Goal: Information Seeking & Learning: Learn about a topic

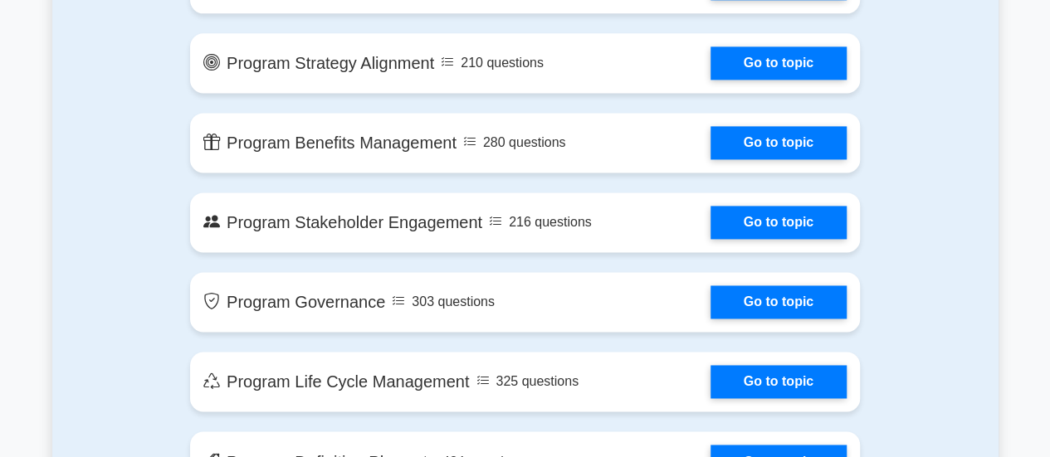
scroll to position [1134, 0]
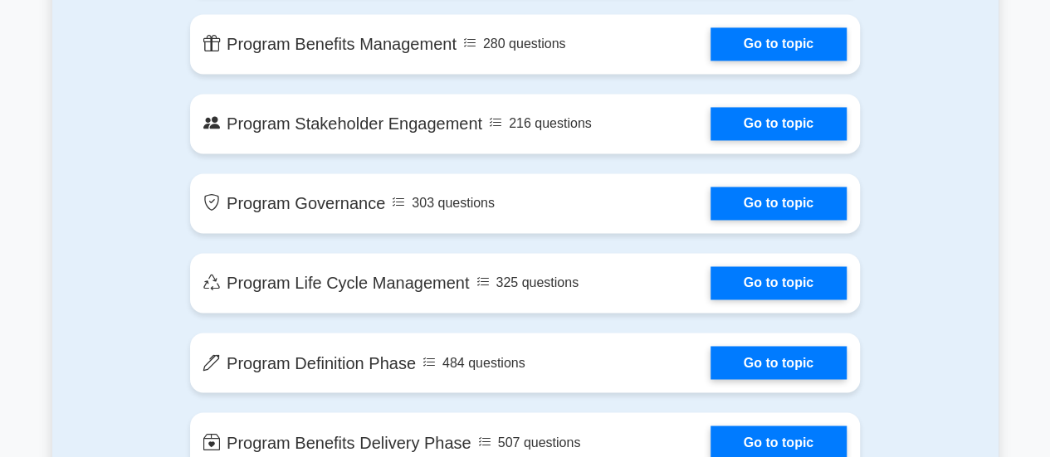
click at [945, 380] on div "Contents of the Program Management Professional package 2840 PgMP questions gro…" at bounding box center [525, 128] width 946 height 914
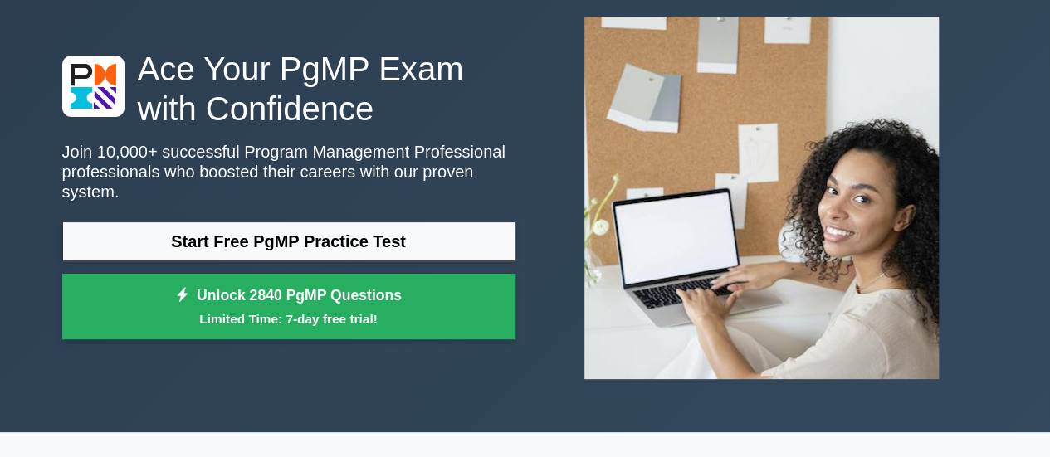
scroll to position [95, 0]
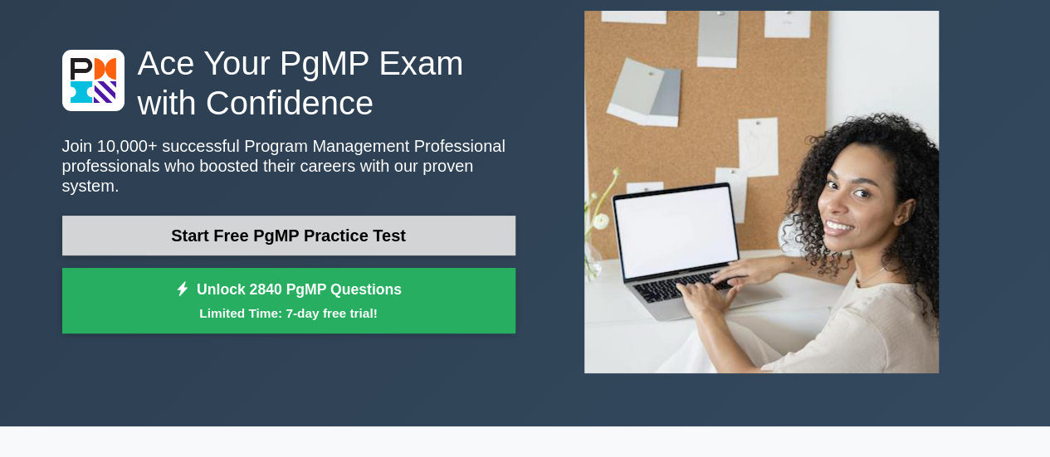
click at [134, 219] on link "Start Free PgMP Practice Test" at bounding box center [288, 236] width 453 height 40
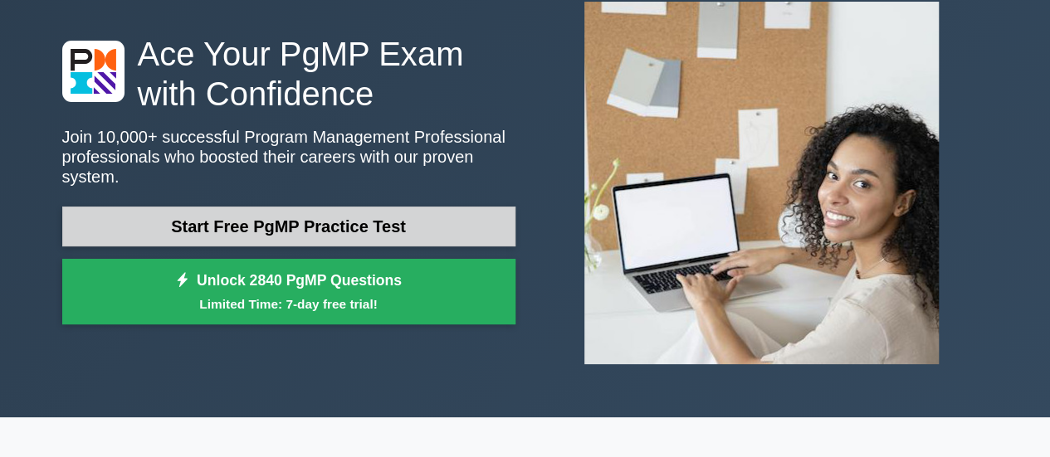
scroll to position [115, 0]
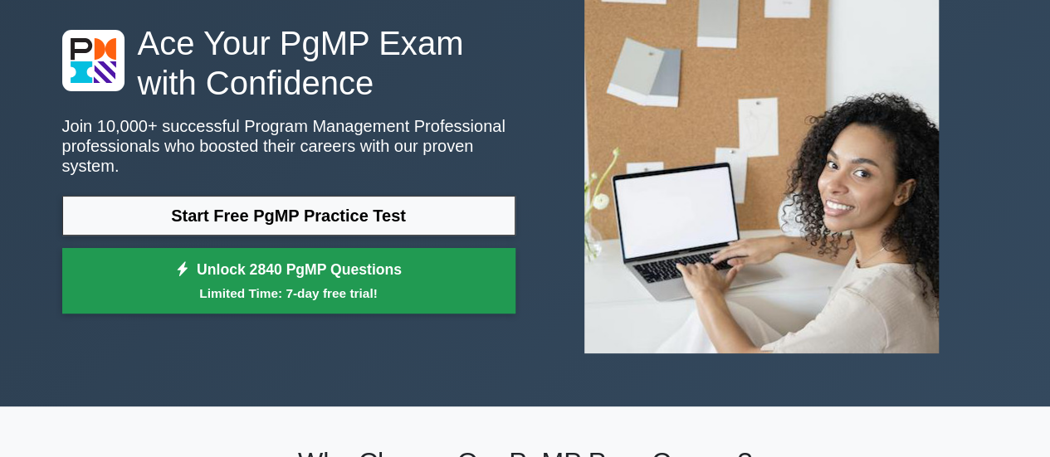
click at [182, 284] on small "Limited Time: 7-day free trial!" at bounding box center [289, 293] width 412 height 19
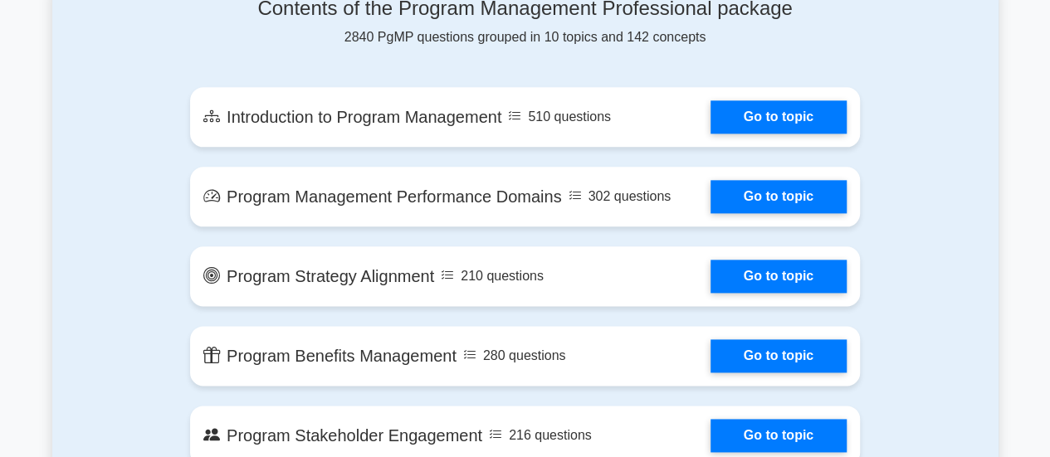
scroll to position [920, 0]
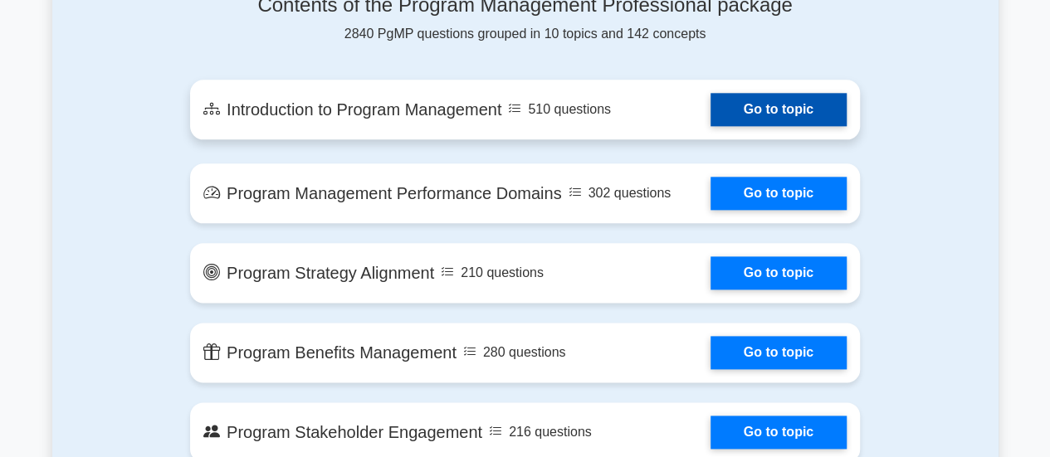
click at [788, 113] on link "Go to topic" at bounding box center [778, 109] width 136 height 33
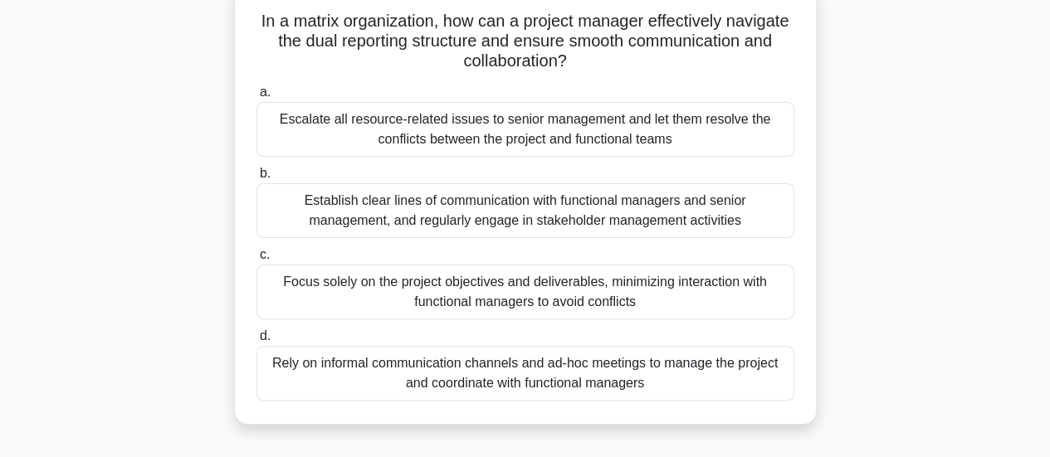
scroll to position [114, 0]
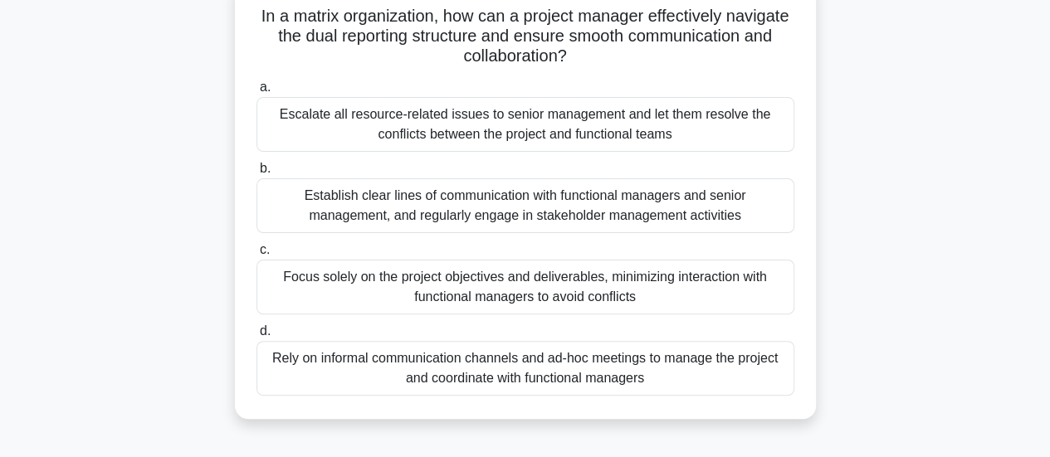
click at [329, 212] on div "Establish clear lines of communication with functional managers and senior mana…" at bounding box center [525, 205] width 538 height 55
click at [256, 174] on input "b. Establish clear lines of communication with functional managers and senior m…" at bounding box center [256, 168] width 0 height 11
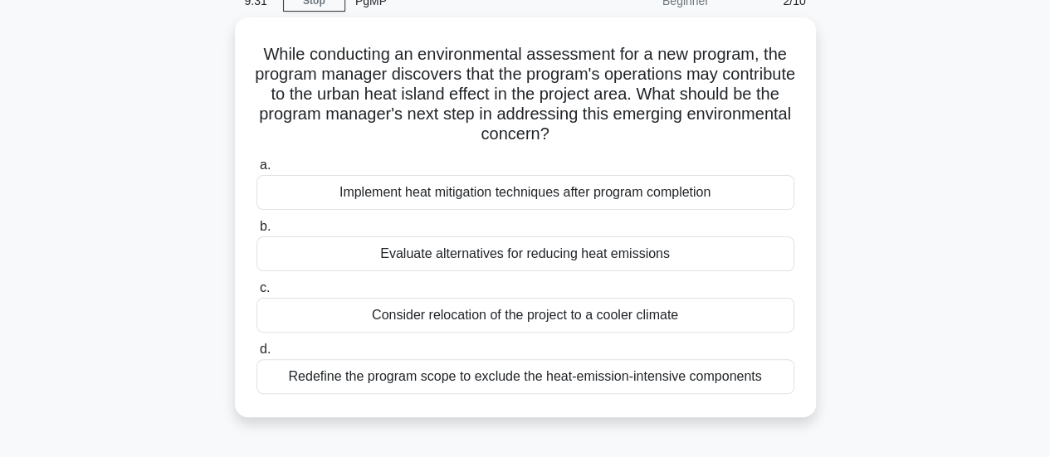
scroll to position [81, 0]
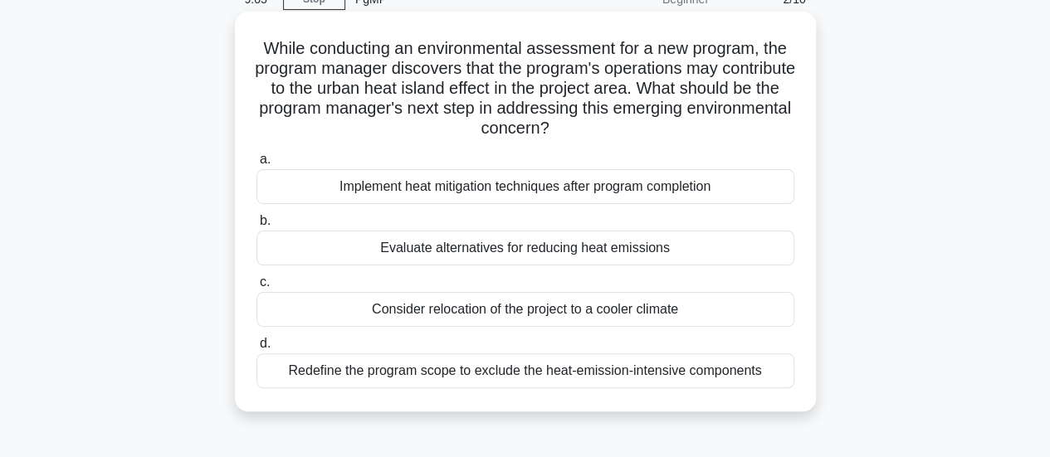
click at [407, 251] on div "Evaluate alternatives for reducing heat emissions" at bounding box center [525, 248] width 538 height 35
click at [256, 227] on input "b. Evaluate alternatives for reducing heat emissions" at bounding box center [256, 221] width 0 height 11
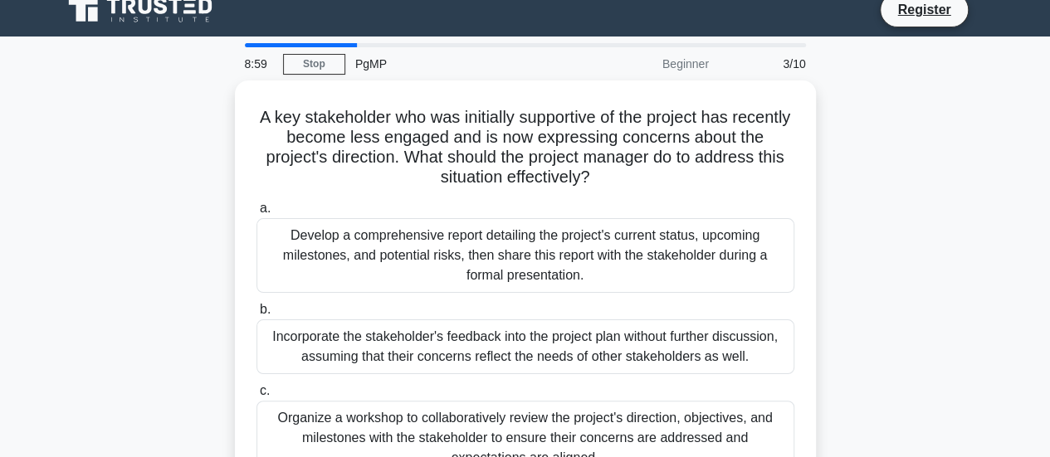
scroll to position [0, 0]
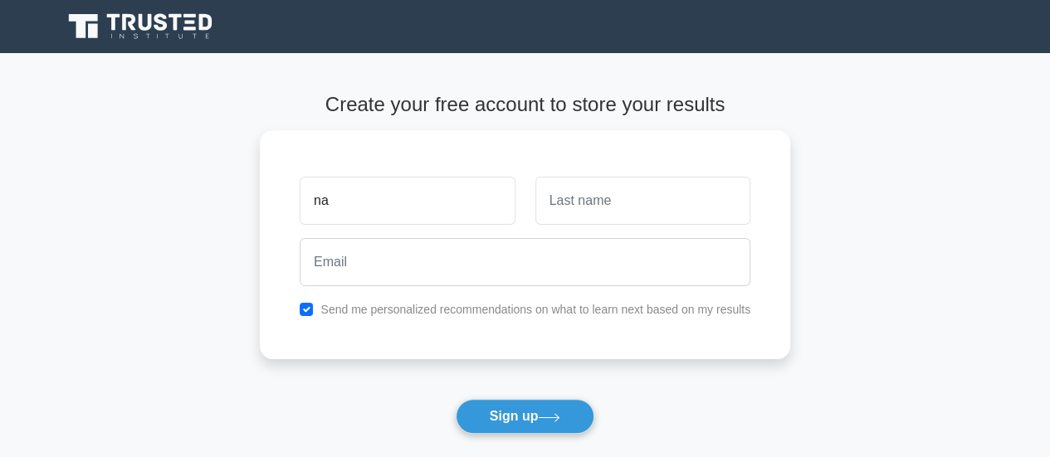
type input "n"
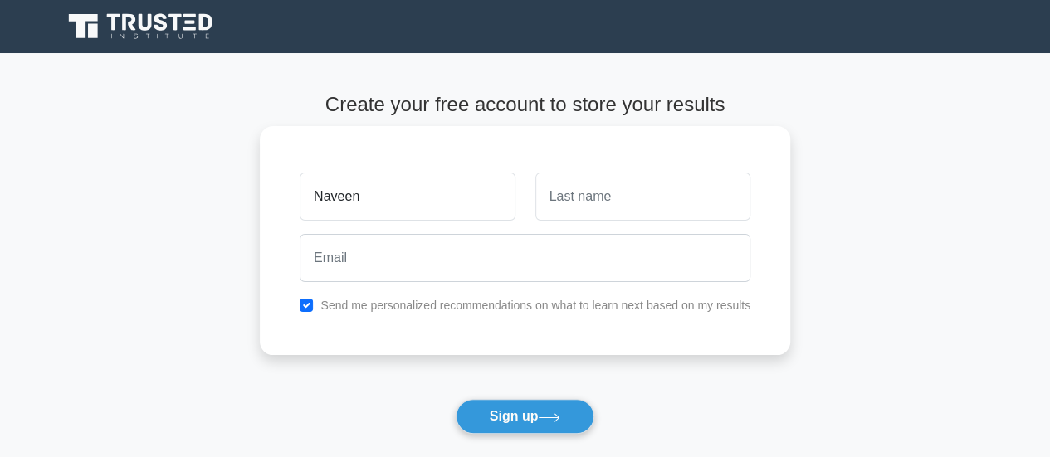
type input "Naveen"
click at [632, 202] on input "text" at bounding box center [642, 197] width 215 height 48
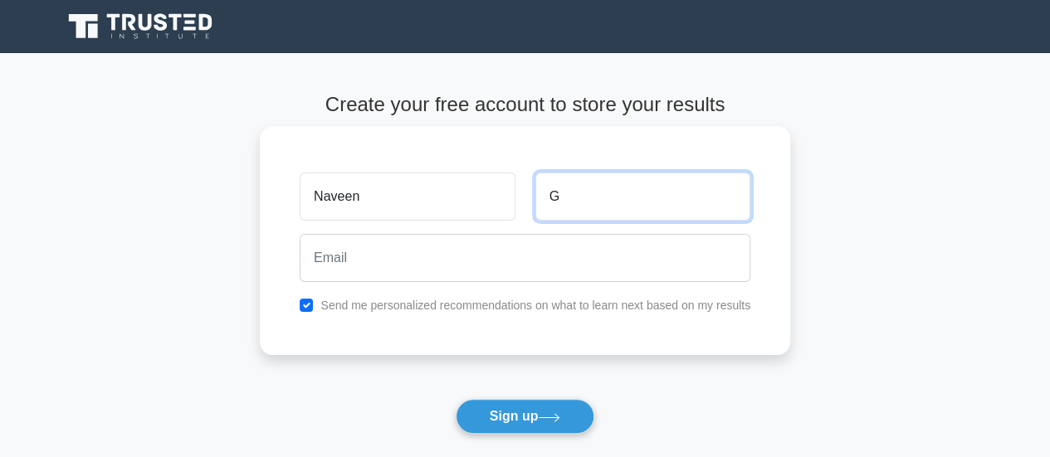
type input "G"
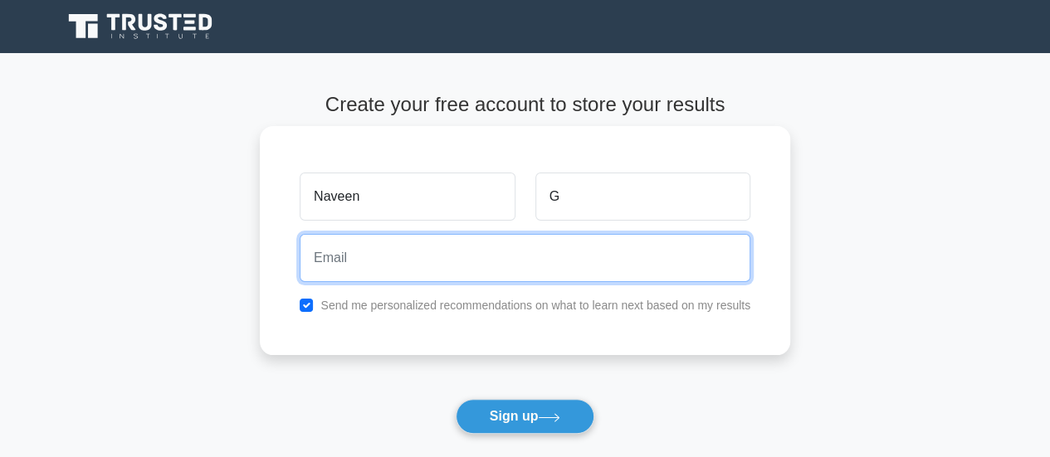
click at [499, 266] on input "email" at bounding box center [525, 258] width 451 height 48
type input "naveen_babu_g@yahoo.com"
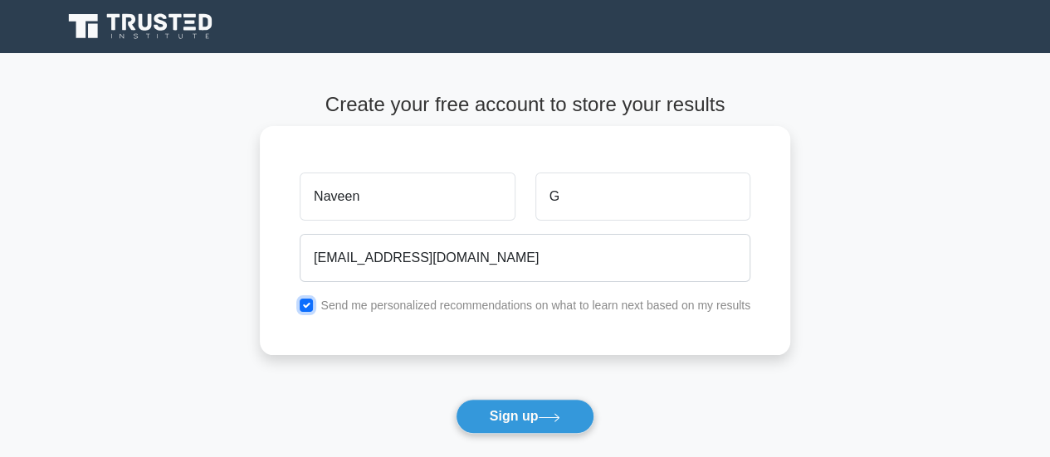
click at [310, 309] on input "checkbox" at bounding box center [306, 305] width 13 height 13
checkbox input "false"
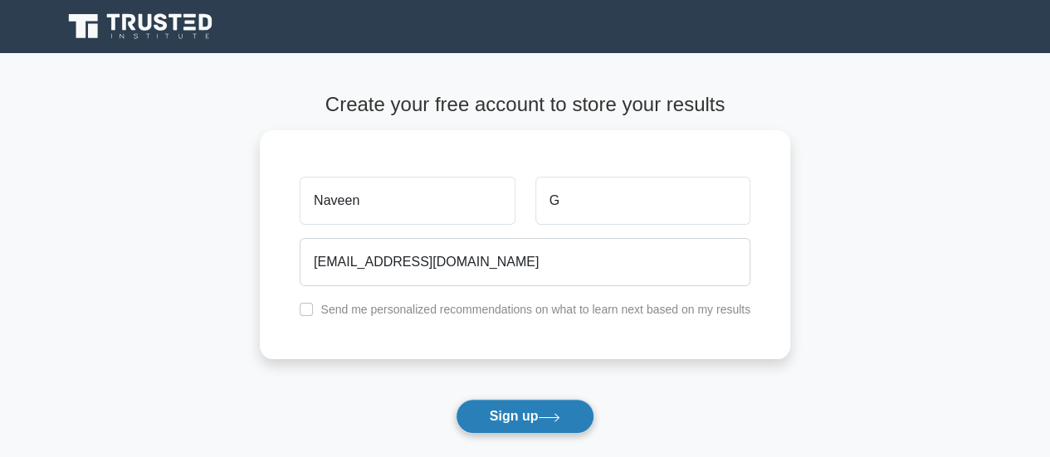
click at [531, 415] on button "Sign up" at bounding box center [525, 416] width 139 height 35
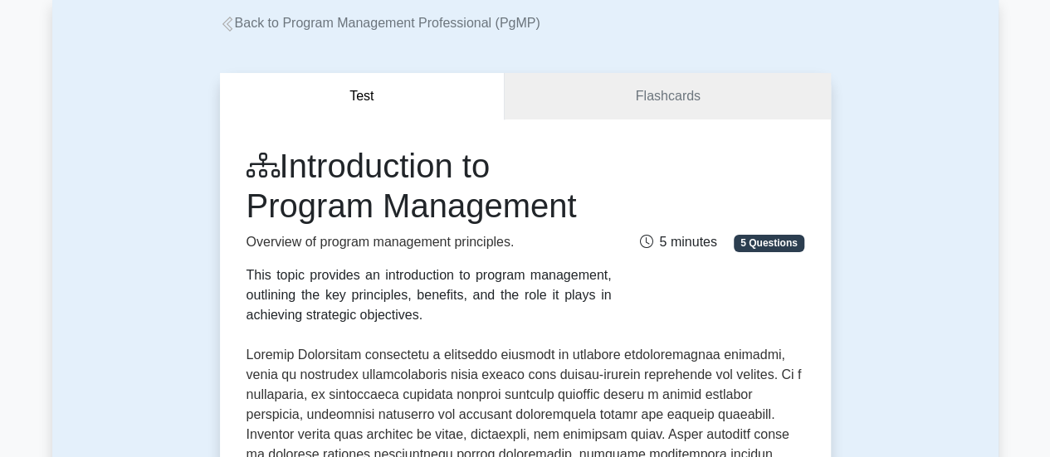
scroll to position [63, 0]
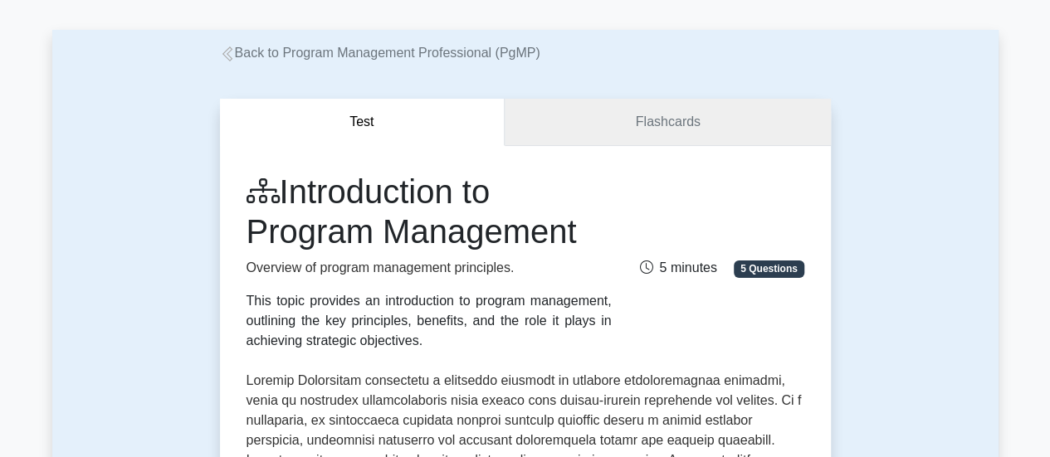
click at [703, 126] on link "Flashcards" at bounding box center [667, 122] width 325 height 47
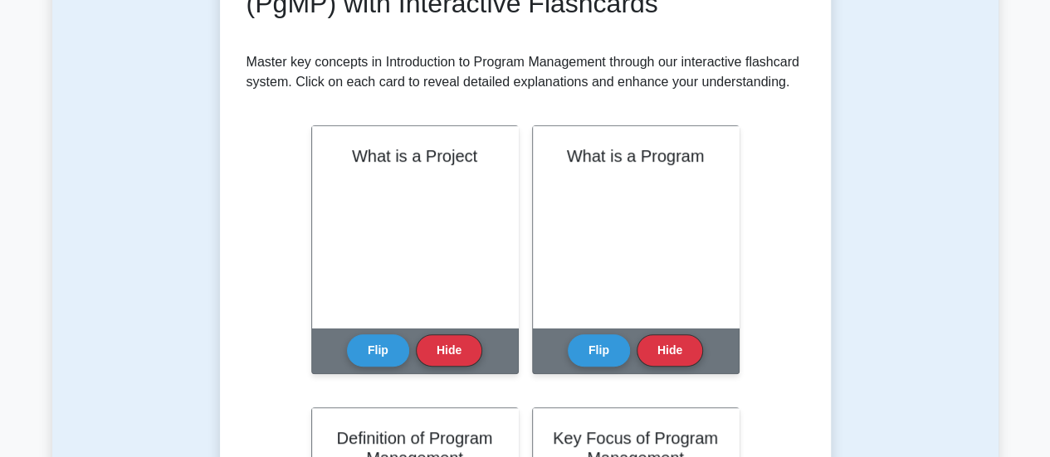
scroll to position [297, 0]
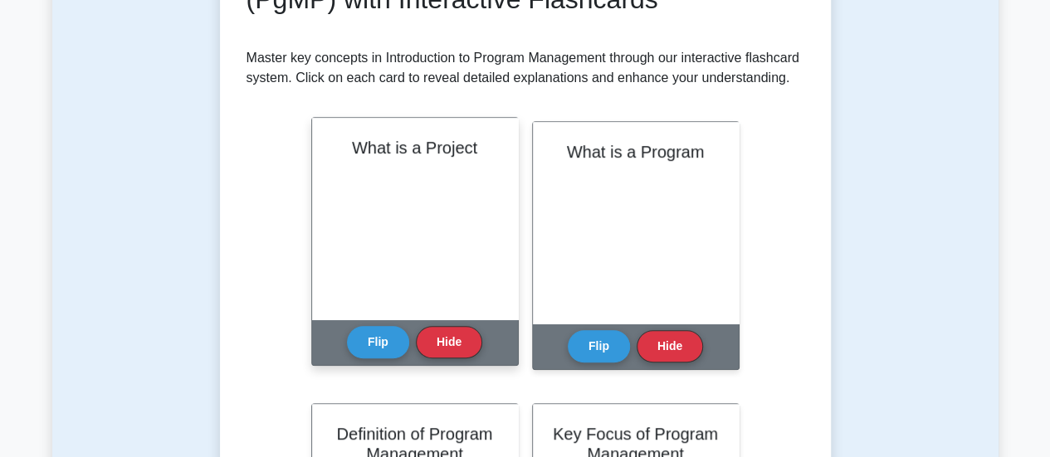
click at [471, 264] on div "What is a Project" at bounding box center [415, 219] width 206 height 202
click at [380, 340] on button "Flip" at bounding box center [378, 341] width 62 height 32
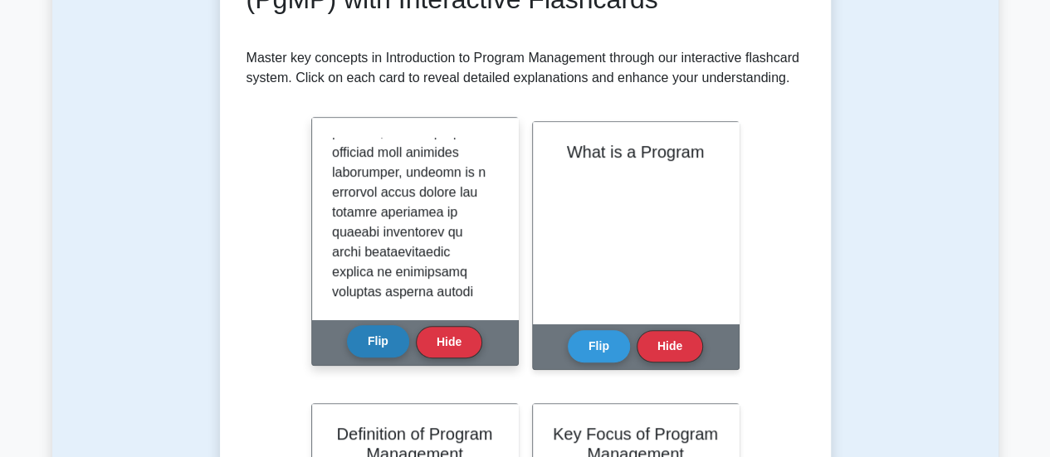
scroll to position [1981, 0]
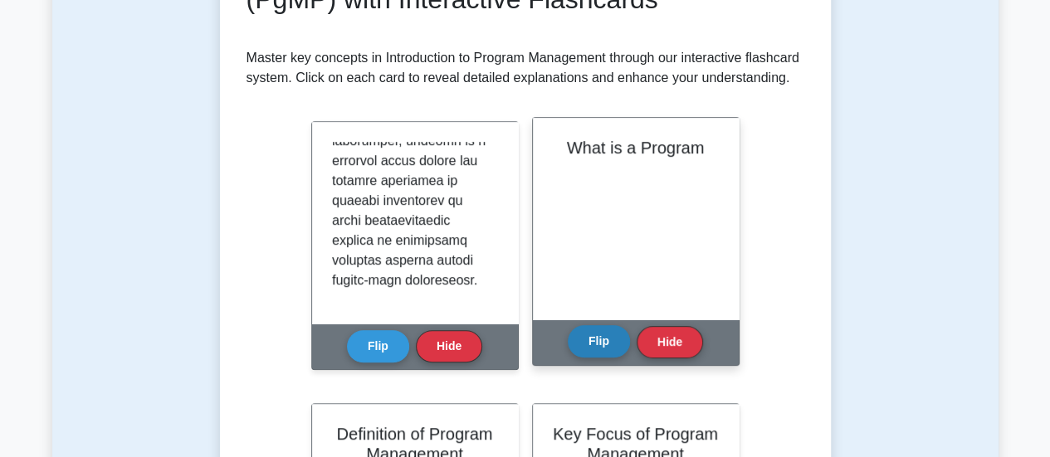
click at [588, 349] on button "Flip" at bounding box center [599, 341] width 62 height 32
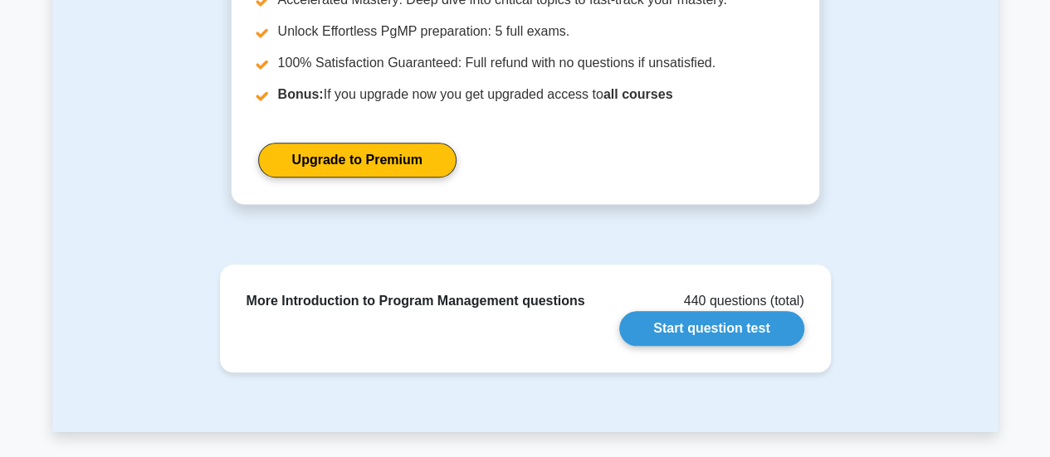
scroll to position [3737, 0]
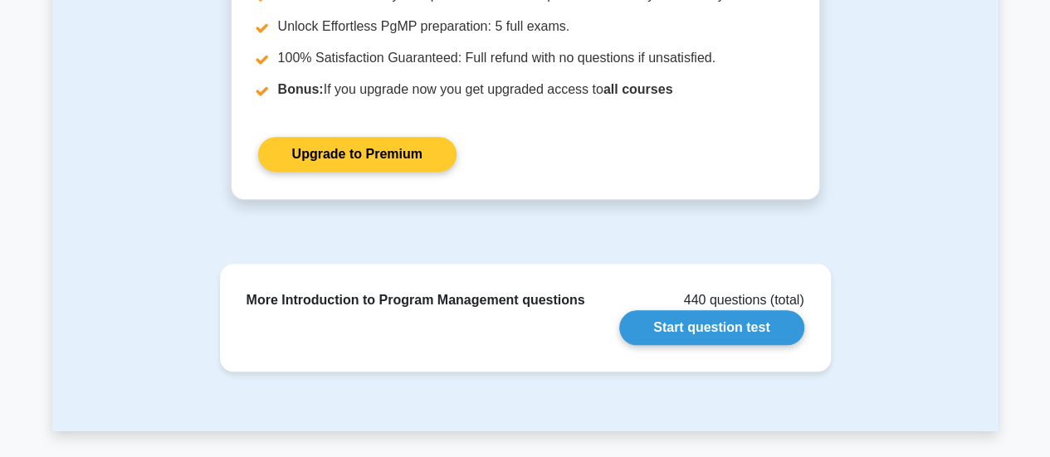
click at [299, 164] on link "Upgrade to Premium" at bounding box center [357, 154] width 198 height 35
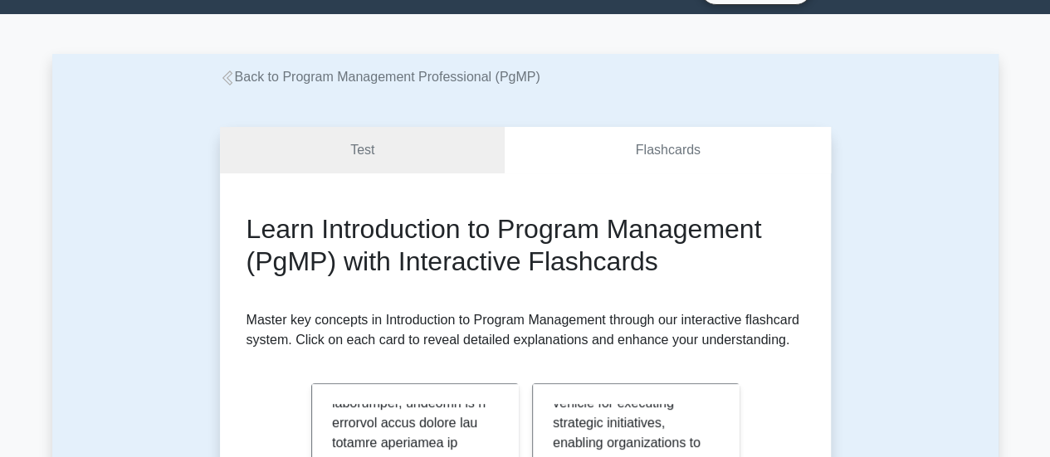
scroll to position [40, 0]
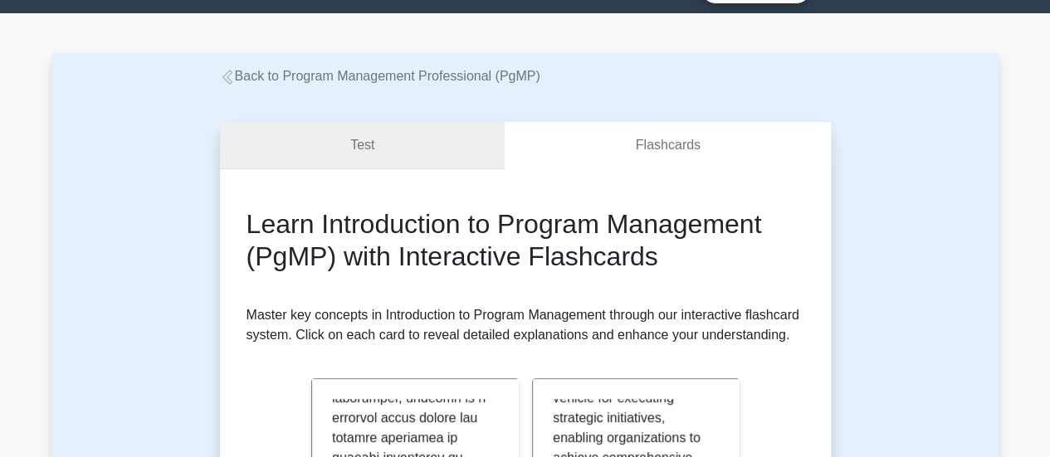
click at [282, 139] on link "Test" at bounding box center [362, 145] width 285 height 47
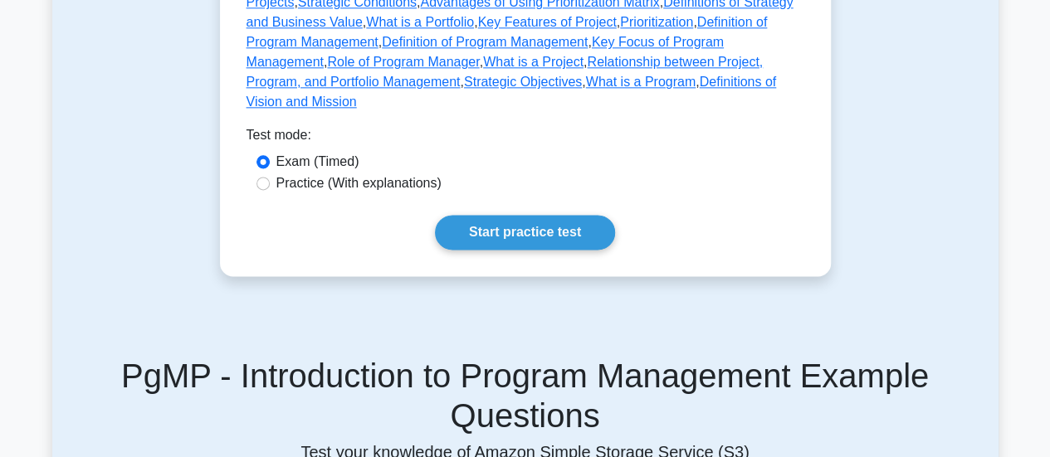
scroll to position [1017, 0]
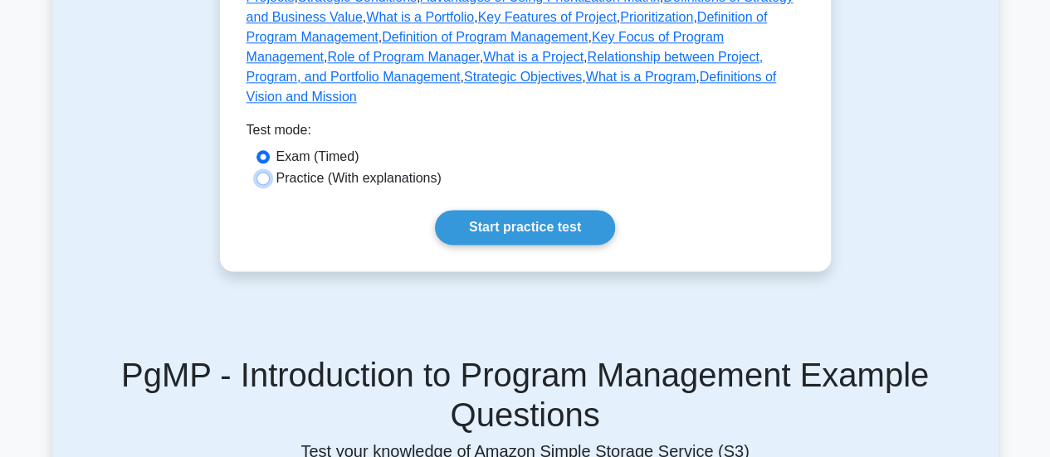
click at [261, 172] on input "Practice (With explanations)" at bounding box center [262, 178] width 13 height 13
radio input "true"
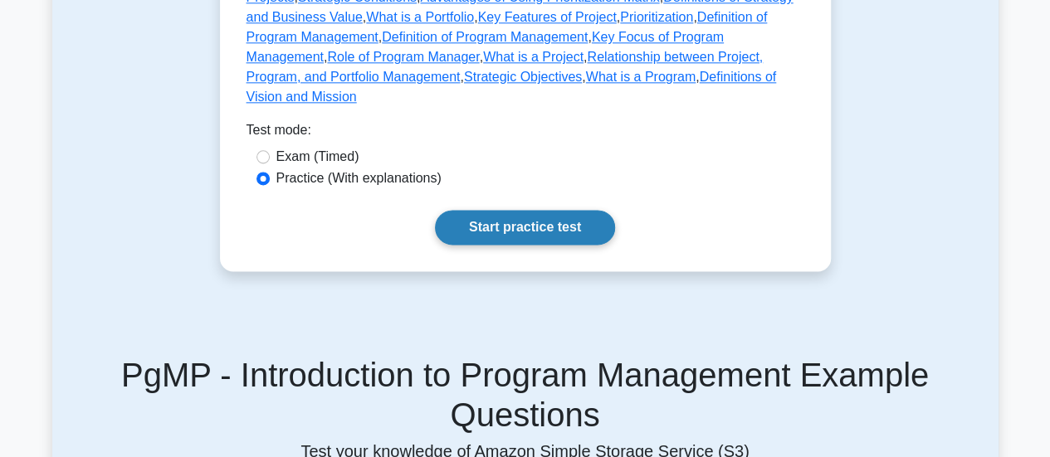
click at [505, 210] on link "Start practice test" at bounding box center [525, 227] width 180 height 35
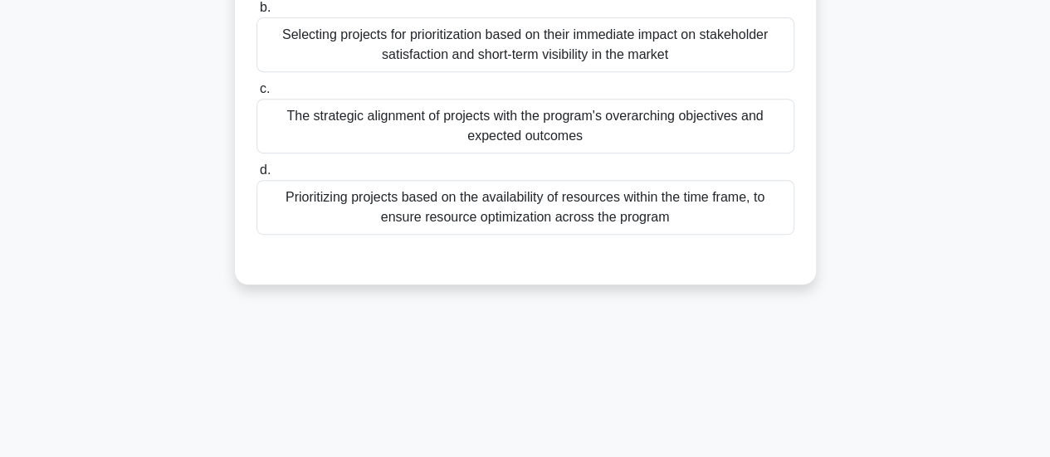
scroll to position [368, 0]
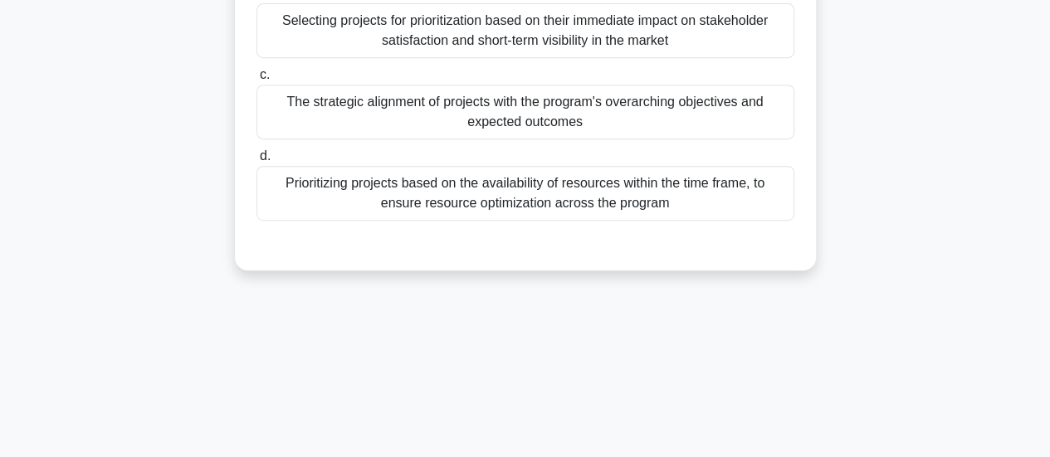
click at [711, 114] on div "The strategic alignment of projects with the program's overarching objectives a…" at bounding box center [525, 112] width 538 height 55
click at [256, 80] on input "c. The strategic alignment of projects with the program's overarching objective…" at bounding box center [256, 75] width 0 height 11
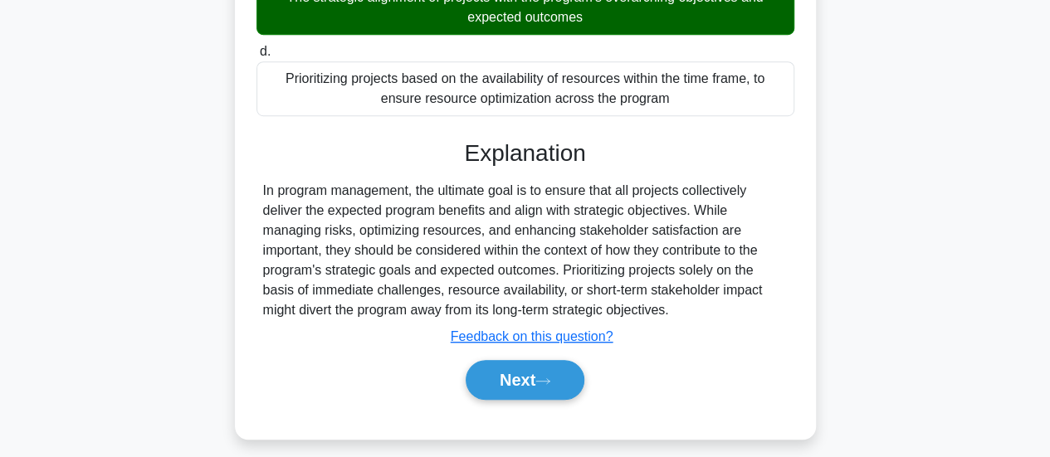
scroll to position [484, 0]
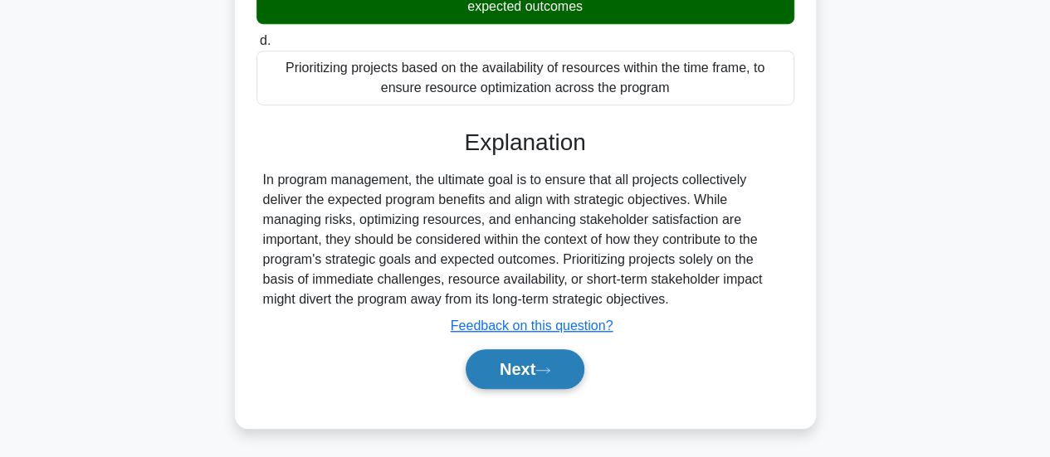
click at [558, 373] on button "Next" at bounding box center [525, 369] width 119 height 40
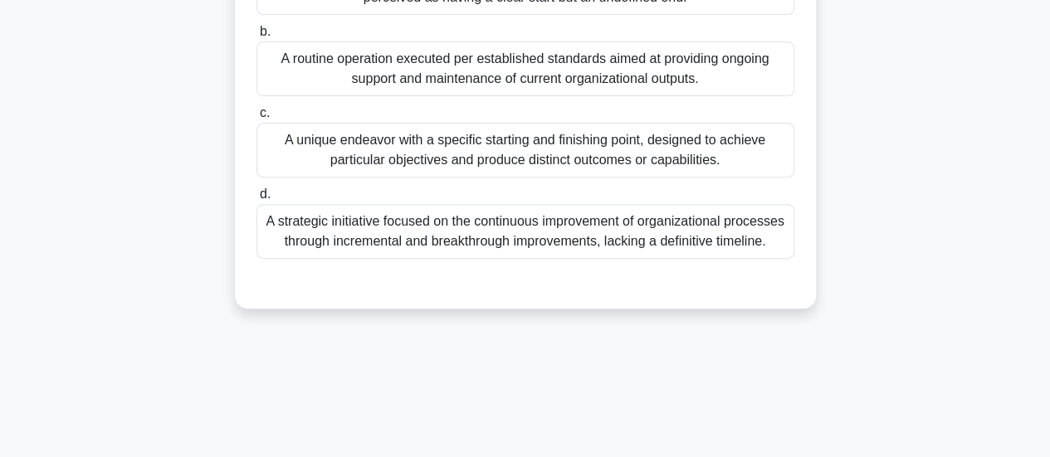
scroll to position [263, 0]
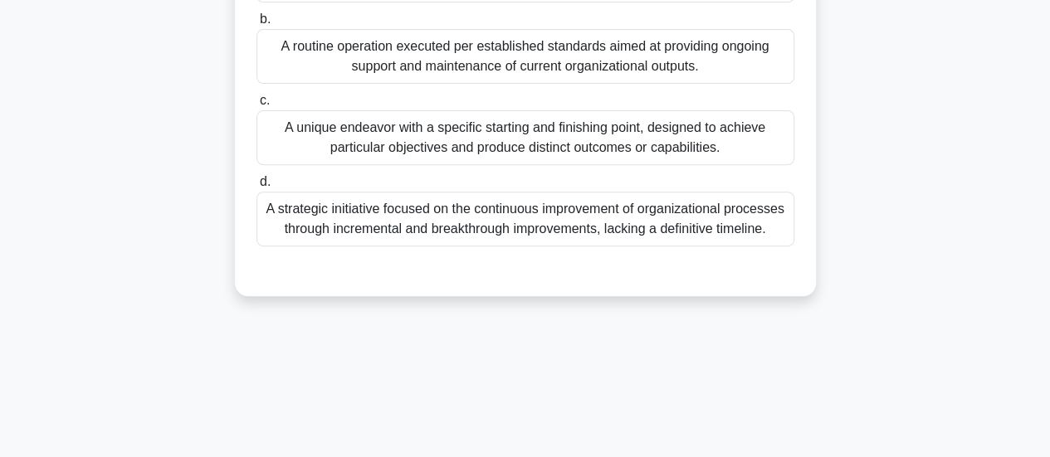
click at [707, 163] on div "A unique endeavor with a specific starting and finishing point, designed to ach…" at bounding box center [525, 137] width 538 height 55
click at [256, 106] on input "c. A unique endeavor with a specific starting and finishing point, designed to …" at bounding box center [256, 100] width 0 height 11
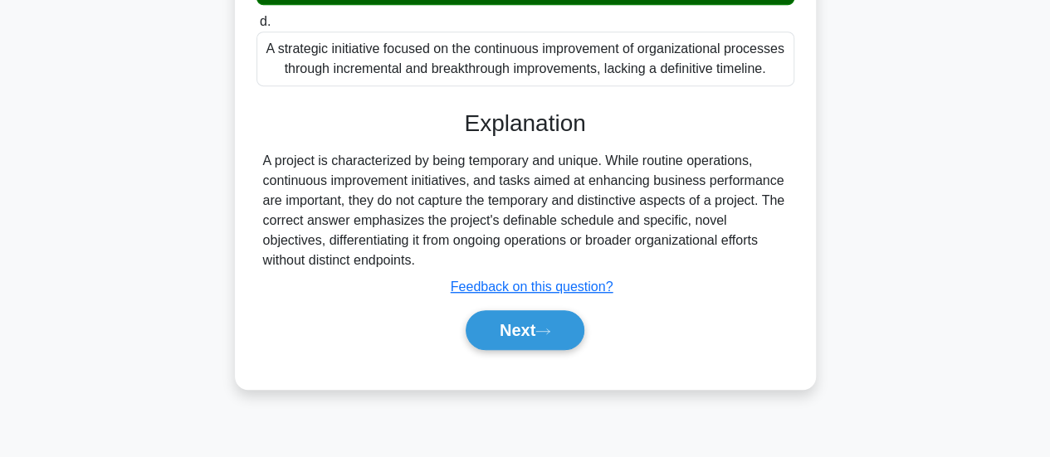
scroll to position [439, 0]
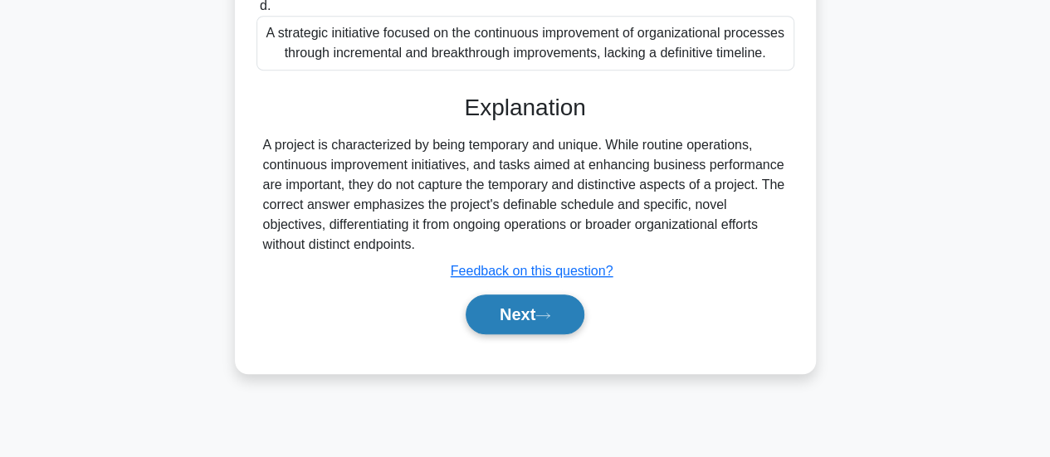
click at [550, 320] on icon at bounding box center [542, 315] width 15 height 9
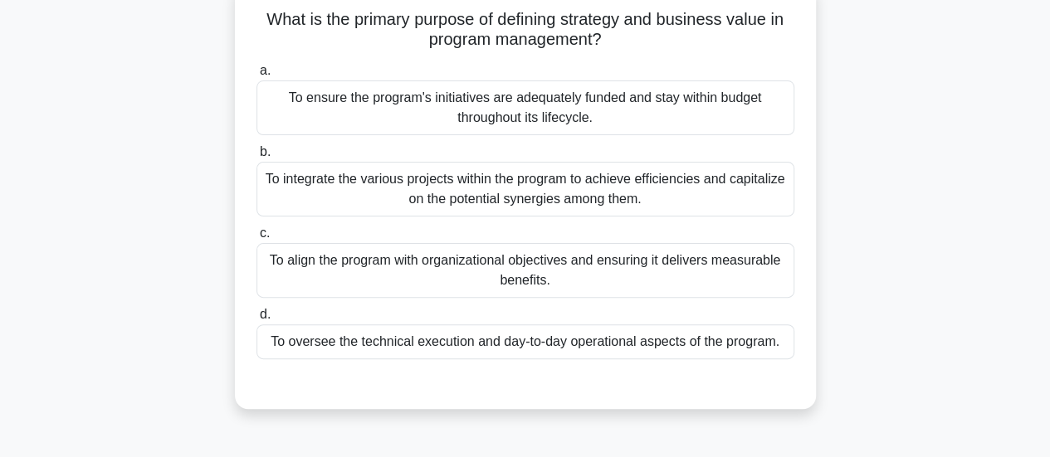
scroll to position [134, 0]
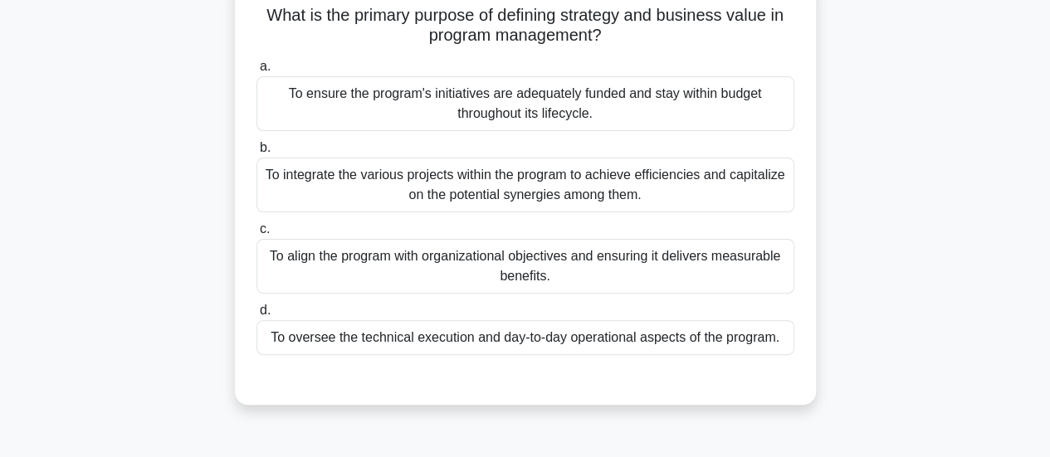
click at [705, 194] on div "To integrate the various projects within the program to achieve efficiencies an…" at bounding box center [525, 185] width 538 height 55
click at [256, 154] on input "b. To integrate the various projects within the program to achieve efficiencies…" at bounding box center [256, 148] width 0 height 11
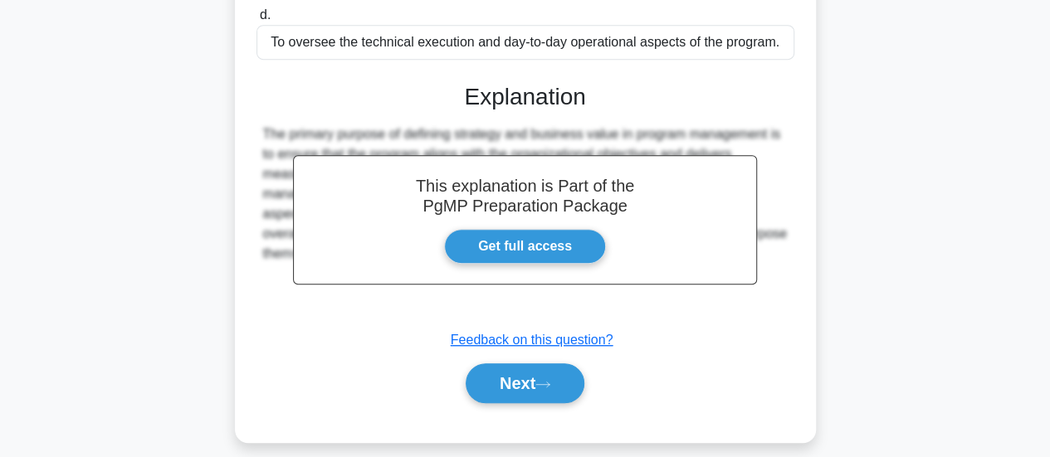
scroll to position [446, 0]
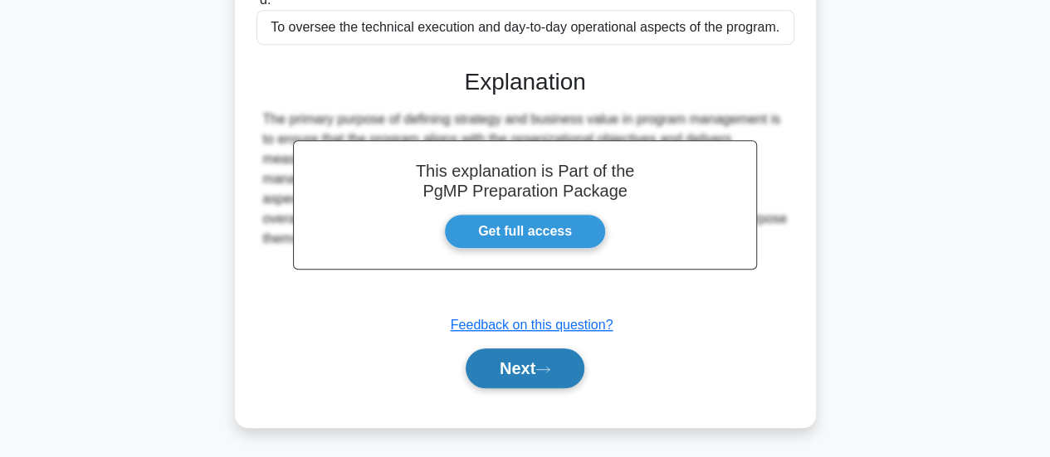
click at [570, 378] on button "Next" at bounding box center [525, 369] width 119 height 40
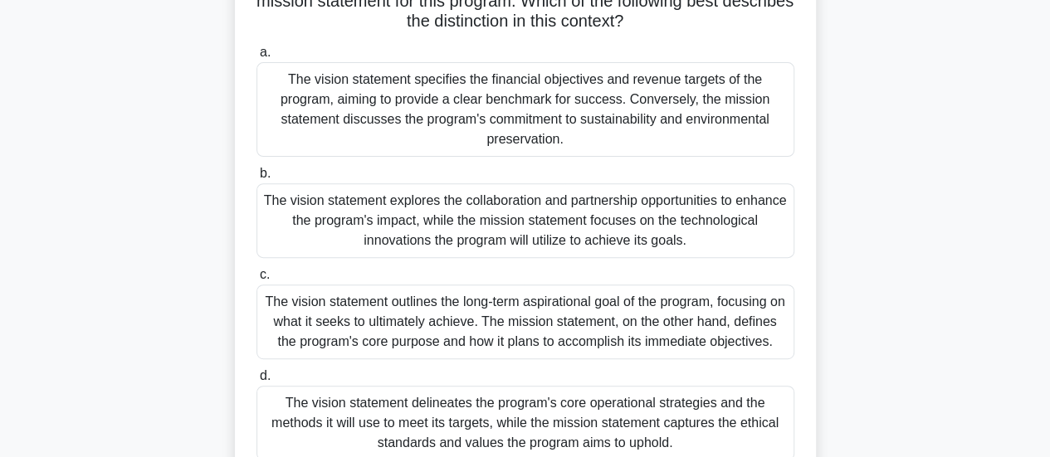
scroll to position [218, 0]
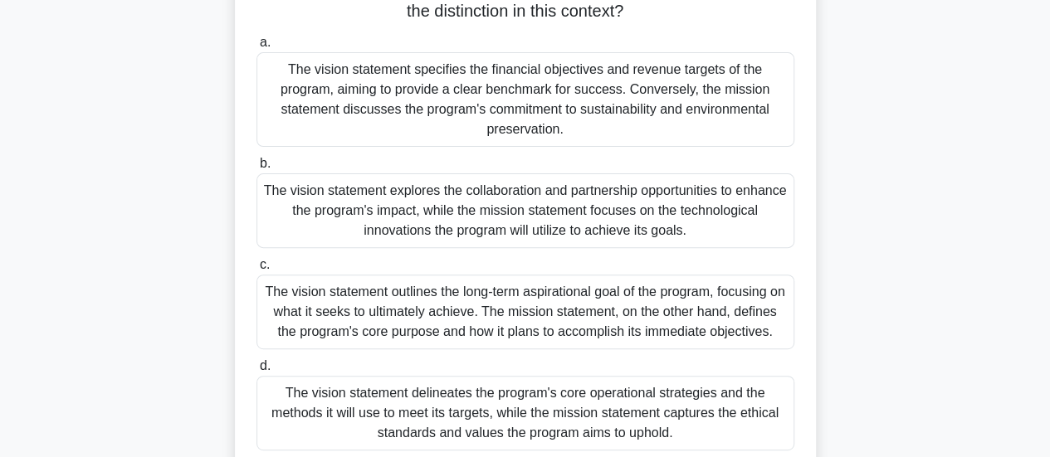
click at [680, 219] on div "The vision statement explores the collaboration and partnership opportunities t…" at bounding box center [525, 210] width 538 height 75
click at [256, 169] on input "b. The vision statement explores the collaboration and partnership opportunitie…" at bounding box center [256, 164] width 0 height 11
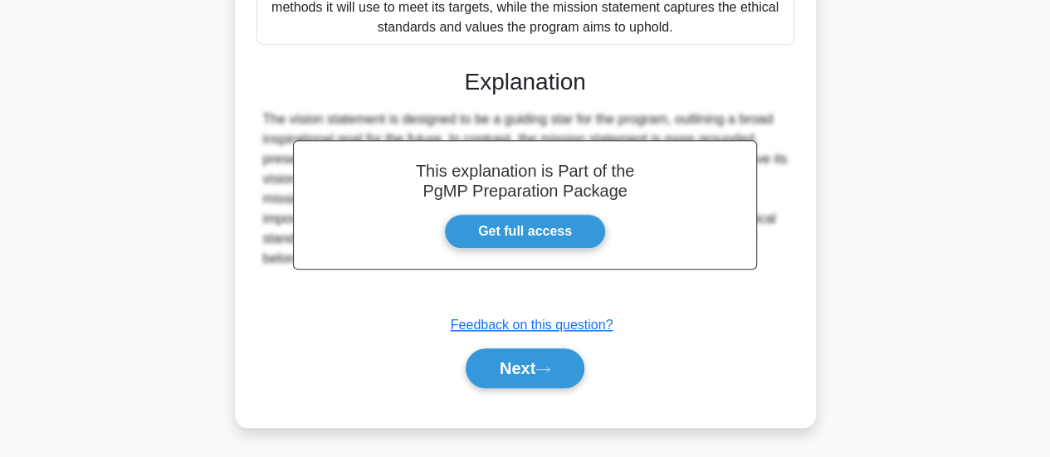
scroll to position [629, 0]
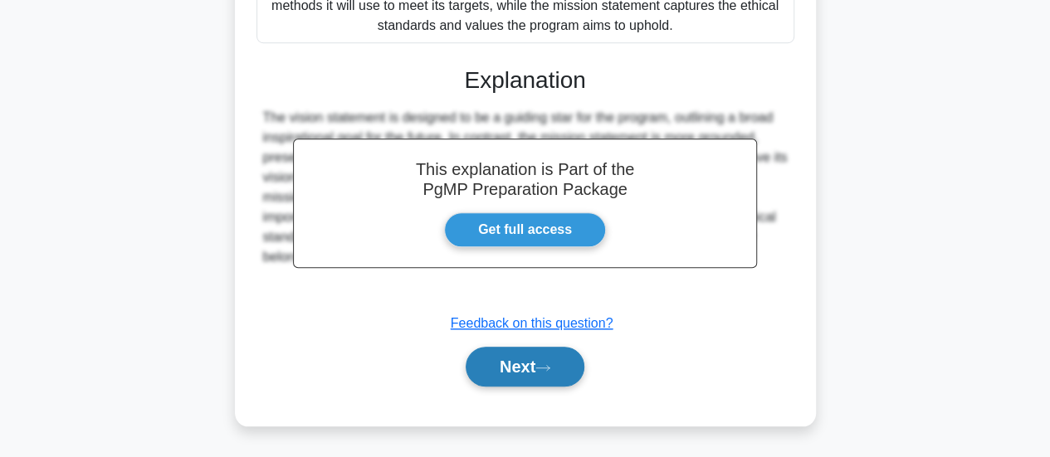
click at [561, 387] on button "Next" at bounding box center [525, 367] width 119 height 40
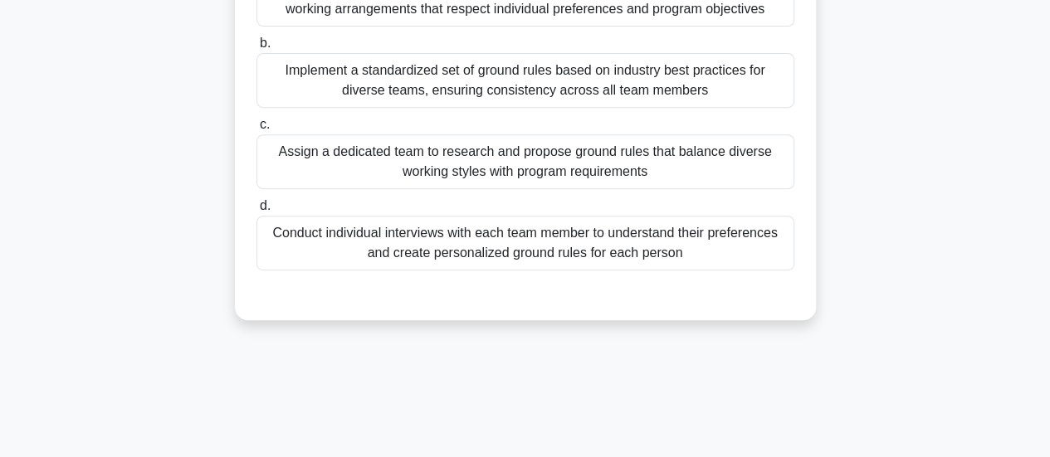
scroll to position [301, 0]
click at [611, 173] on div "Assign a dedicated team to research and propose ground rules that balance diver…" at bounding box center [525, 163] width 538 height 55
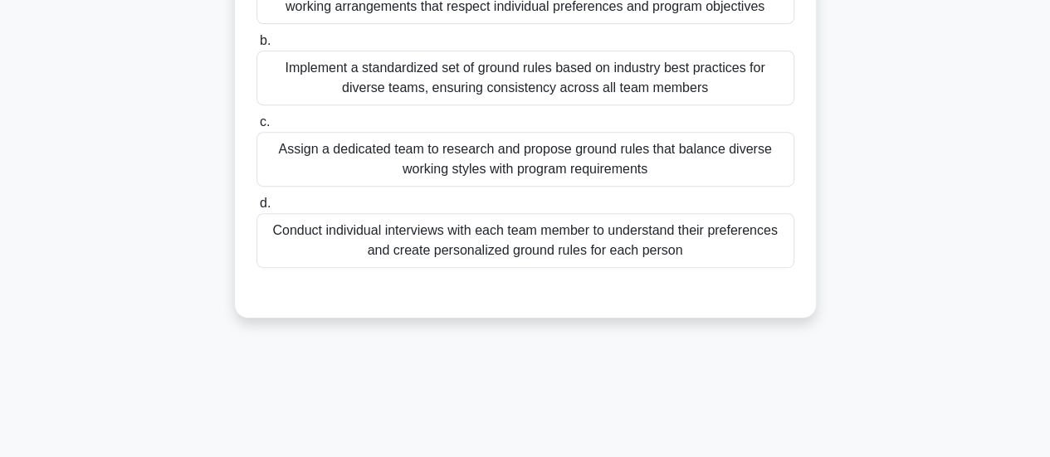
click at [256, 128] on input "c. Assign a dedicated team to research and propose ground rules that balance di…" at bounding box center [256, 122] width 0 height 11
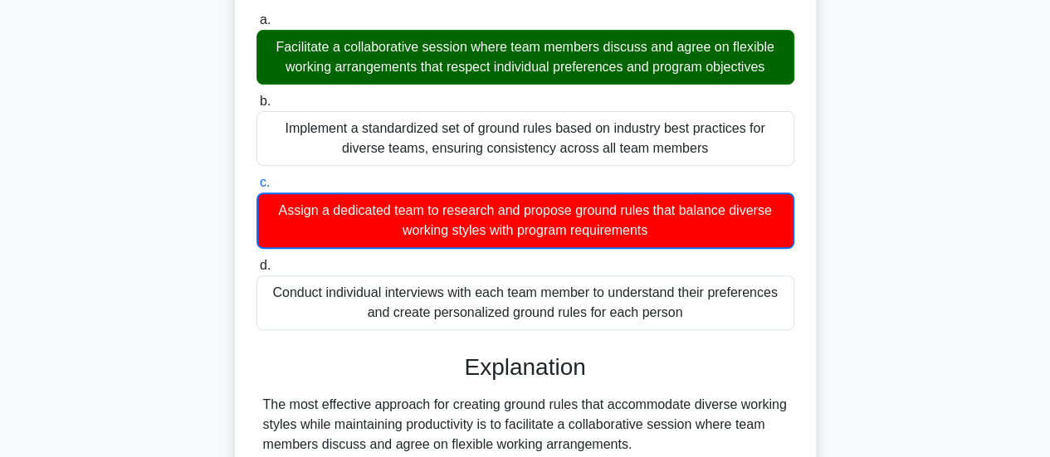
scroll to position [0, 0]
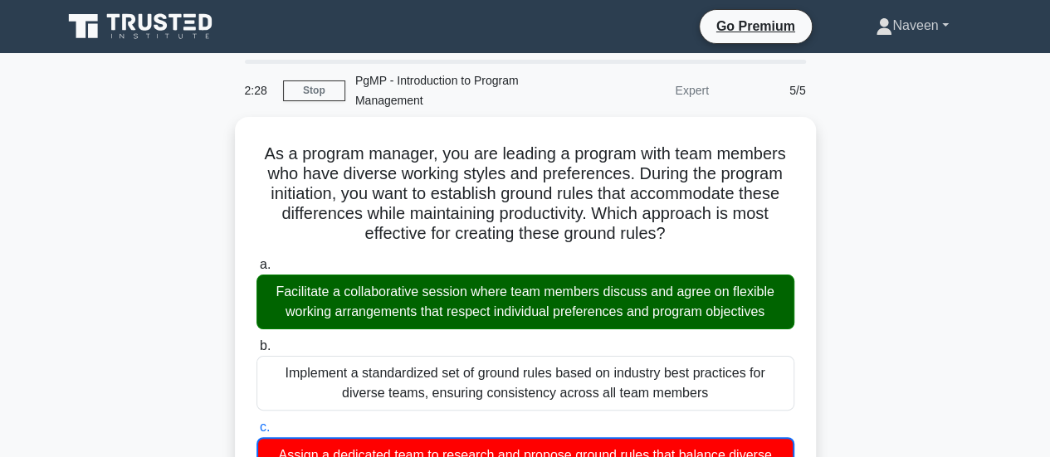
click at [944, 25] on link "Naveen" at bounding box center [912, 25] width 152 height 33
click at [170, 27] on icon at bounding box center [141, 27] width 159 height 32
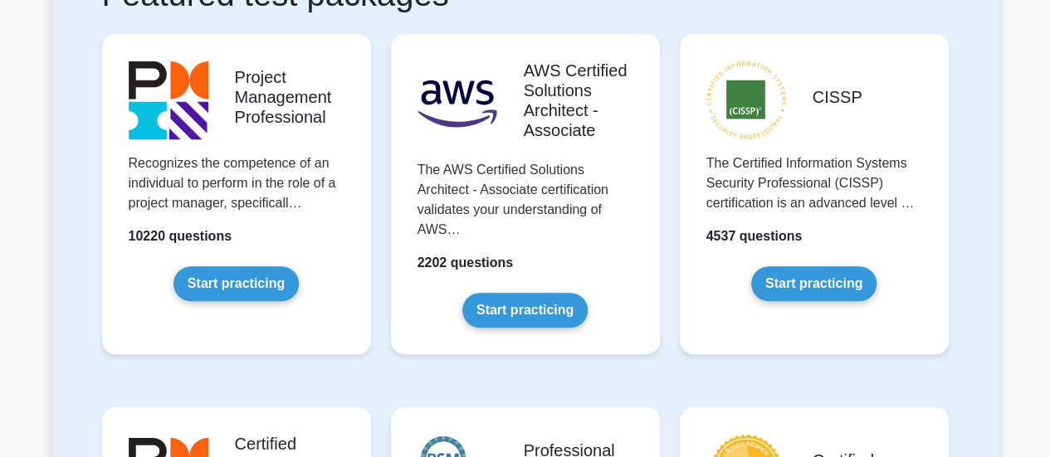
scroll to position [354, 0]
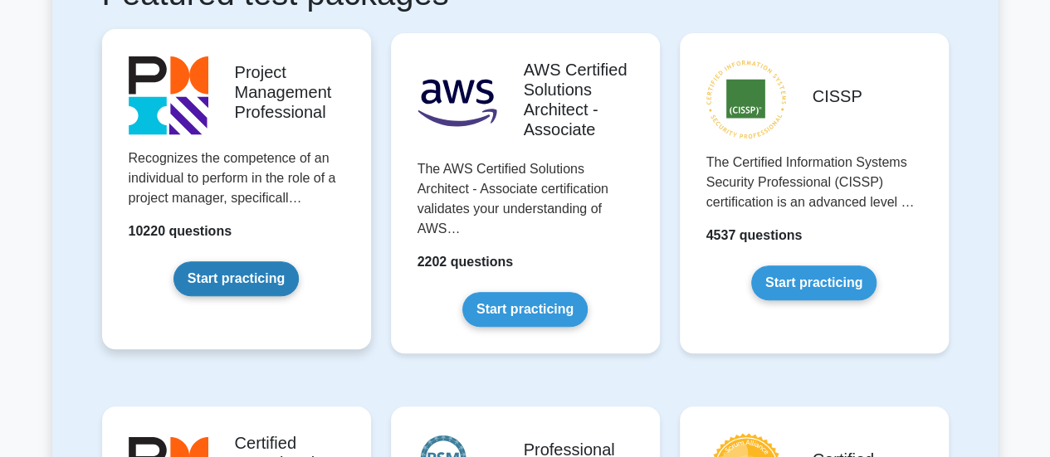
click at [173, 261] on link "Start practicing" at bounding box center [235, 278] width 125 height 35
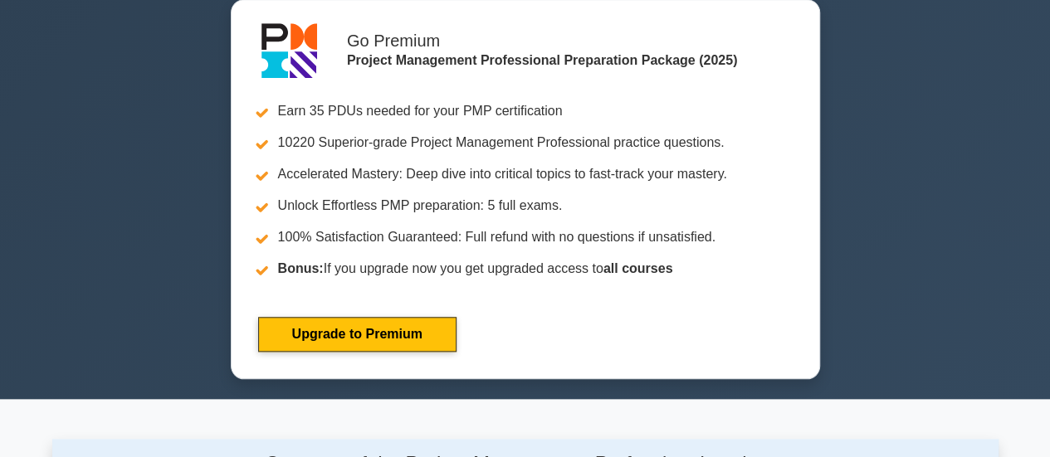
scroll to position [665, 0]
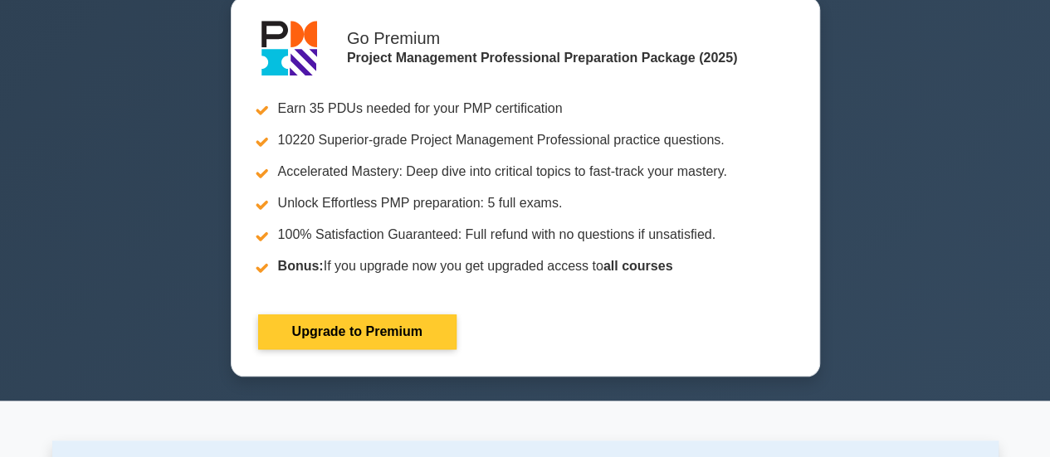
click at [293, 332] on link "Upgrade to Premium" at bounding box center [357, 332] width 198 height 35
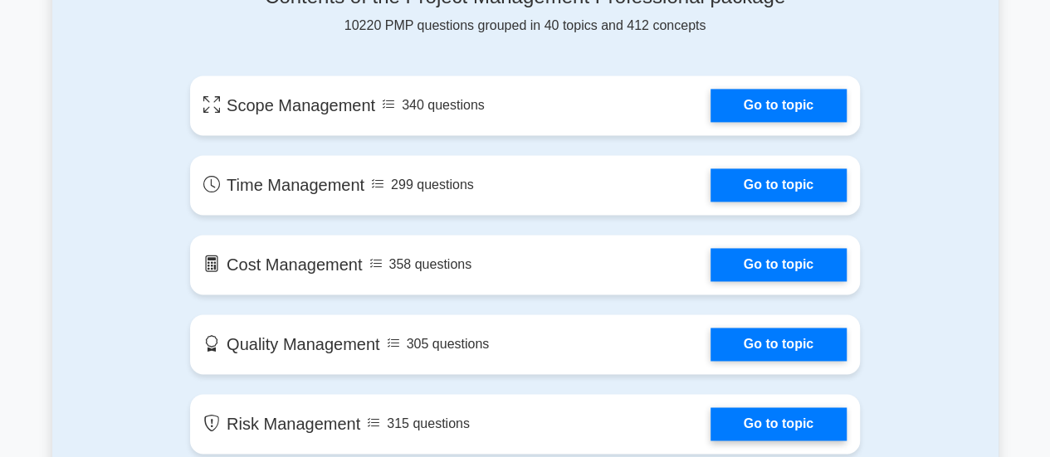
scroll to position [1144, 0]
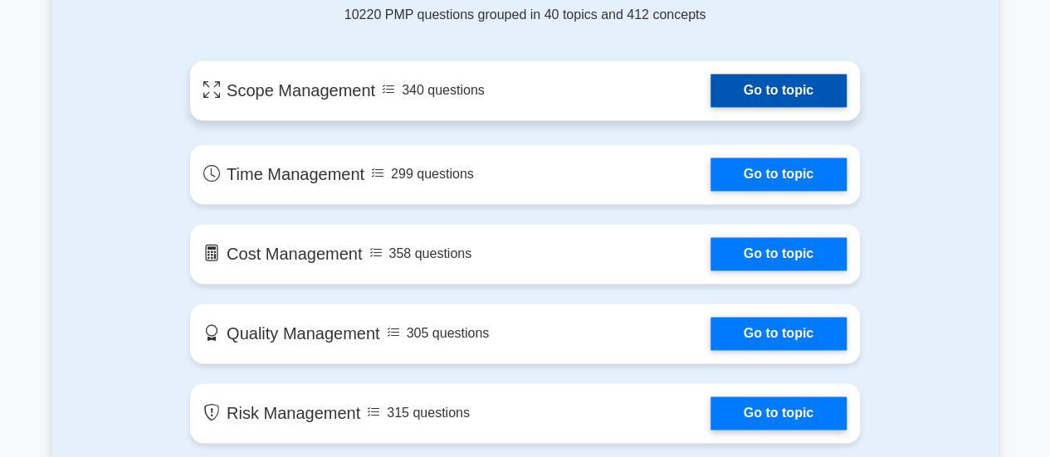
click at [800, 97] on link "Go to topic" at bounding box center [778, 90] width 136 height 33
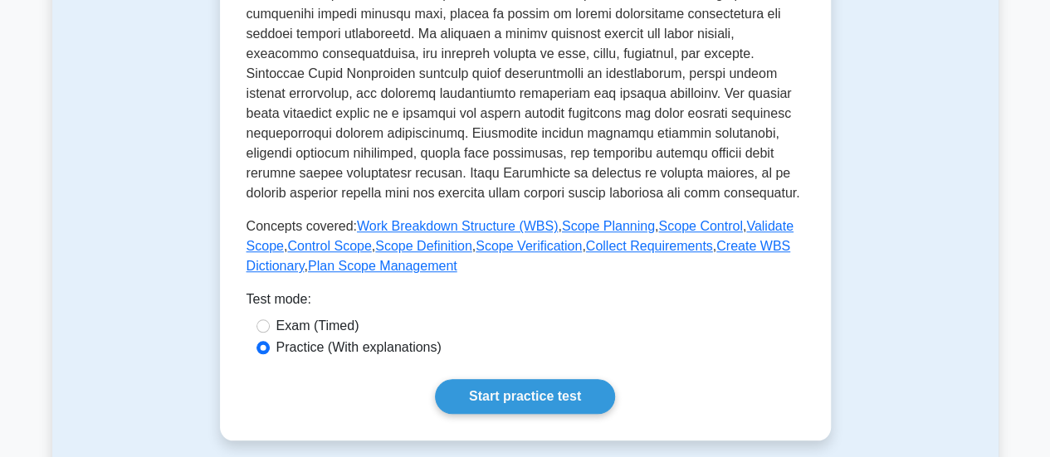
scroll to position [594, 0]
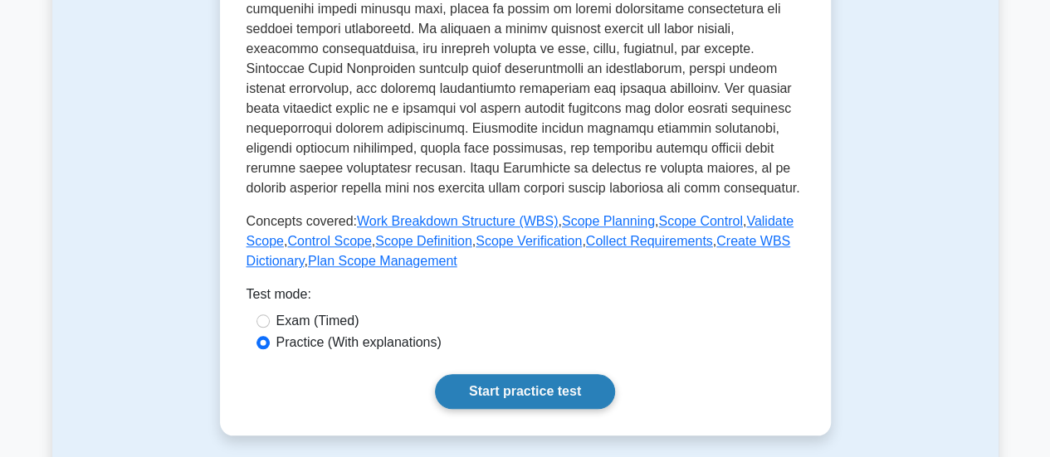
click at [551, 407] on link "Start practice test" at bounding box center [525, 391] width 180 height 35
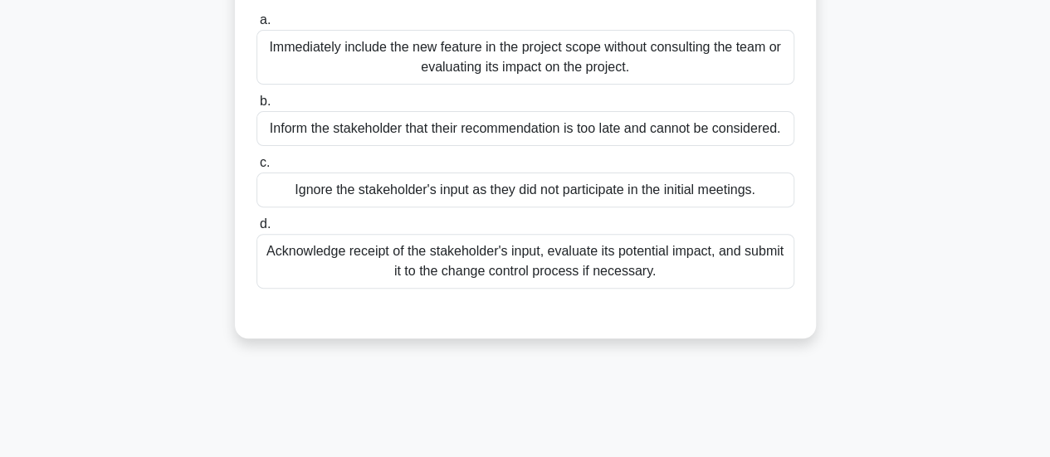
scroll to position [208, 0]
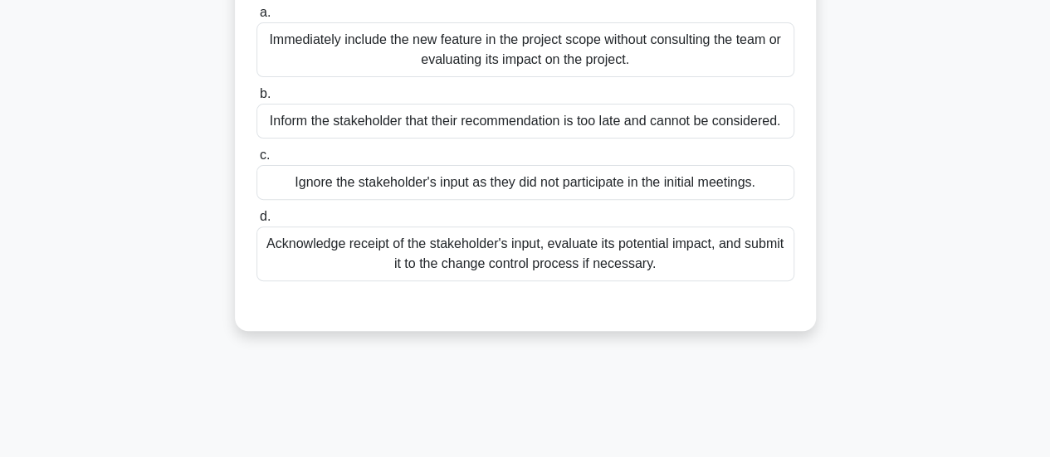
click at [631, 264] on div "Acknowledge receipt of the stakeholder's input, evaluate its potential impact, …" at bounding box center [525, 254] width 538 height 55
click at [256, 222] on input "d. Acknowledge receipt of the stakeholder's input, evaluate its potential impac…" at bounding box center [256, 217] width 0 height 11
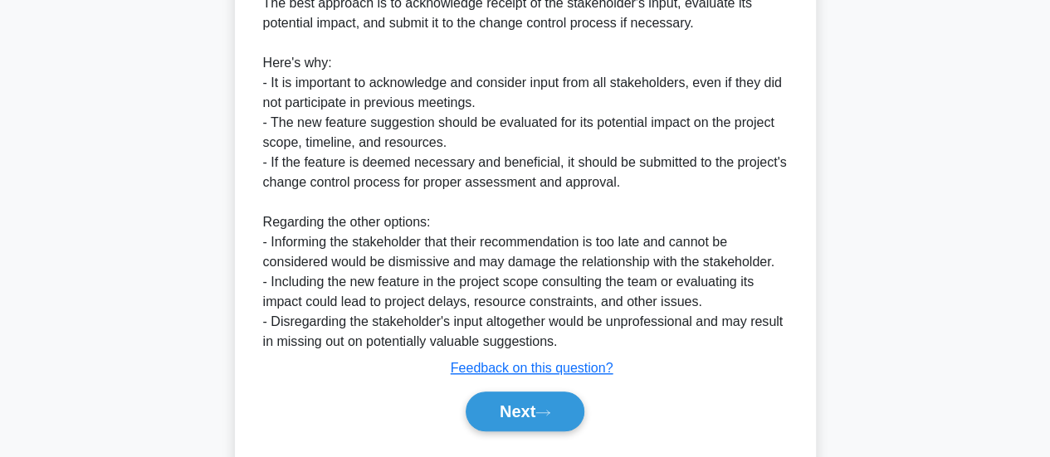
scroll to position [603, 0]
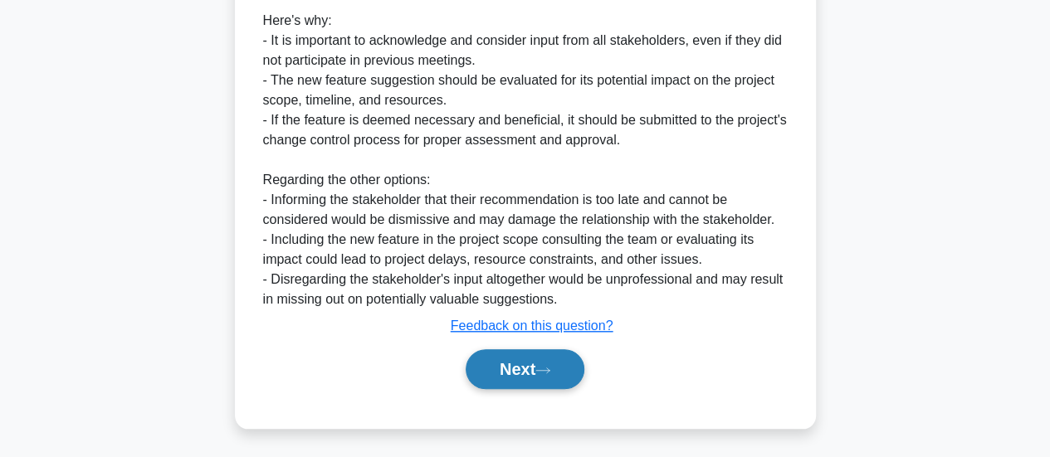
click at [549, 368] on icon at bounding box center [542, 370] width 15 height 9
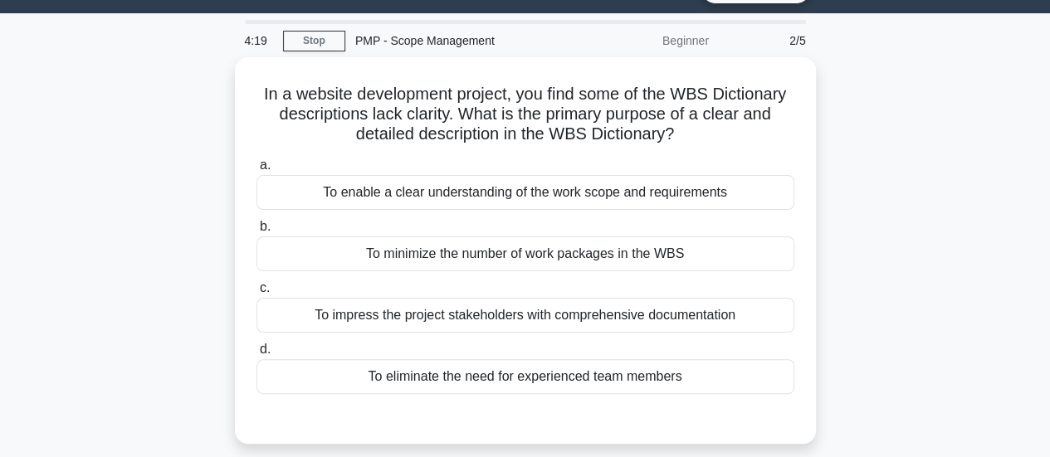
scroll to position [38, 0]
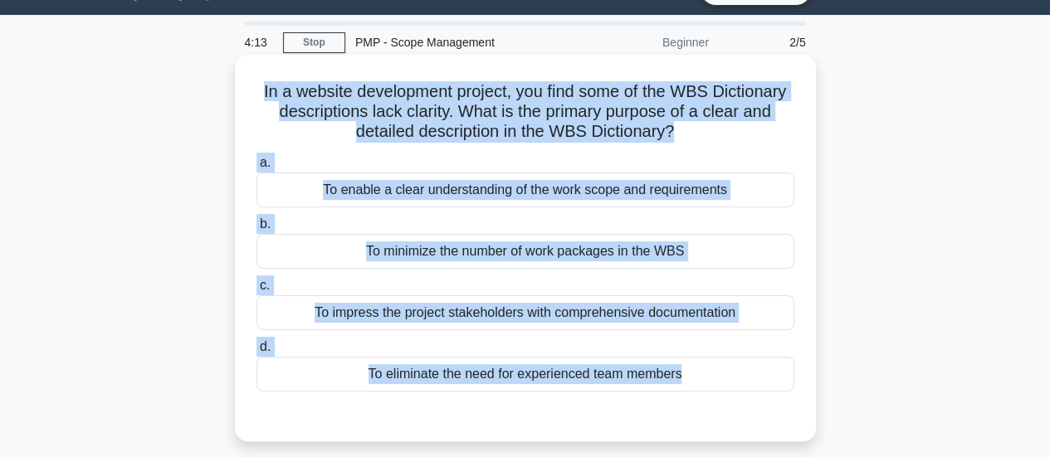
drag, startPoint x: 256, startPoint y: 91, endPoint x: 720, endPoint y: 415, distance: 565.7
click at [720, 415] on div "In a website development project, you find some of the WBS Dictionary descripti…" at bounding box center [525, 247] width 568 height 373
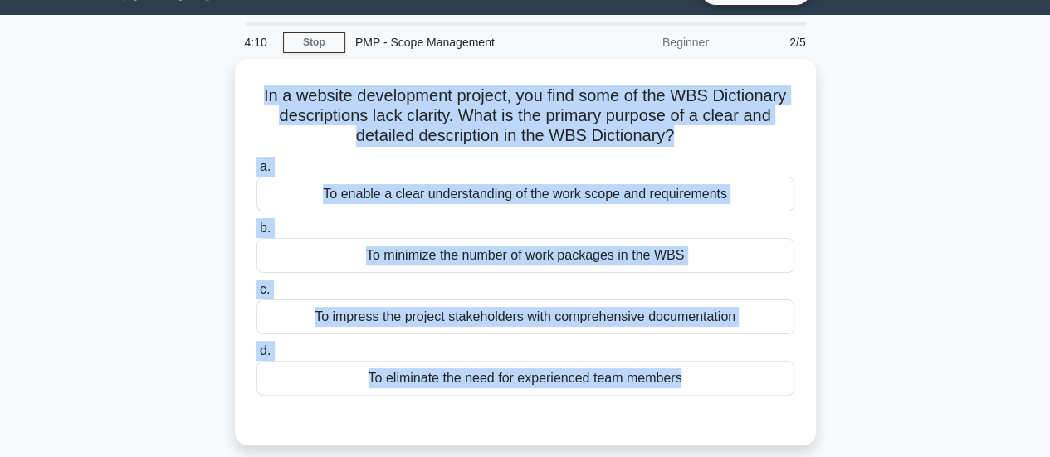
copy div "In a website development project, you find some of the WBS Dictionary descripti…"
click at [936, 204] on div "In a website development project, you find some of the WBS Dictionary descripti…" at bounding box center [525, 262] width 946 height 407
click at [957, 351] on div "In a website development project, you find some of the WBS Dictionary descripti…" at bounding box center [525, 262] width 946 height 407
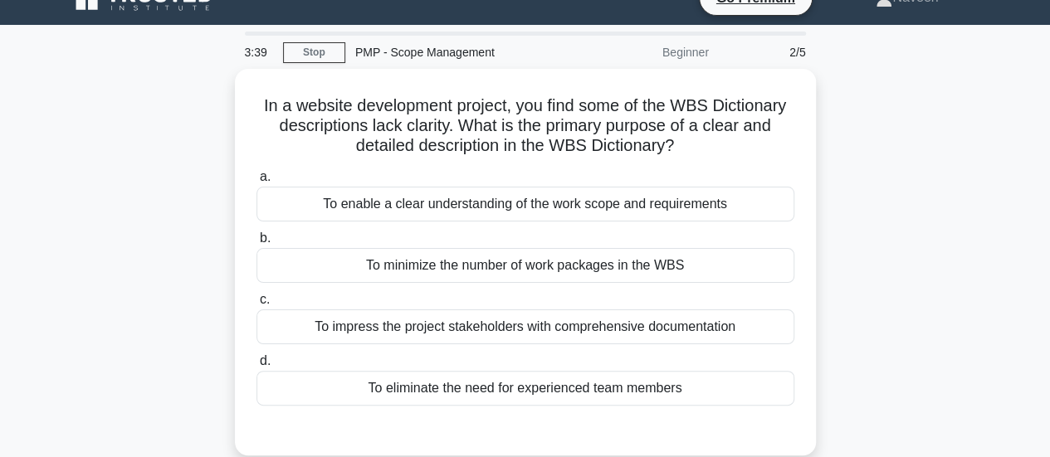
scroll to position [27, 0]
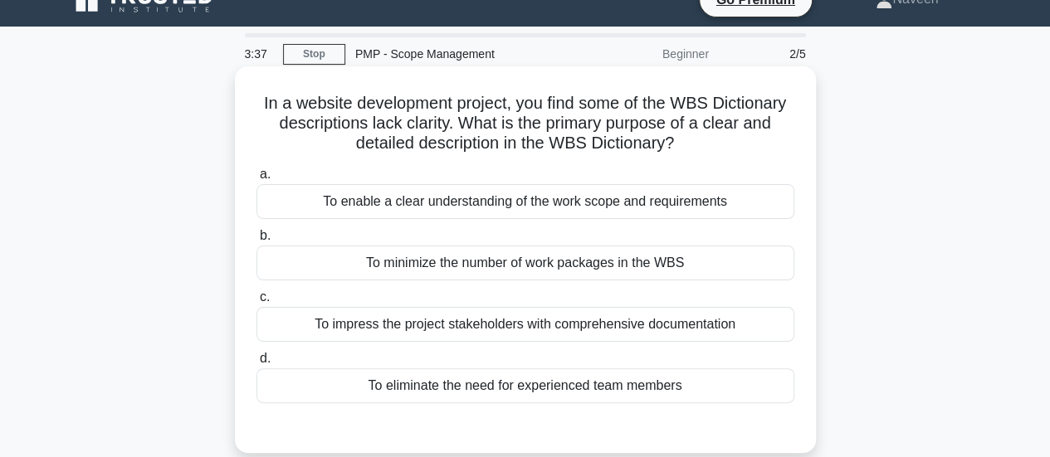
click at [710, 219] on div "To enable a clear understanding of the work scope and requirements" at bounding box center [525, 201] width 538 height 35
click at [256, 180] on input "a. To enable a clear understanding of the work scope and requirements" at bounding box center [256, 174] width 0 height 11
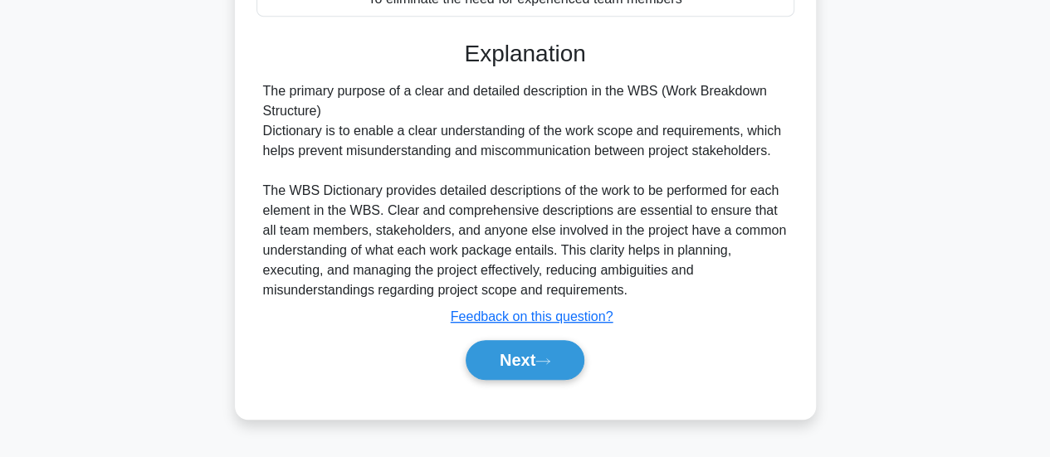
scroll to position [439, 0]
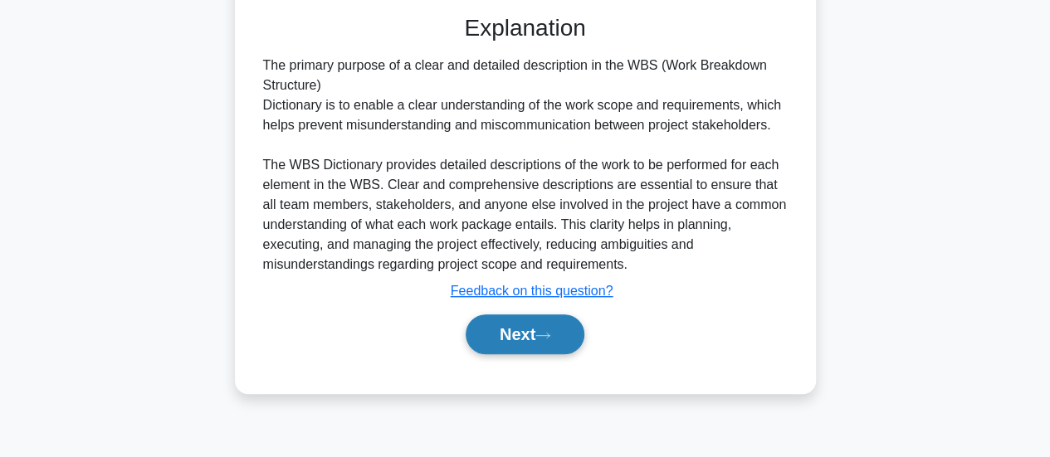
click at [554, 339] on button "Next" at bounding box center [525, 335] width 119 height 40
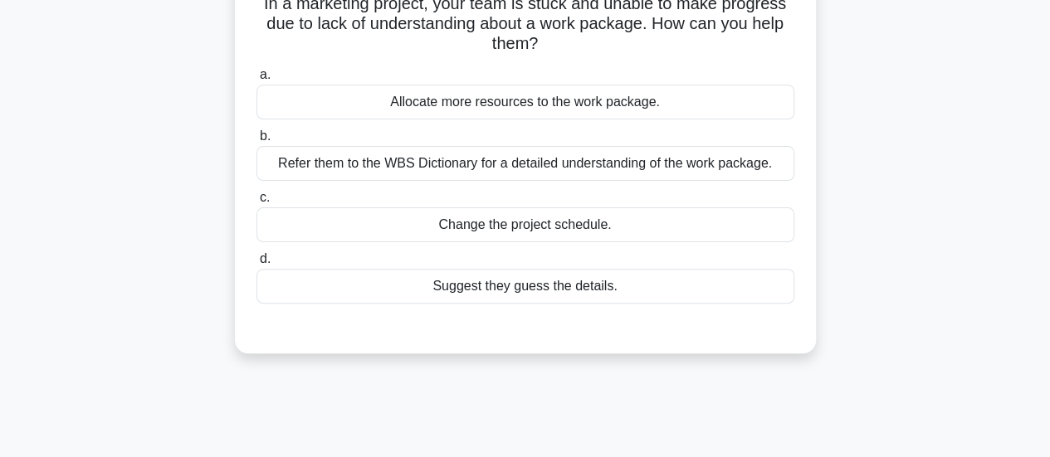
scroll to position [132, 0]
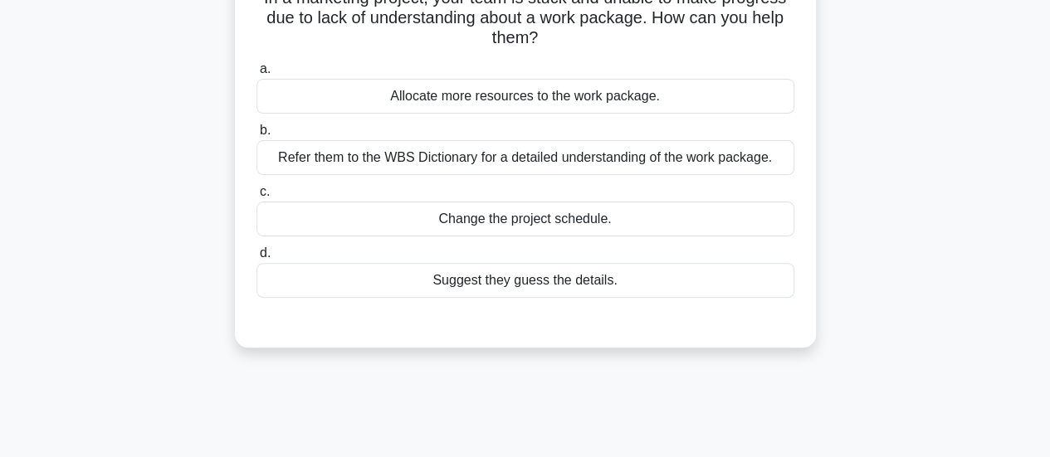
click at [725, 158] on div "Refer them to the WBS Dictionary for a detailed understanding of the work packa…" at bounding box center [525, 157] width 538 height 35
click at [256, 136] on input "b. Refer them to the WBS Dictionary for a detailed understanding of the work pa…" at bounding box center [256, 130] width 0 height 11
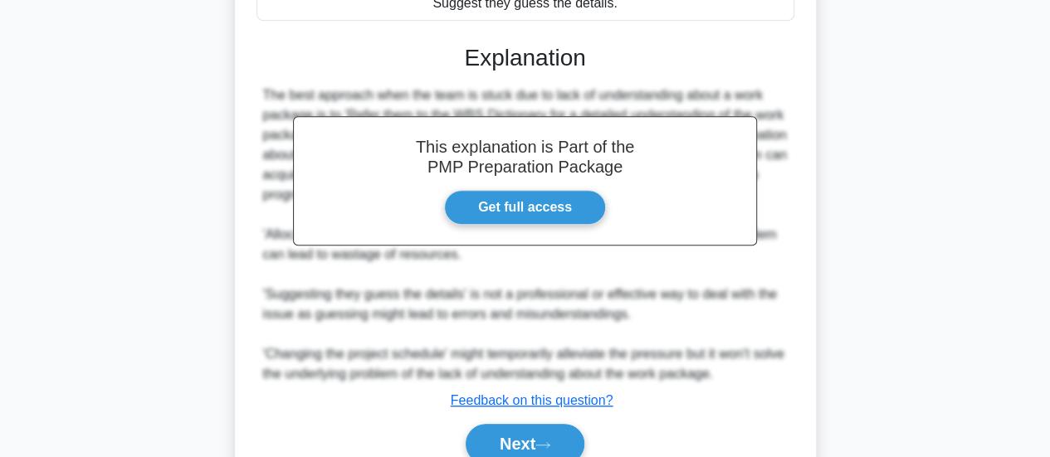
scroll to position [484, 0]
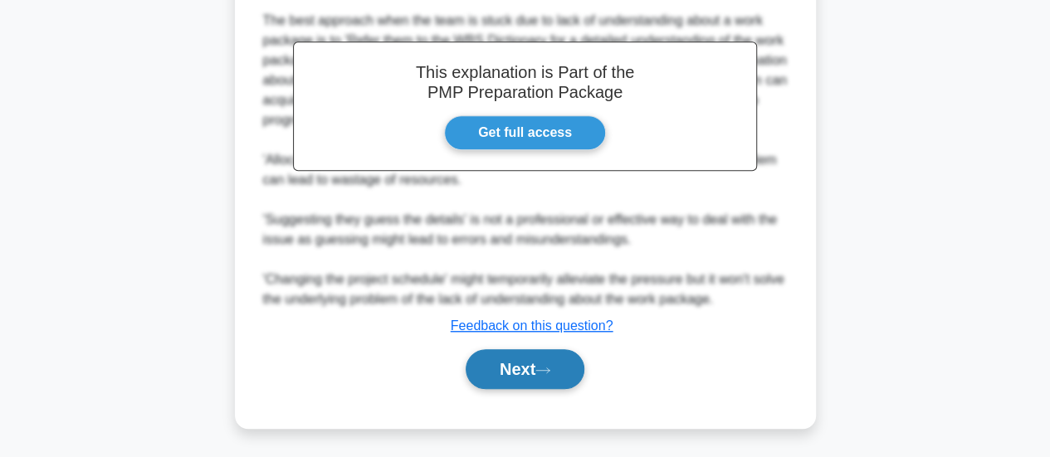
click at [549, 372] on icon at bounding box center [542, 370] width 15 height 9
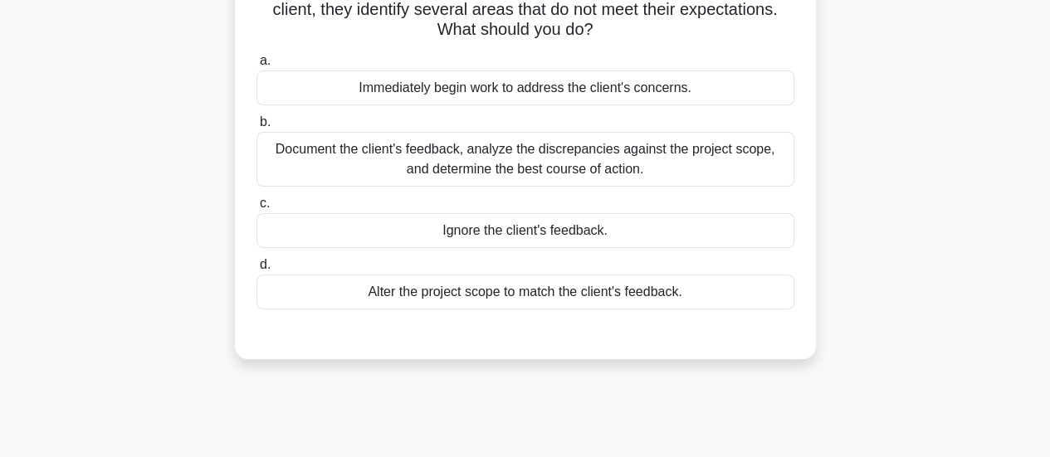
scroll to position [148, 0]
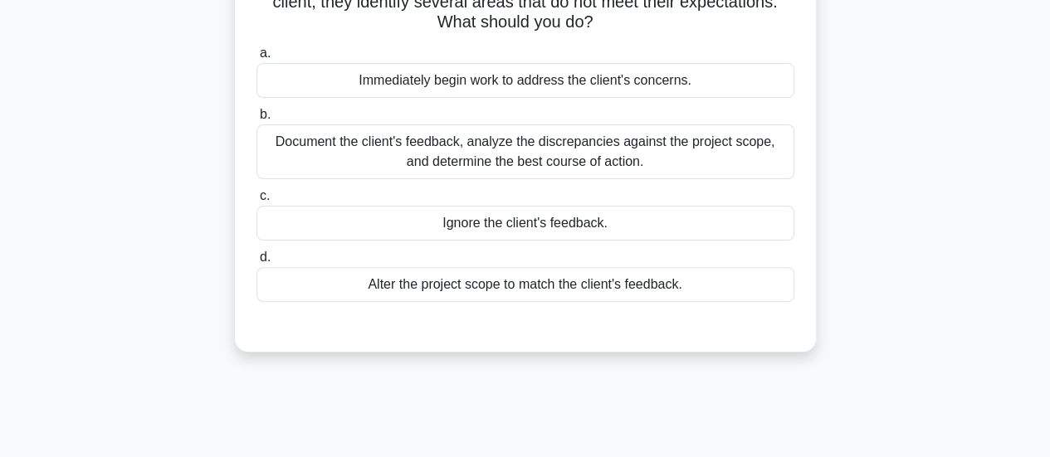
click at [705, 154] on div "Document the client's feedback, analyze the discrepancies against the project s…" at bounding box center [525, 151] width 538 height 55
click at [256, 120] on input "b. Document the client's feedback, analyze the discrepancies against the projec…" at bounding box center [256, 115] width 0 height 11
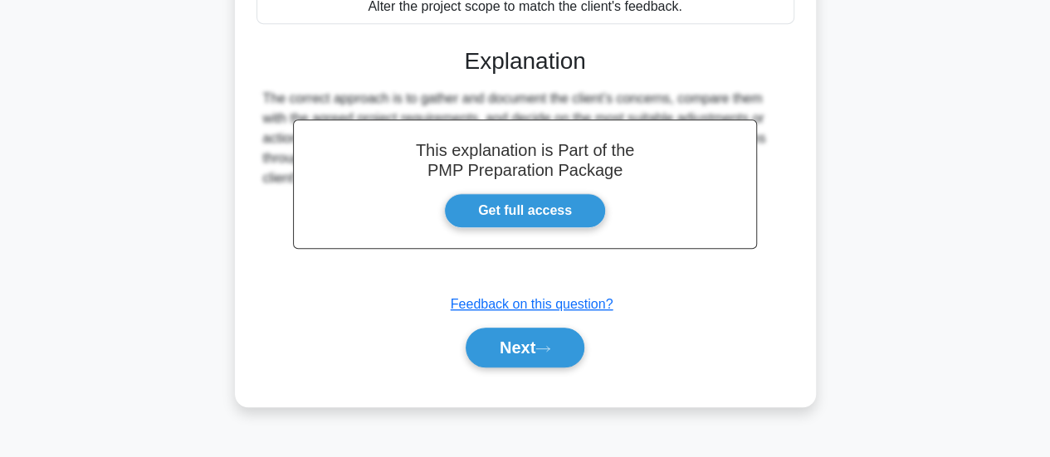
scroll to position [428, 0]
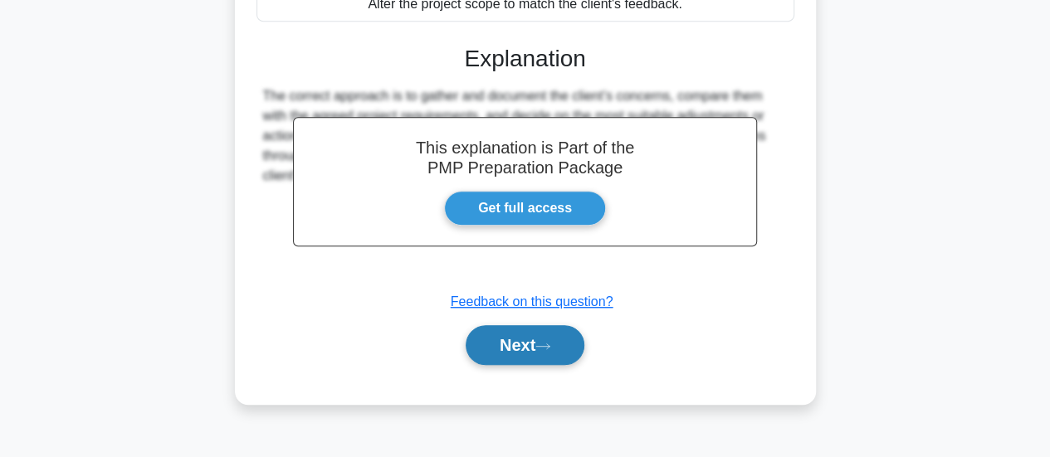
click at [562, 344] on button "Next" at bounding box center [525, 345] width 119 height 40
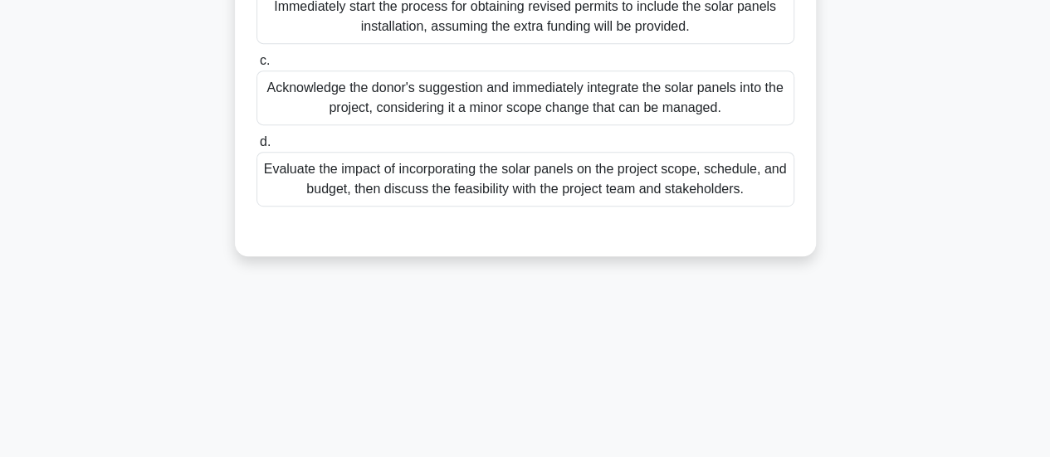
scroll to position [398, 0]
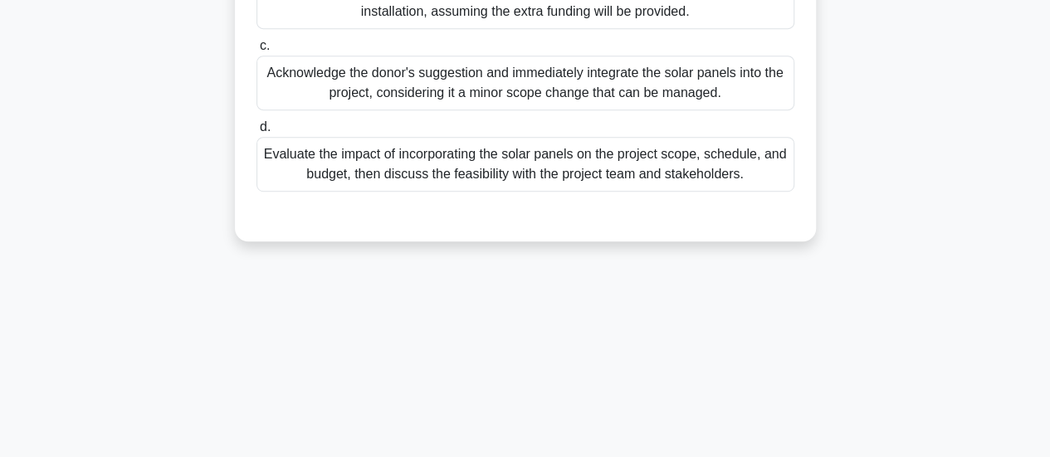
click at [722, 192] on div "Evaluate the impact of incorporating the solar panels on the project scope, sch…" at bounding box center [525, 164] width 538 height 55
click at [256, 133] on input "d. Evaluate the impact of incorporating the solar panels on the project scope, …" at bounding box center [256, 127] width 0 height 11
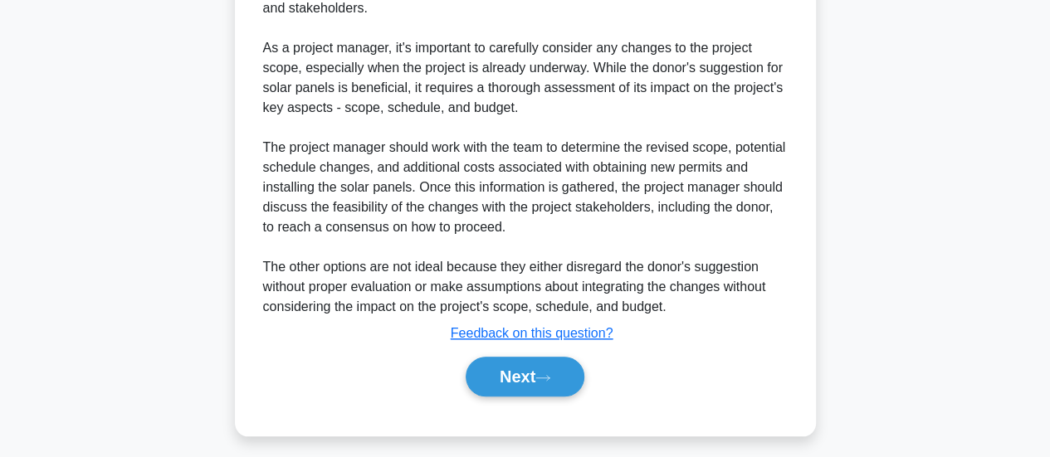
scroll to position [723, 0]
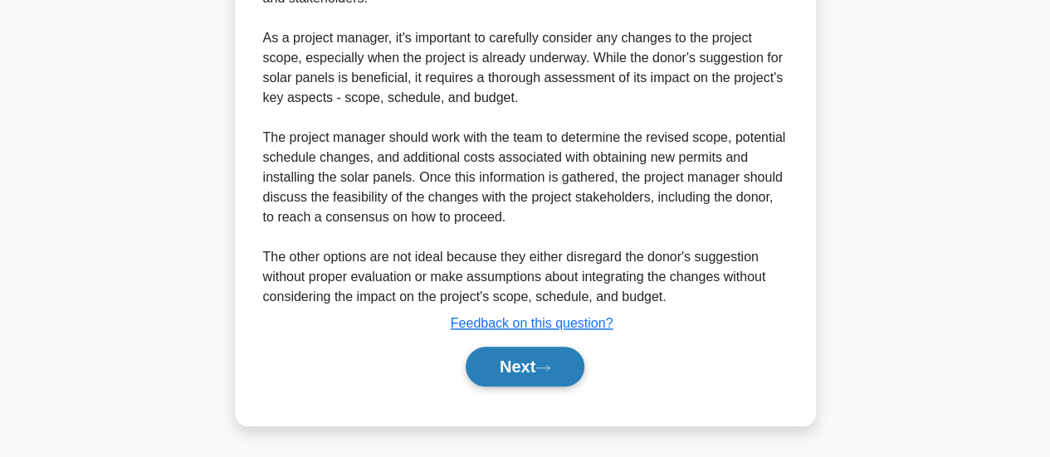
click at [540, 359] on button "Next" at bounding box center [525, 367] width 119 height 40
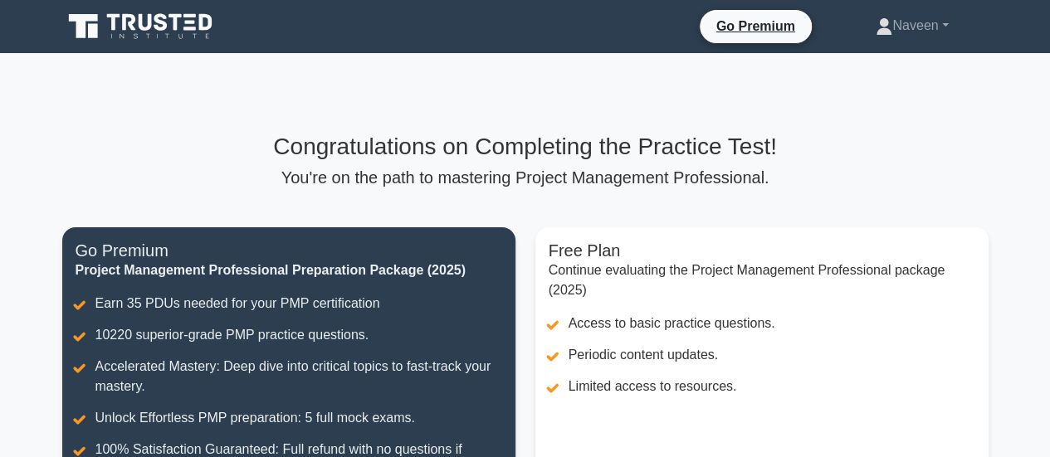
click at [136, 32] on icon at bounding box center [141, 27] width 159 height 32
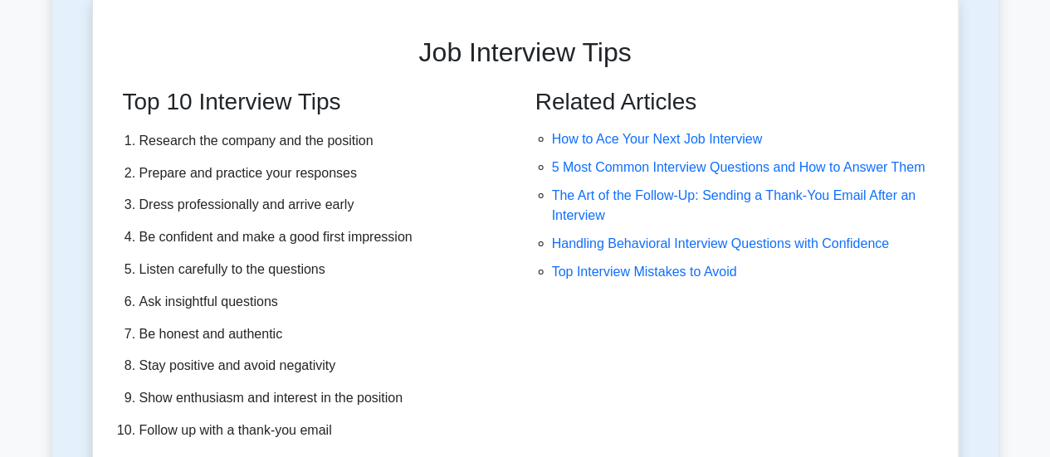
scroll to position [4744, 0]
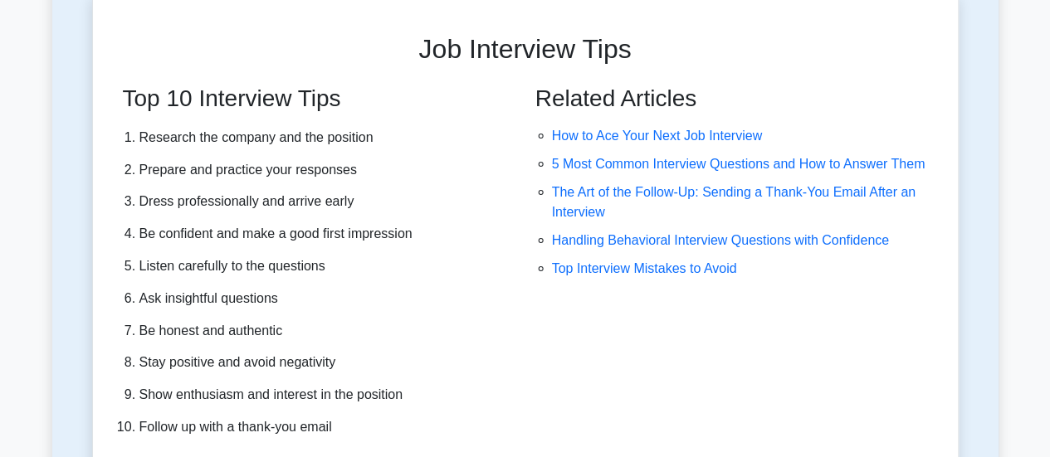
click at [959, 308] on div "Top 10 Interview Tips Research the company and the position Prepare and practic…" at bounding box center [525, 269] width 885 height 368
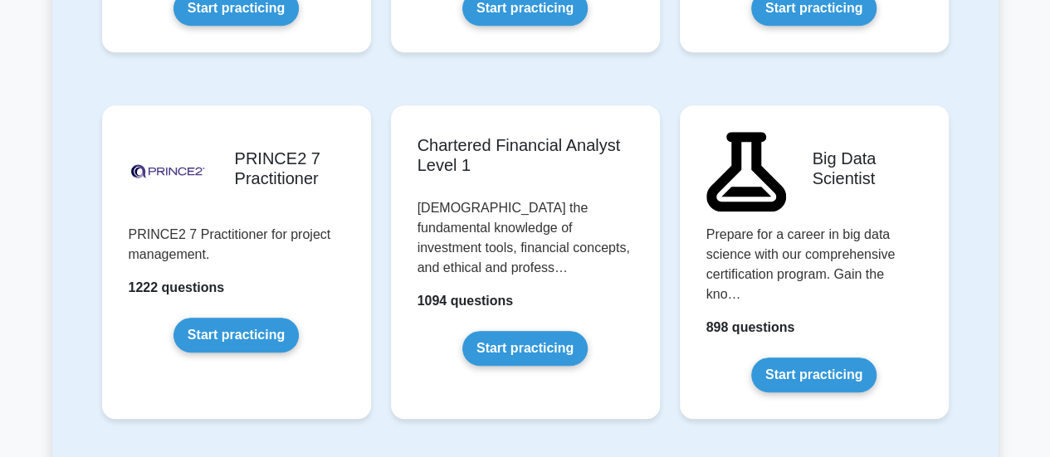
scroll to position [3545, 0]
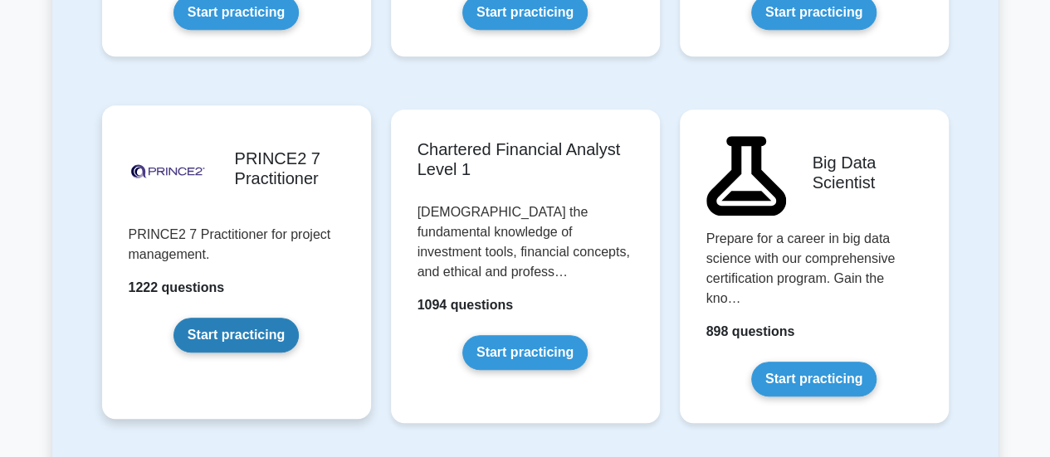
click at [218, 318] on link "Start practicing" at bounding box center [235, 335] width 125 height 35
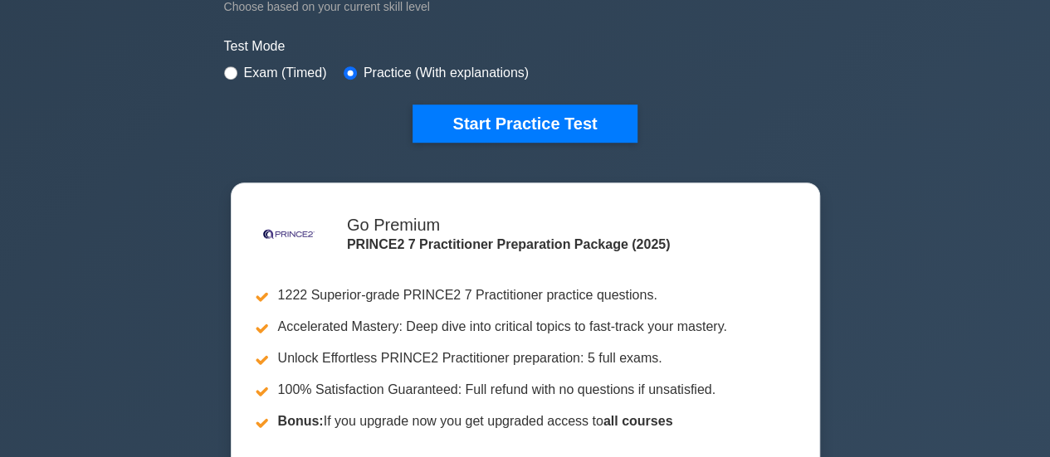
scroll to position [490, 0]
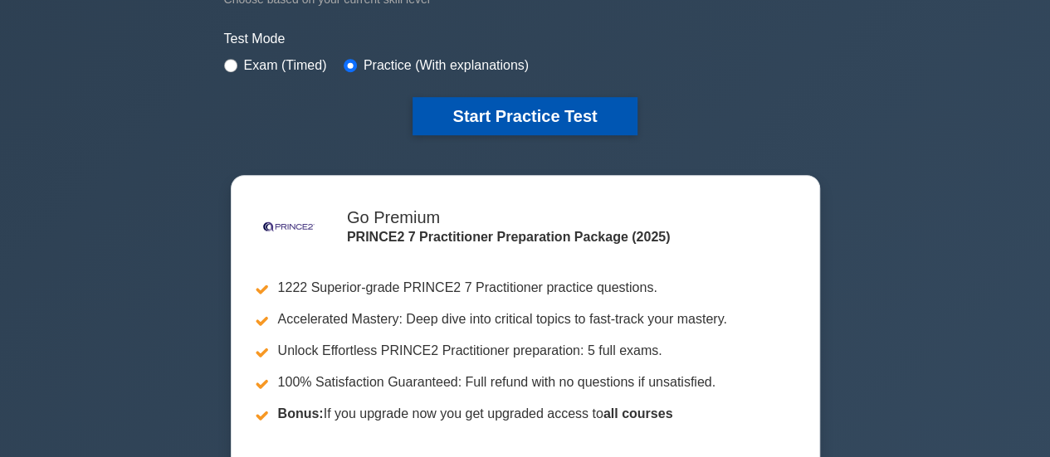
click at [465, 116] on button "Start Practice Test" at bounding box center [524, 116] width 224 height 38
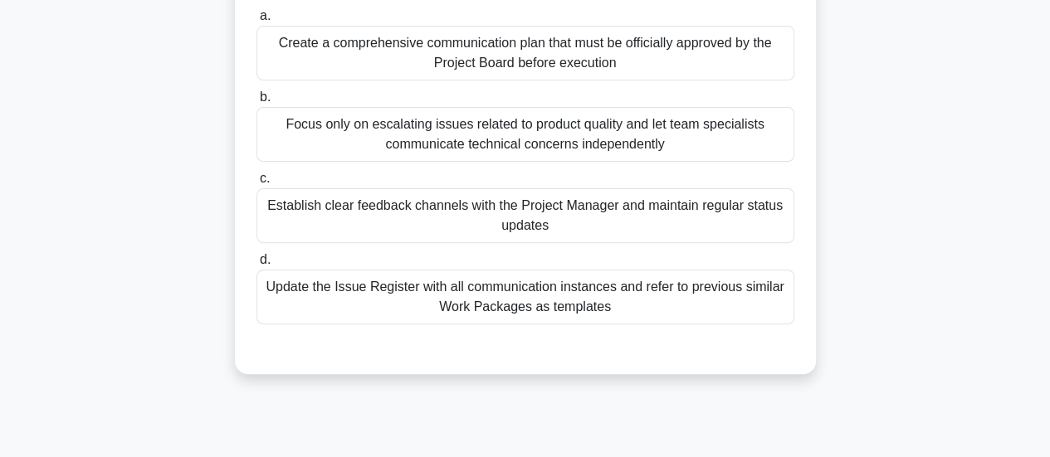
scroll to position [191, 0]
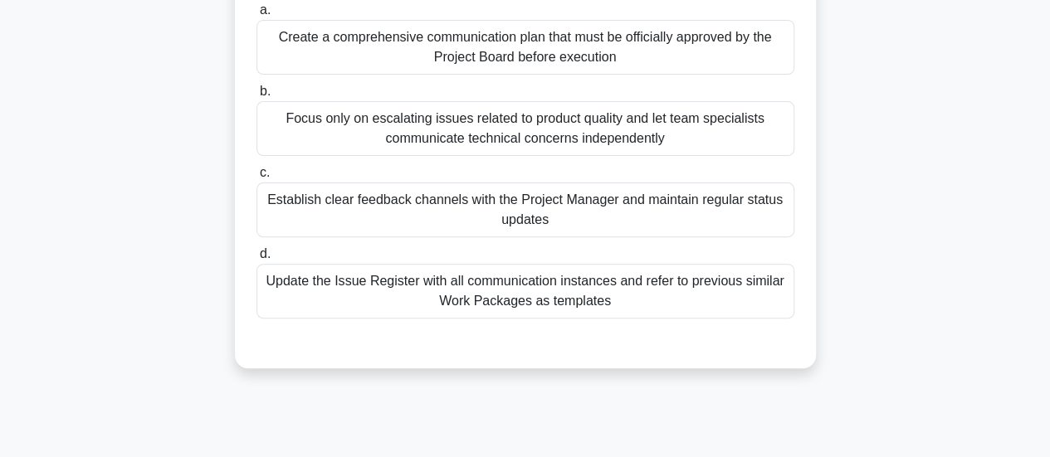
click at [340, 206] on div "Establish clear feedback channels with the Project Manager and maintain regular…" at bounding box center [525, 210] width 538 height 55
click at [256, 178] on input "c. Establish clear feedback channels with the Project Manager and maintain regu…" at bounding box center [256, 173] width 0 height 11
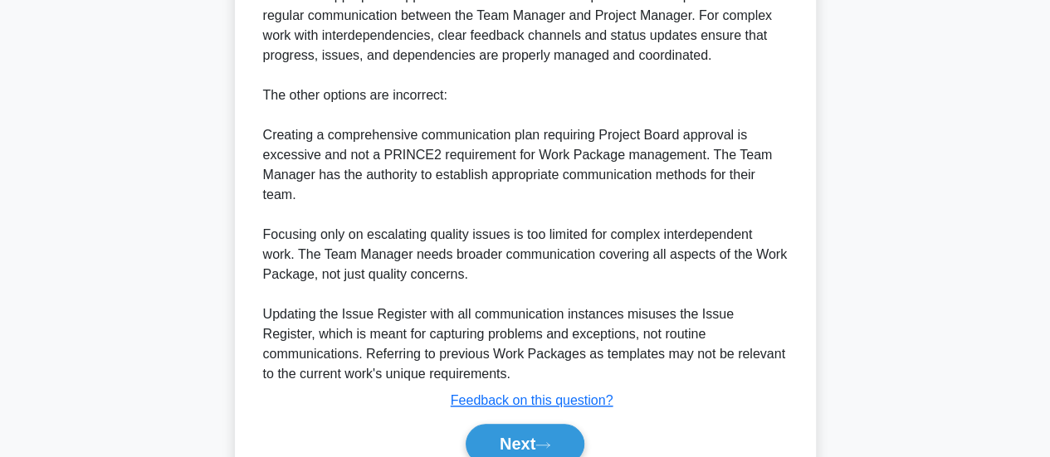
scroll to position [743, 0]
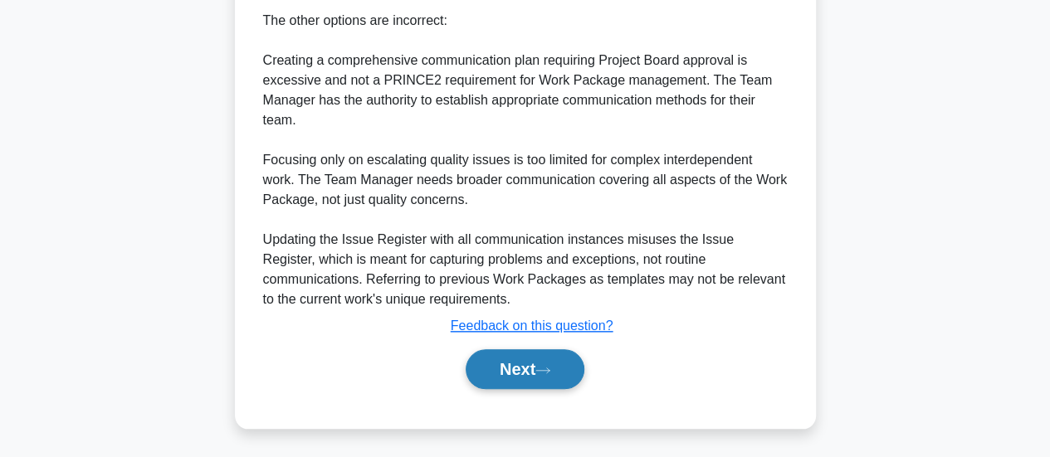
click at [506, 371] on button "Next" at bounding box center [525, 369] width 119 height 40
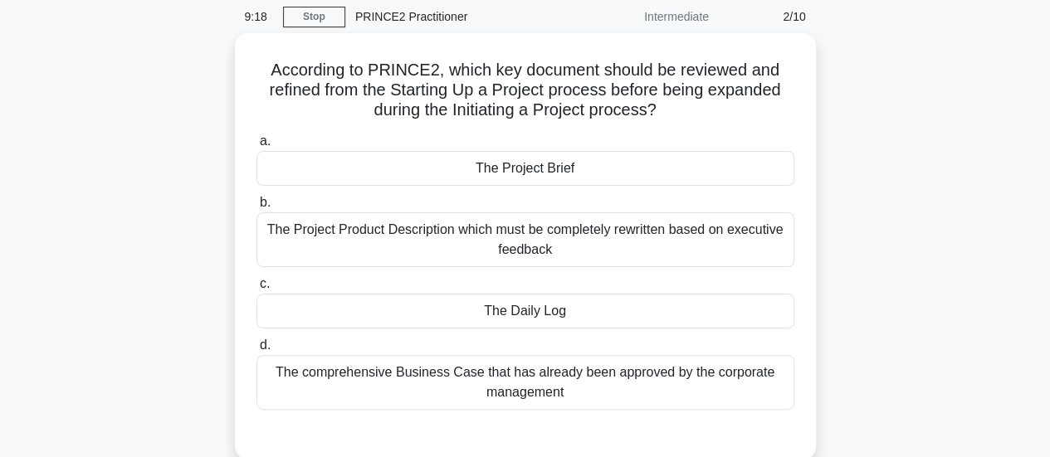
scroll to position [71, 0]
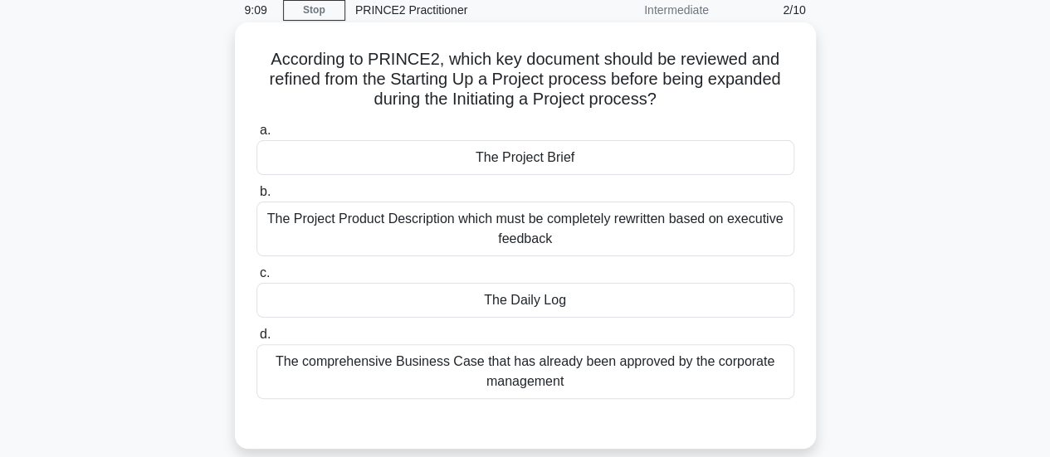
click at [610, 161] on div "The Project Brief" at bounding box center [525, 157] width 538 height 35
click at [256, 136] on input "a. The Project Brief" at bounding box center [256, 130] width 0 height 11
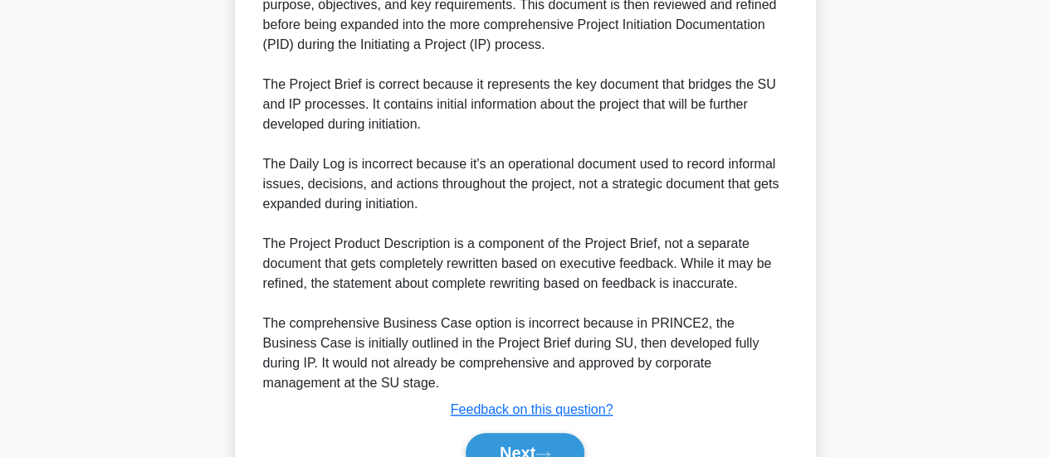
scroll to position [663, 0]
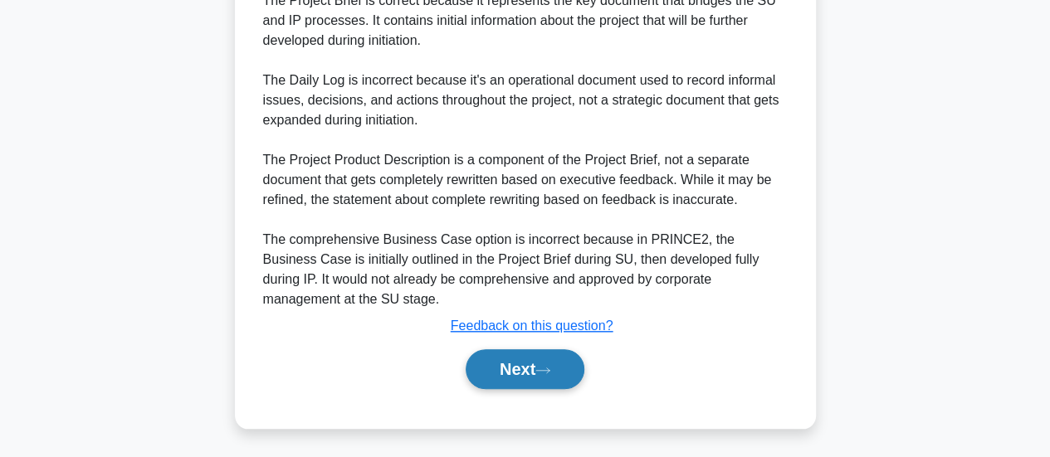
click at [550, 367] on icon at bounding box center [542, 370] width 15 height 9
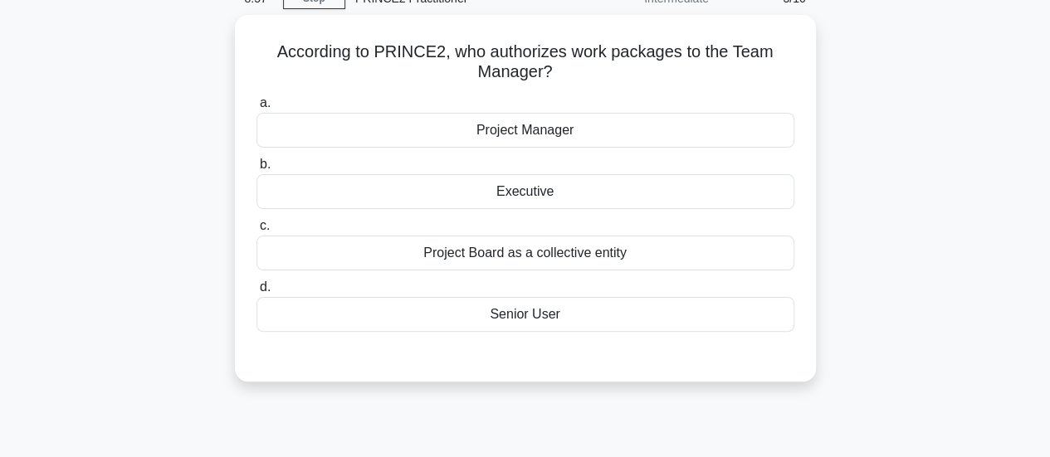
scroll to position [85, 0]
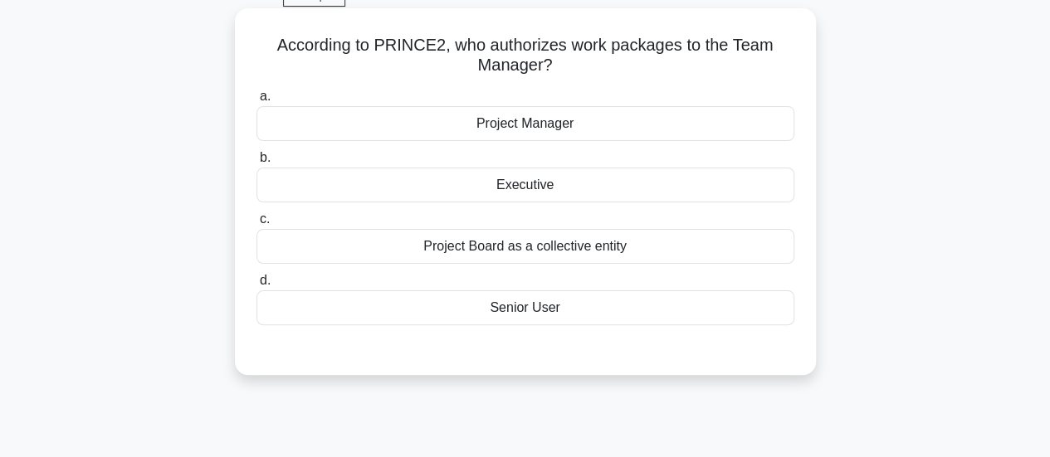
click at [617, 136] on div "Project Manager" at bounding box center [525, 123] width 538 height 35
click at [256, 102] on input "a. Project Manager" at bounding box center [256, 96] width 0 height 11
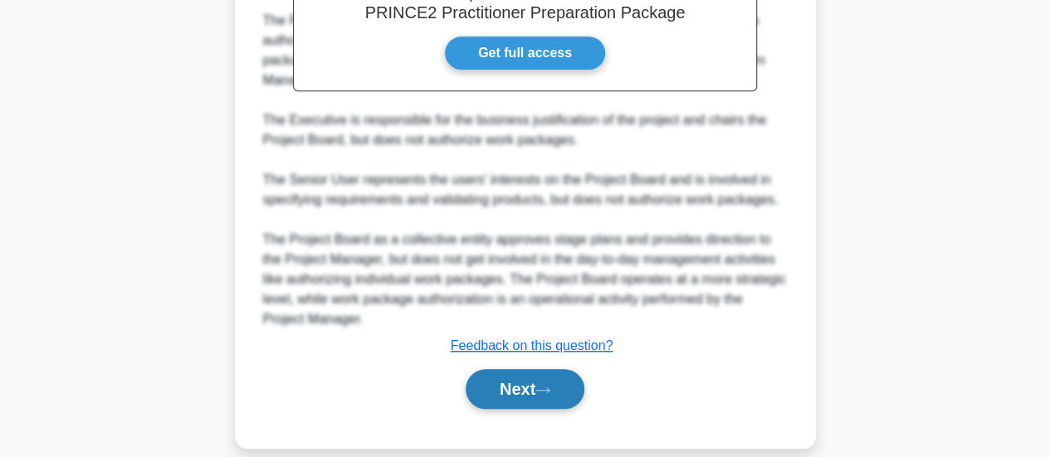
click at [568, 370] on button "Next" at bounding box center [525, 389] width 119 height 40
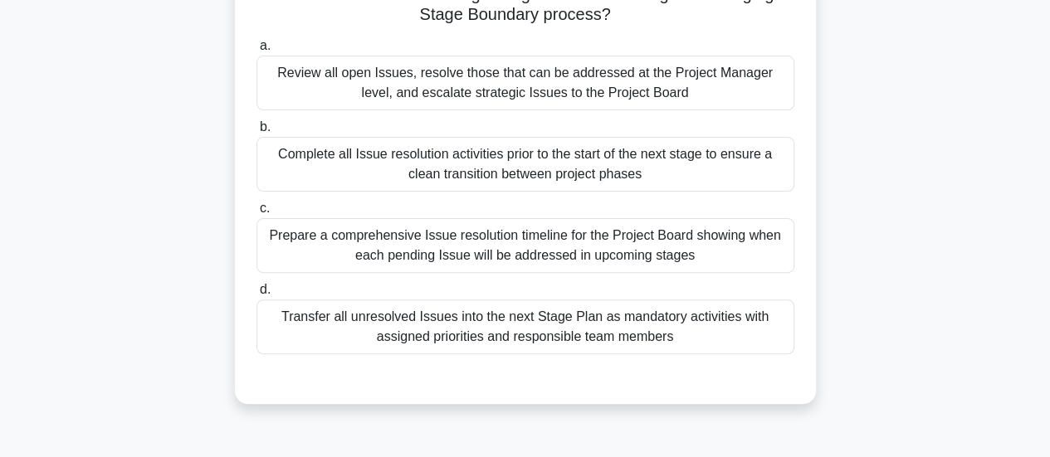
scroll to position [159, 0]
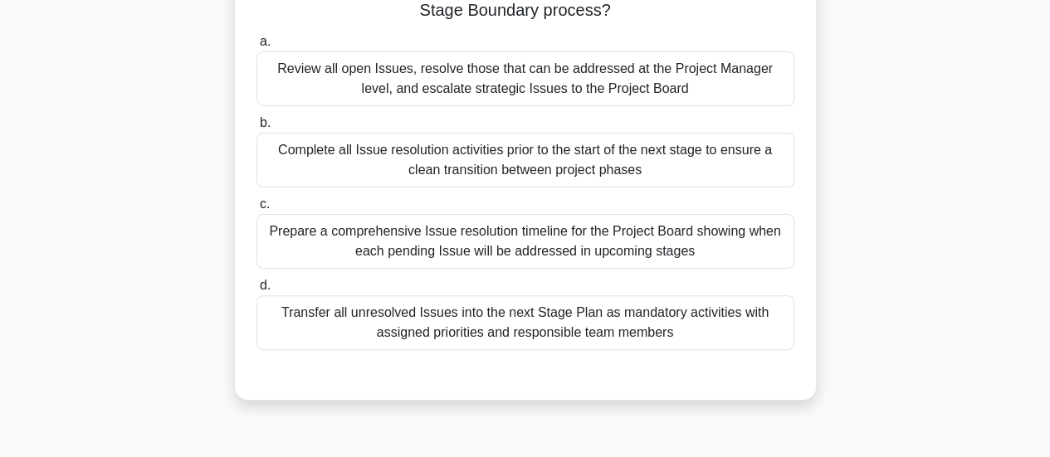
click at [654, 84] on div "Review all open Issues, resolve those that can be addressed at the Project Mana…" at bounding box center [525, 78] width 538 height 55
click at [256, 47] on input "a. Review all open Issues, resolve those that can be addressed at the Project M…" at bounding box center [256, 42] width 0 height 11
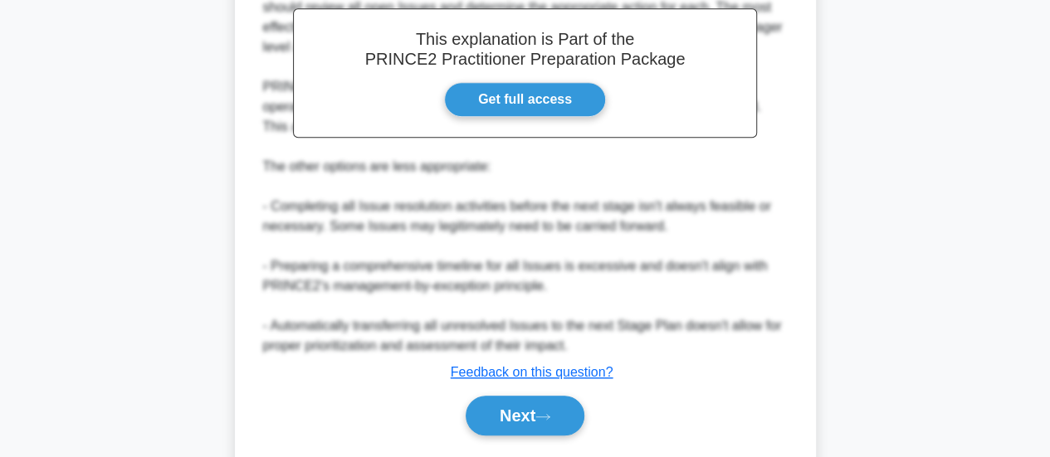
scroll to position [643, 0]
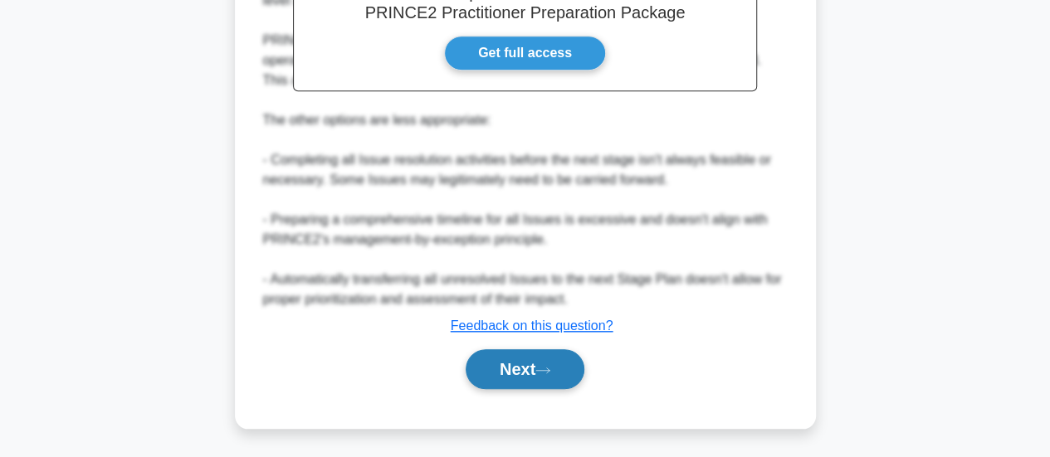
click at [544, 368] on icon at bounding box center [542, 370] width 13 height 5
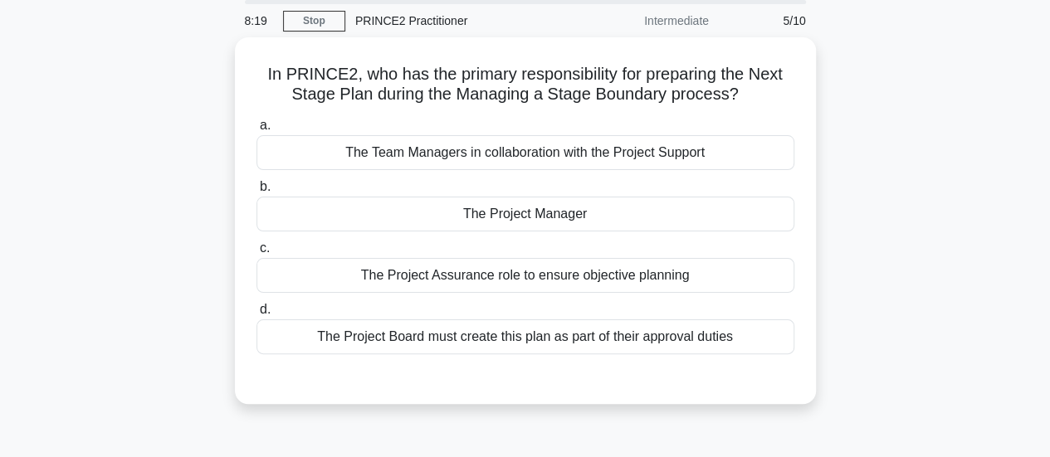
scroll to position [65, 0]
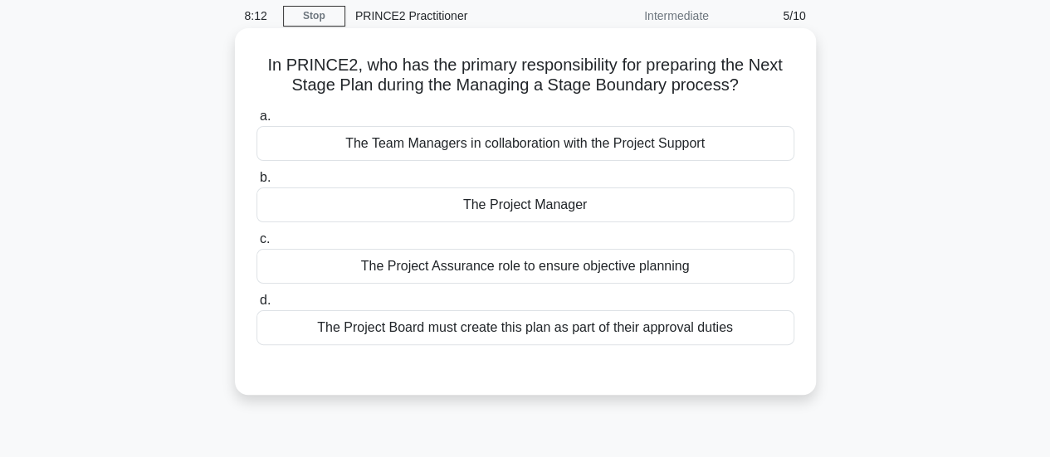
click at [412, 211] on div "The Project Manager" at bounding box center [525, 205] width 538 height 35
click at [256, 183] on input "b. The Project Manager" at bounding box center [256, 178] width 0 height 11
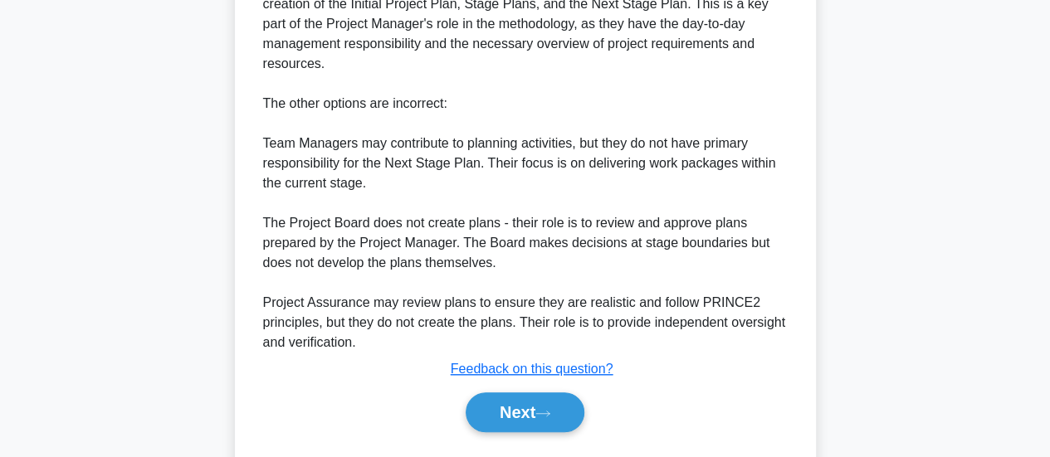
scroll to position [583, 0]
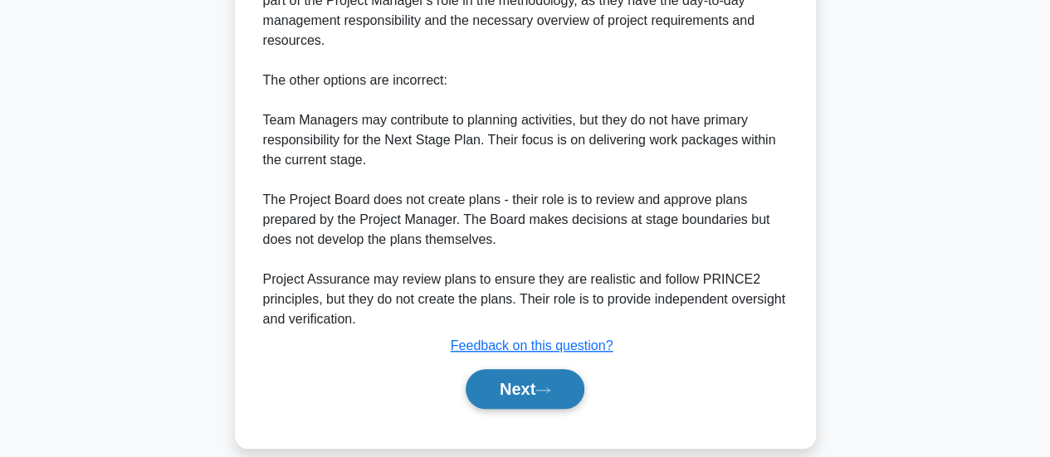
click at [485, 369] on button "Next" at bounding box center [525, 389] width 119 height 40
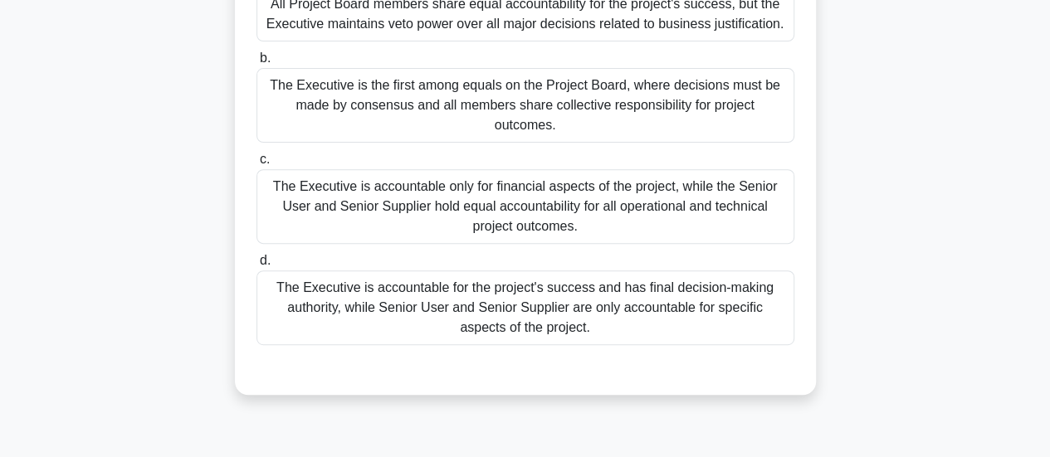
scroll to position [241, 0]
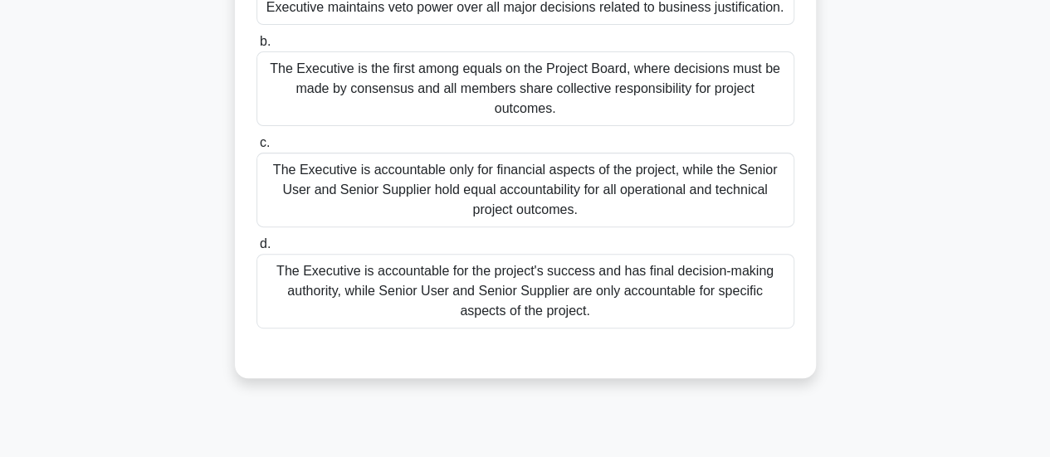
click at [752, 276] on div "The Executive is accountable for the project's success and has final decision-m…" at bounding box center [525, 291] width 538 height 75
click at [256, 250] on input "d. The Executive is accountable for the project's success and has final decisio…" at bounding box center [256, 244] width 0 height 11
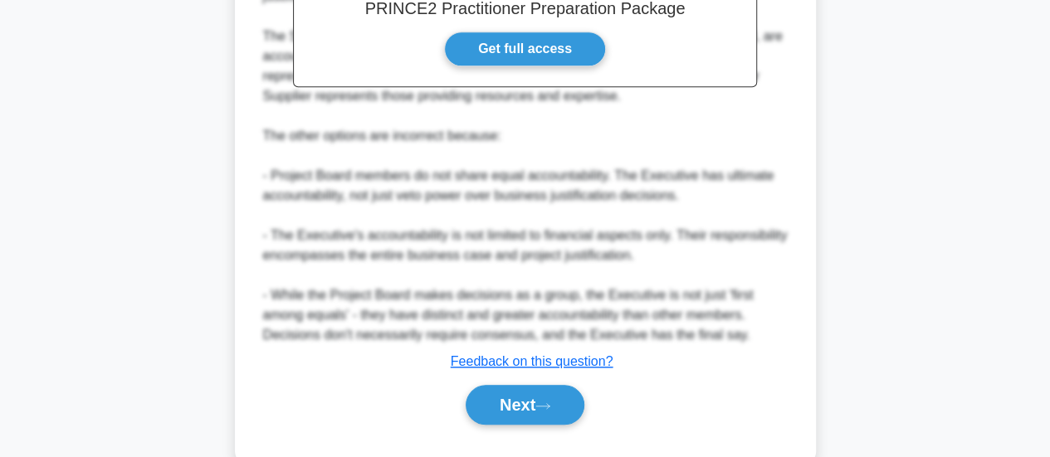
scroll to position [723, 0]
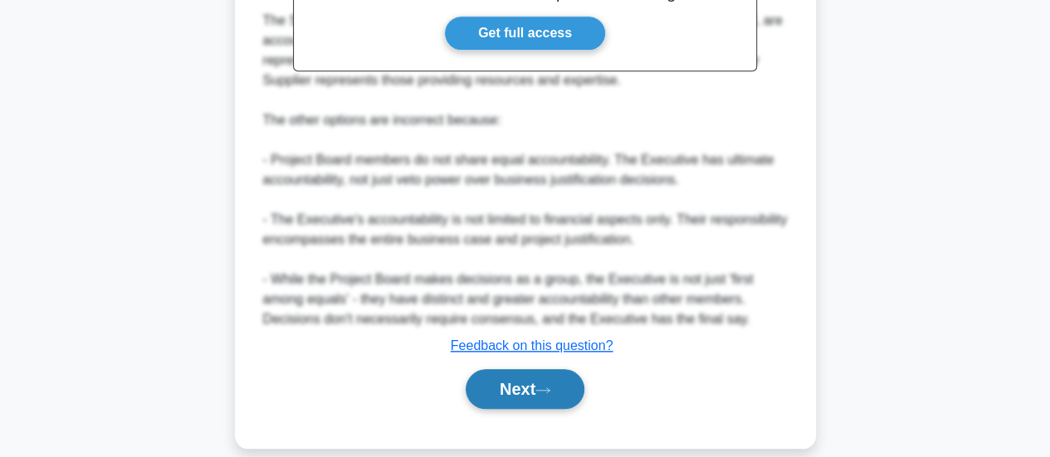
click at [548, 386] on icon at bounding box center [542, 390] width 15 height 9
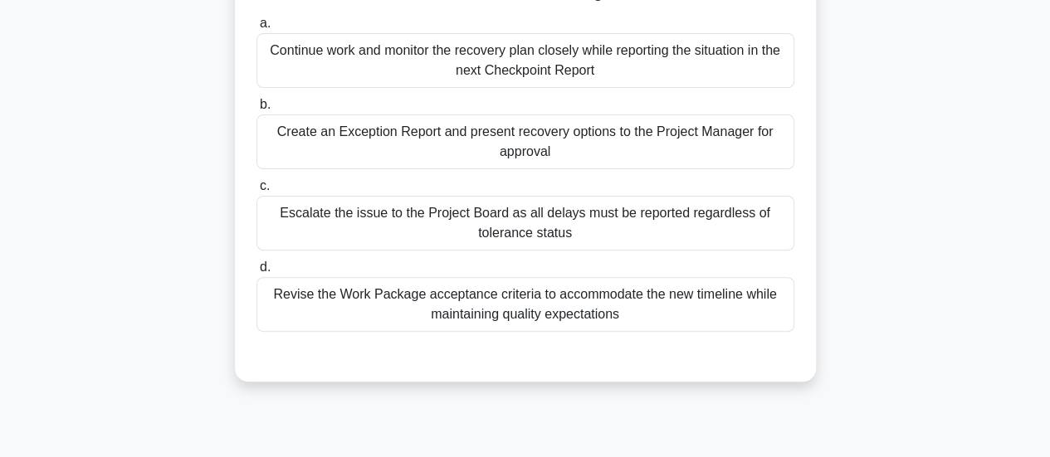
scroll to position [184, 0]
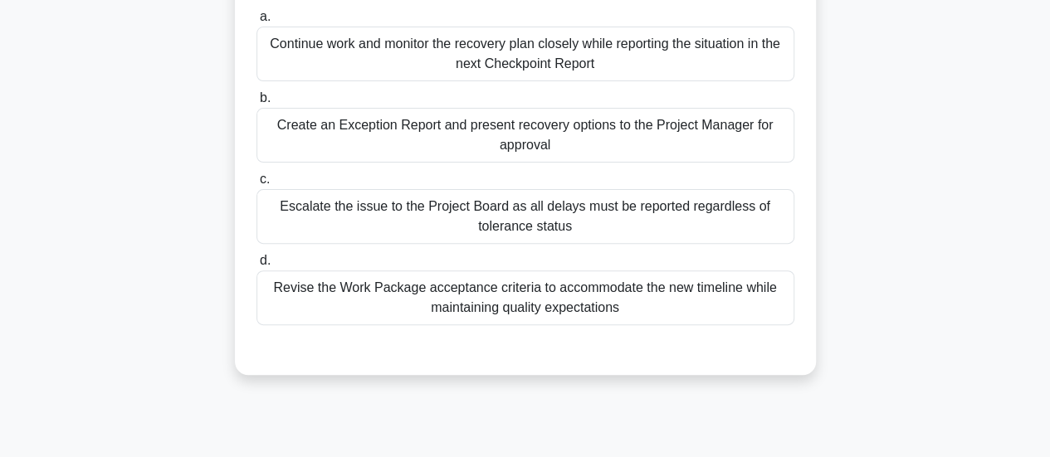
click at [726, 68] on div "Continue work and monitor the recovery plan closely while reporting the situati…" at bounding box center [525, 54] width 538 height 55
click at [256, 22] on input "a. Continue work and monitor the recovery plan closely while reporting the situ…" at bounding box center [256, 17] width 0 height 11
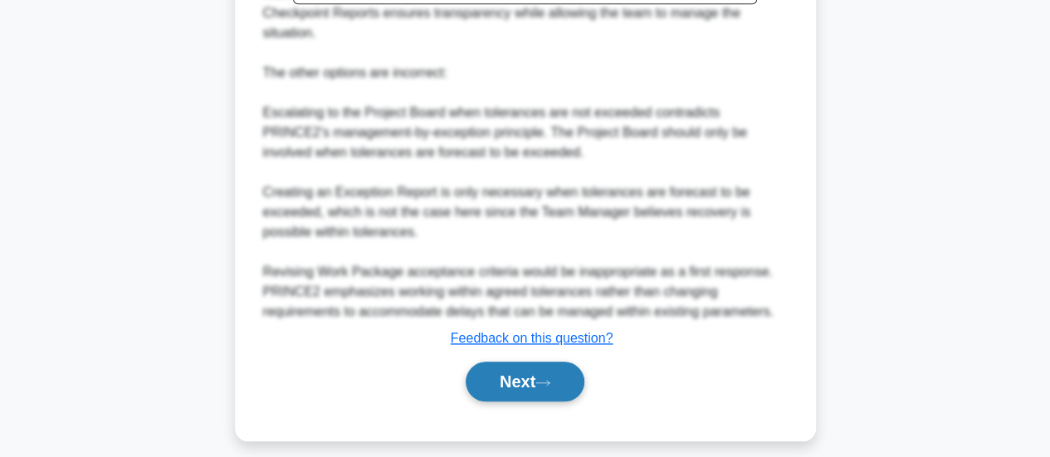
click at [555, 390] on button "Next" at bounding box center [525, 382] width 119 height 40
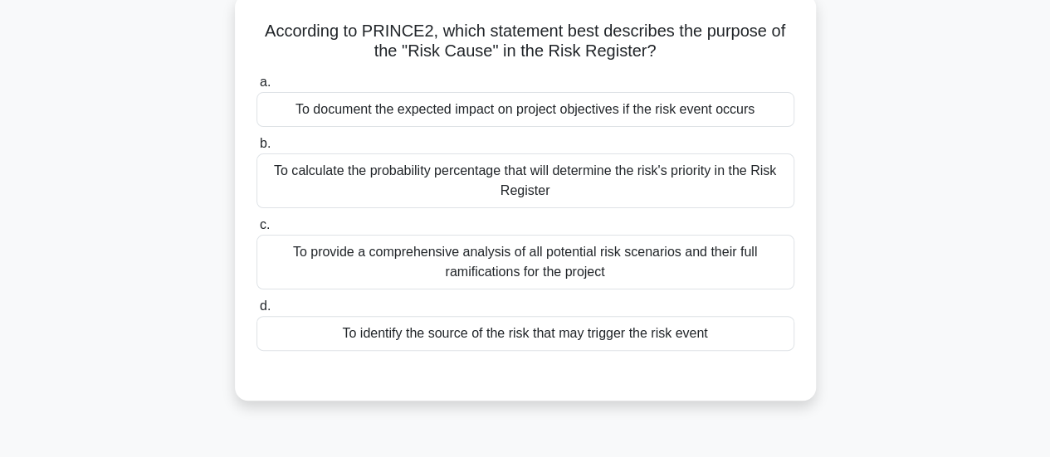
scroll to position [104, 0]
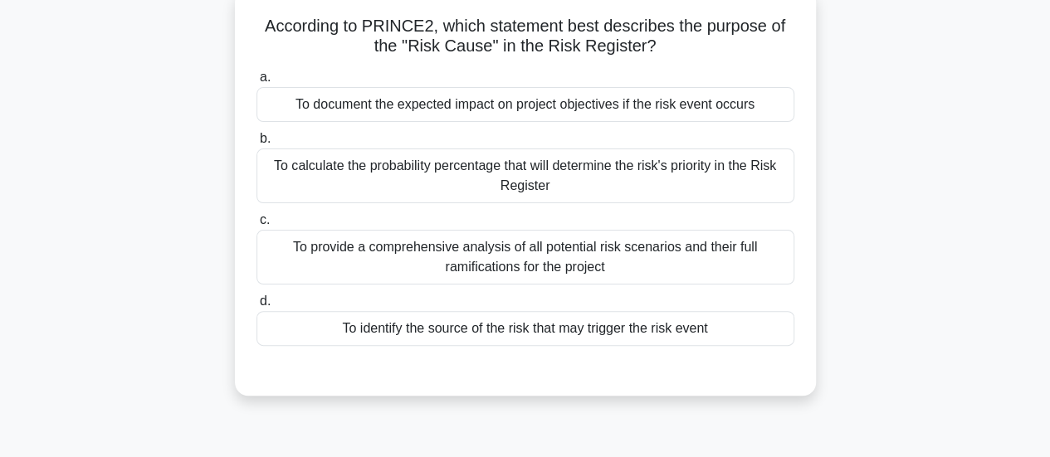
click at [685, 325] on div "To identify the source of the risk that may trigger the risk event" at bounding box center [525, 328] width 538 height 35
click at [256, 307] on input "d. To identify the source of the risk that may trigger the risk event" at bounding box center [256, 301] width 0 height 11
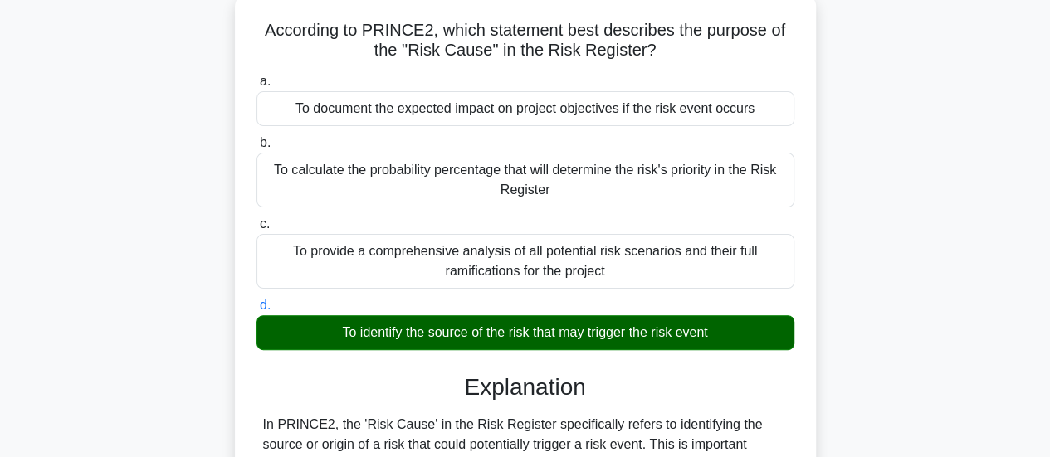
click at [871, 335] on div "According to PRINCE2, which statement best describes the purpose of the "Risk C…" at bounding box center [525, 452] width 946 height 919
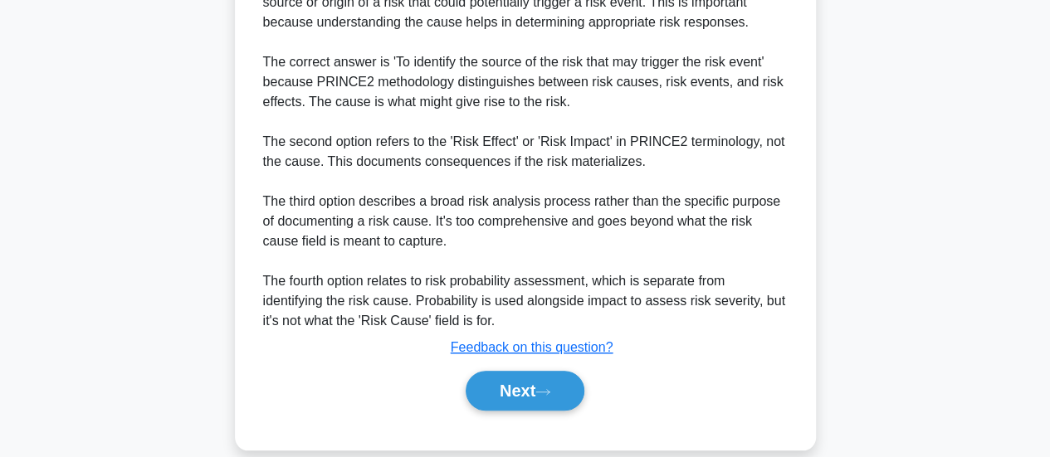
scroll to position [557, 0]
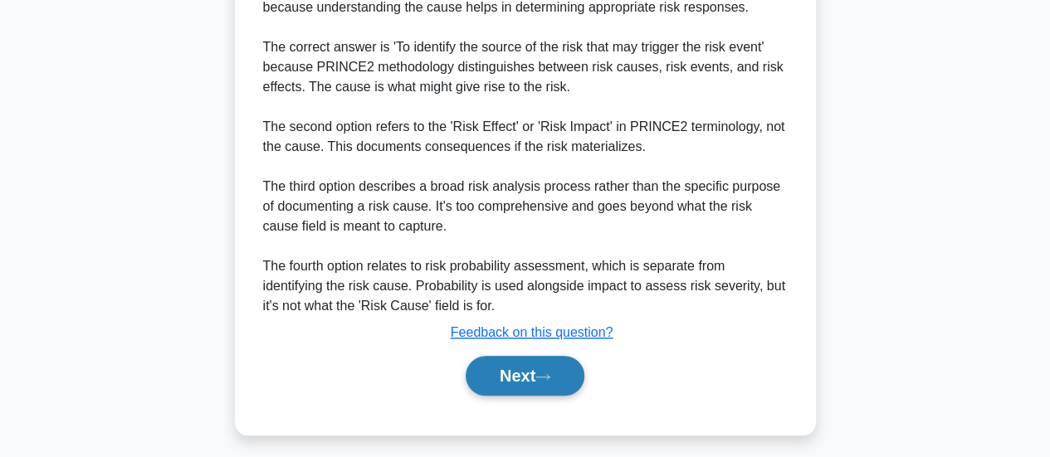
click at [550, 371] on button "Next" at bounding box center [525, 376] width 119 height 40
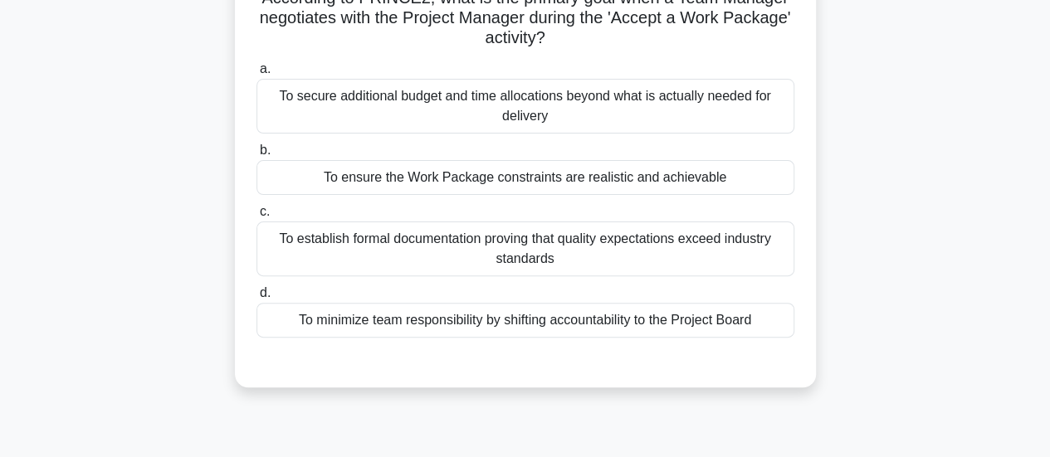
scroll to position [134, 0]
click at [673, 193] on div "To ensure the Work Package constraints are realistic and achievable" at bounding box center [525, 176] width 538 height 35
click at [256, 154] on input "b. To ensure the Work Package constraints are realistic and achievable" at bounding box center [256, 149] width 0 height 11
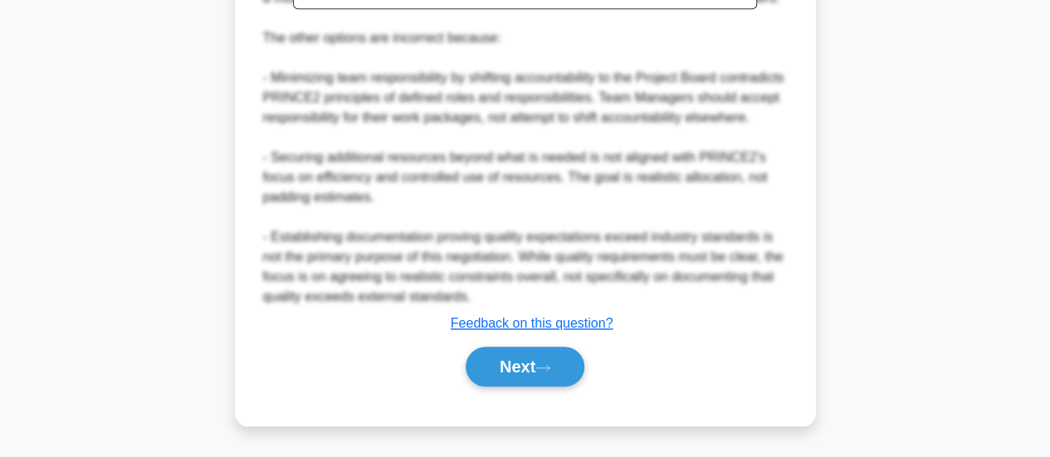
scroll to position [723, 0]
click at [537, 370] on button "Next" at bounding box center [525, 367] width 119 height 40
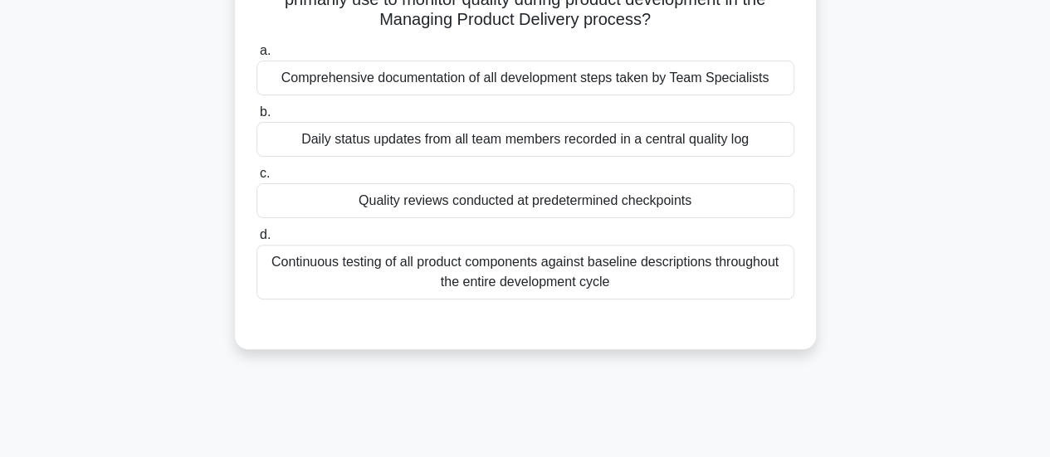
scroll to position [178, 0]
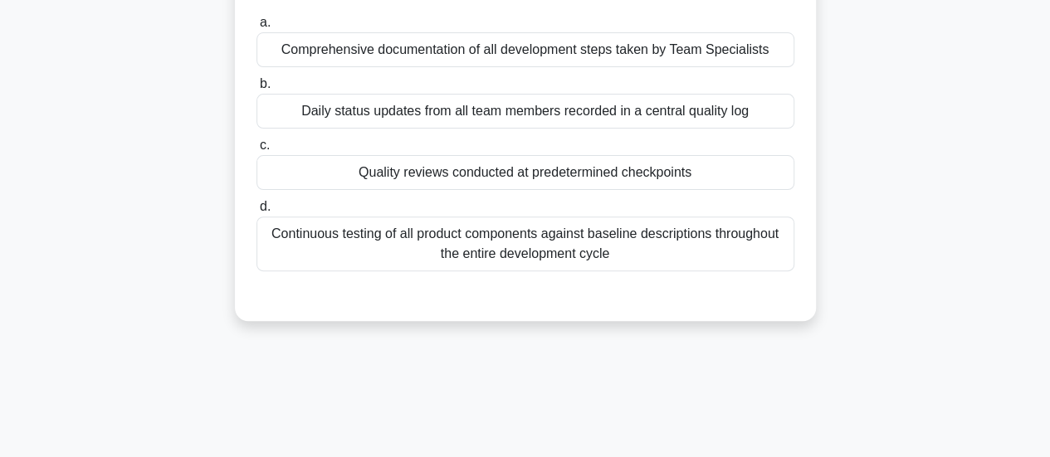
click at [677, 256] on div "Continuous testing of all product components against baseline descriptions thro…" at bounding box center [525, 244] width 538 height 55
click at [256, 212] on input "d. Continuous testing of all product components against baseline descriptions t…" at bounding box center [256, 207] width 0 height 11
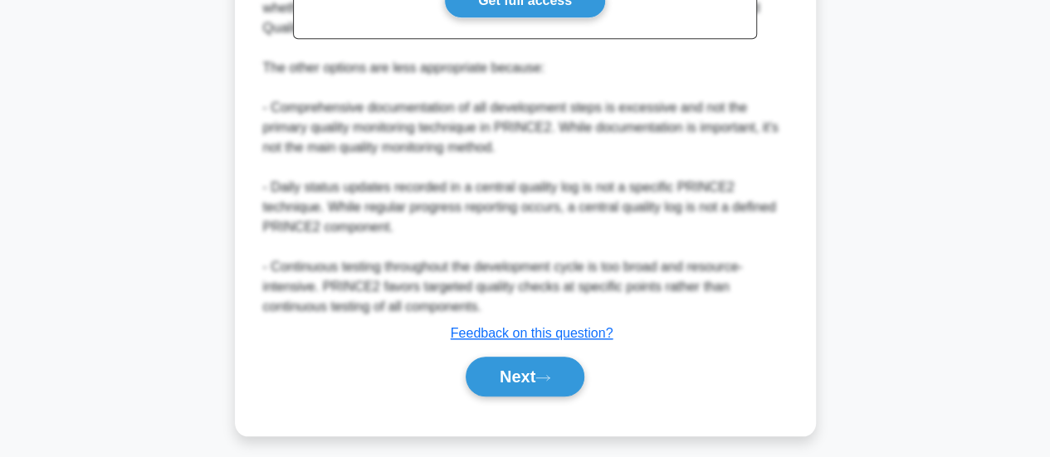
scroll to position [646, 0]
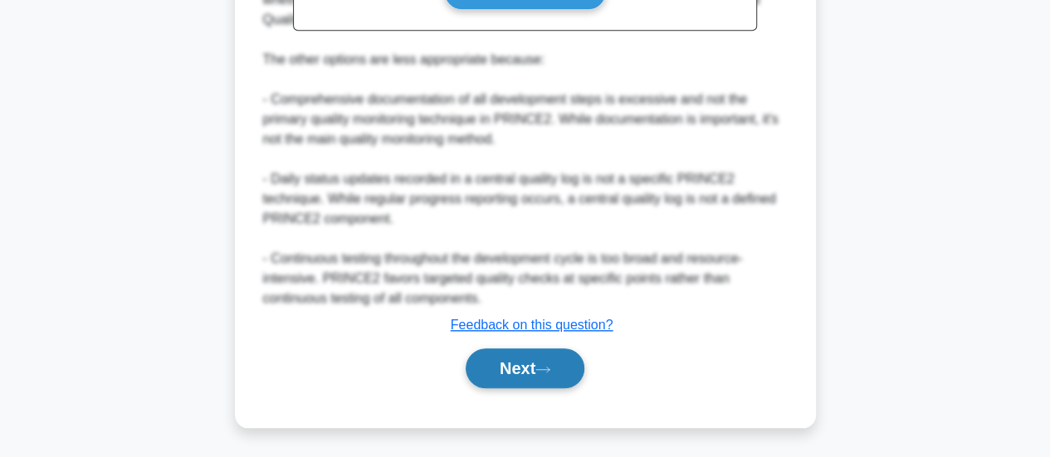
click at [562, 368] on button "Next" at bounding box center [525, 369] width 119 height 40
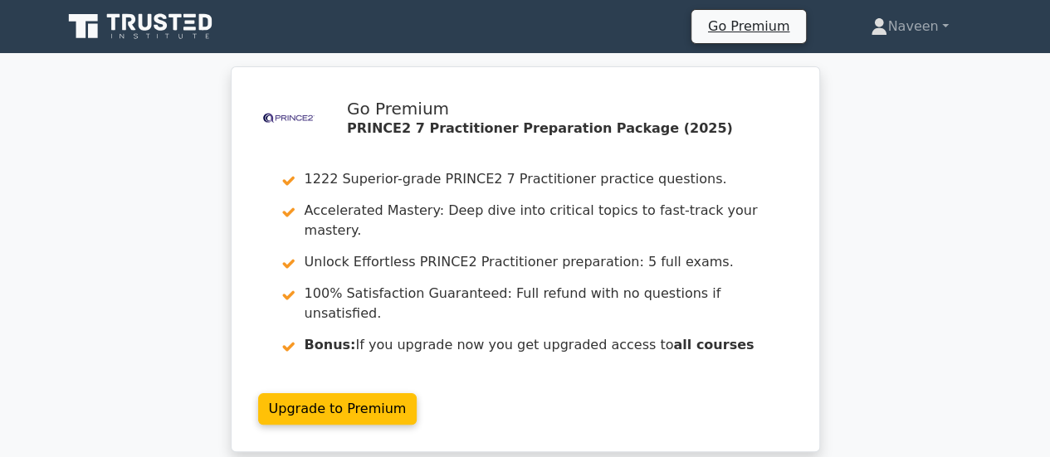
click at [144, 28] on icon at bounding box center [145, 22] width 13 height 17
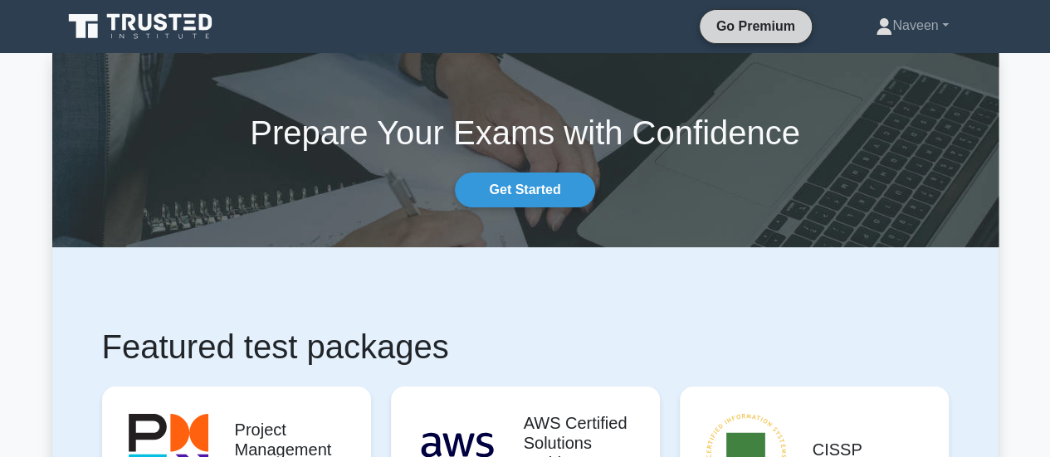
click at [749, 32] on link "Go Premium" at bounding box center [755, 26] width 99 height 21
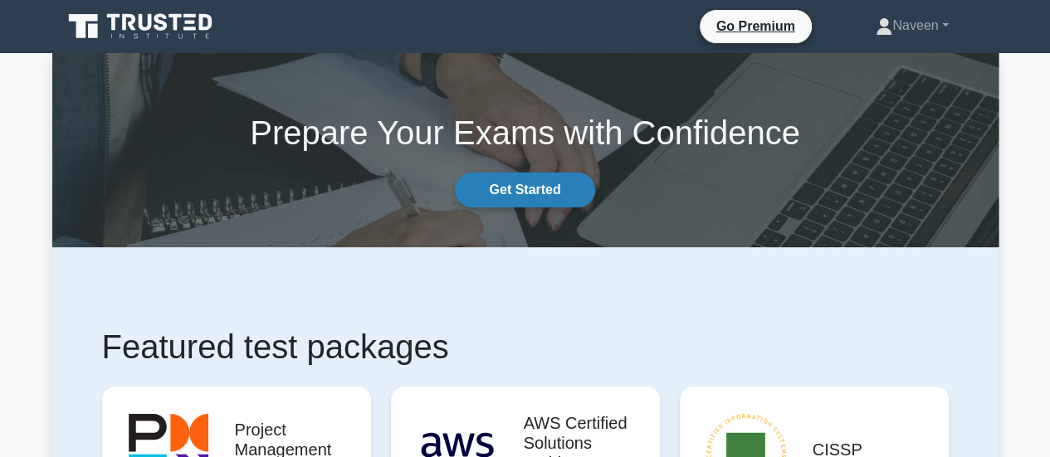
click at [506, 190] on link "Get Started" at bounding box center [524, 190] width 139 height 35
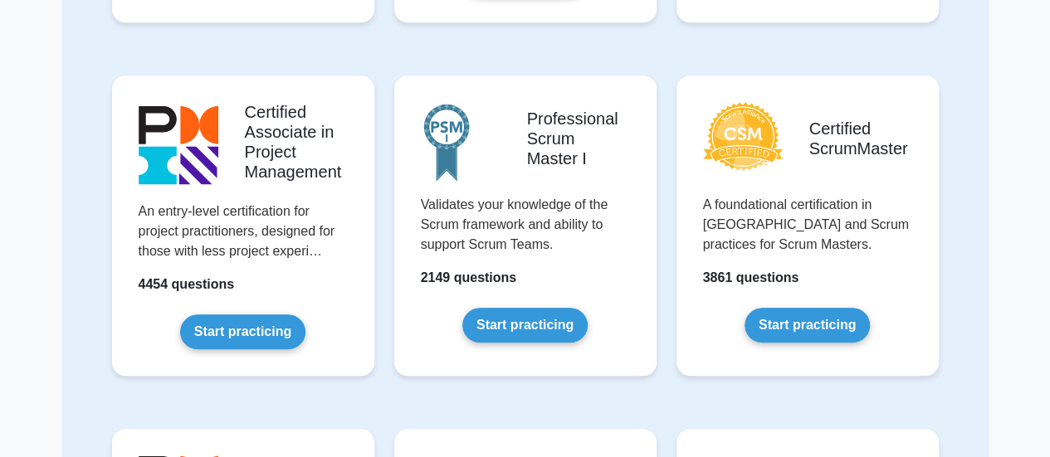
scroll to position [517, 0]
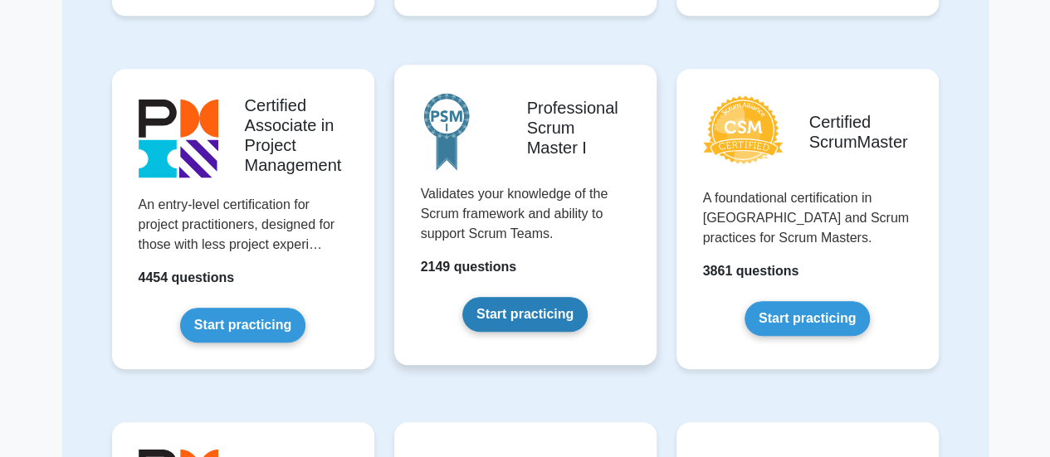
click at [505, 320] on link "Start practicing" at bounding box center [524, 314] width 125 height 35
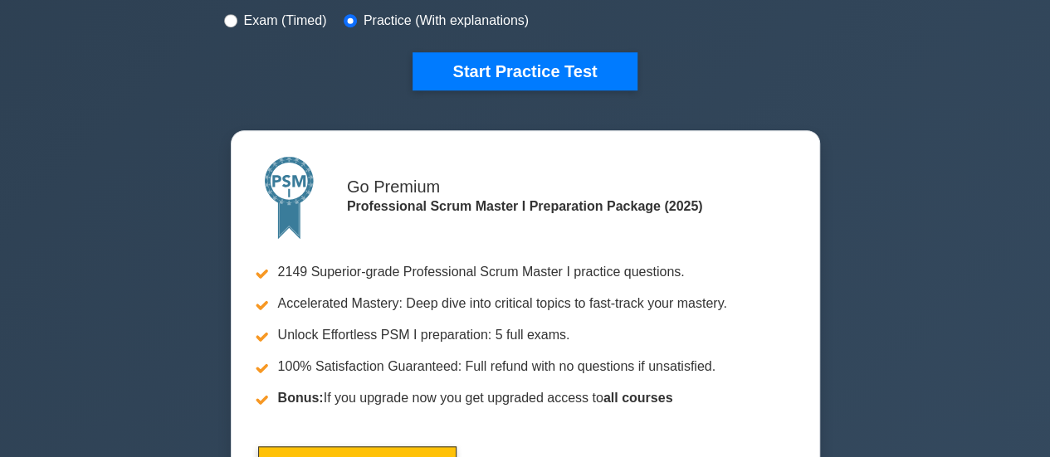
scroll to position [549, 0]
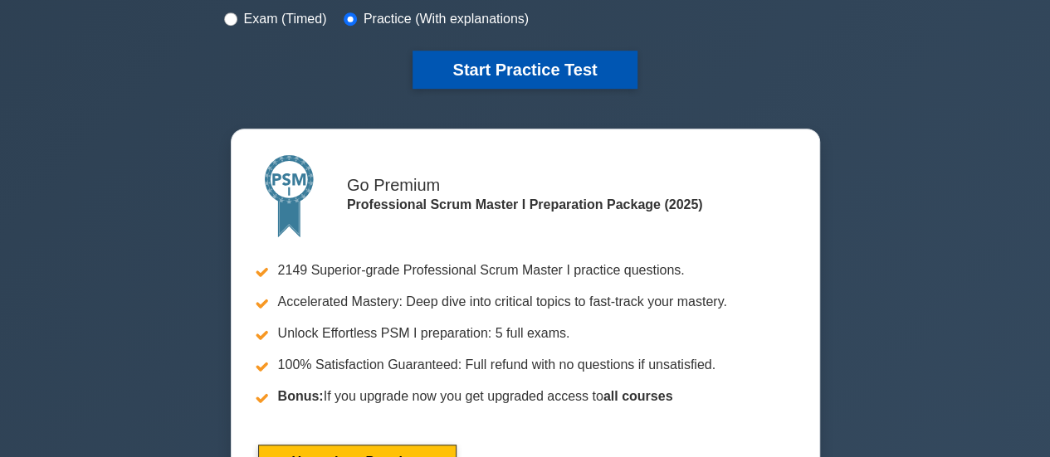
click at [478, 70] on button "Start Practice Test" at bounding box center [524, 70] width 224 height 38
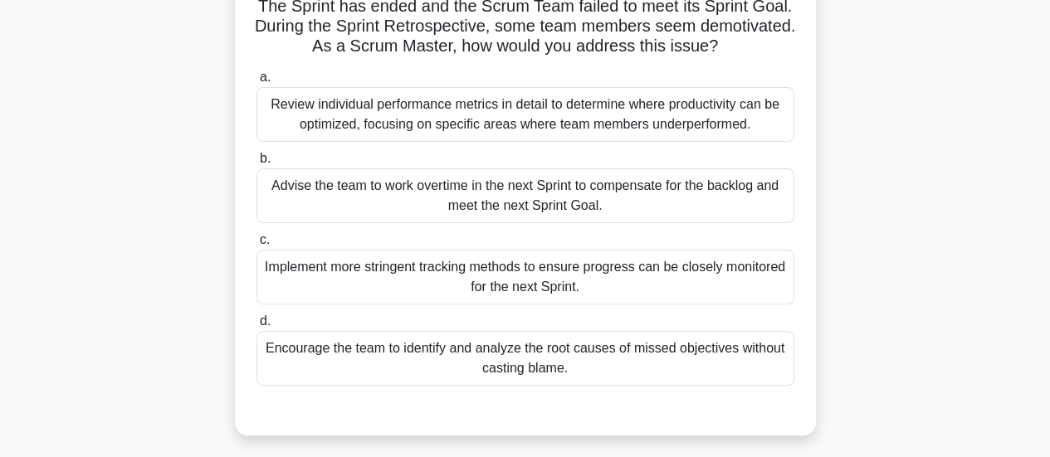
scroll to position [135, 0]
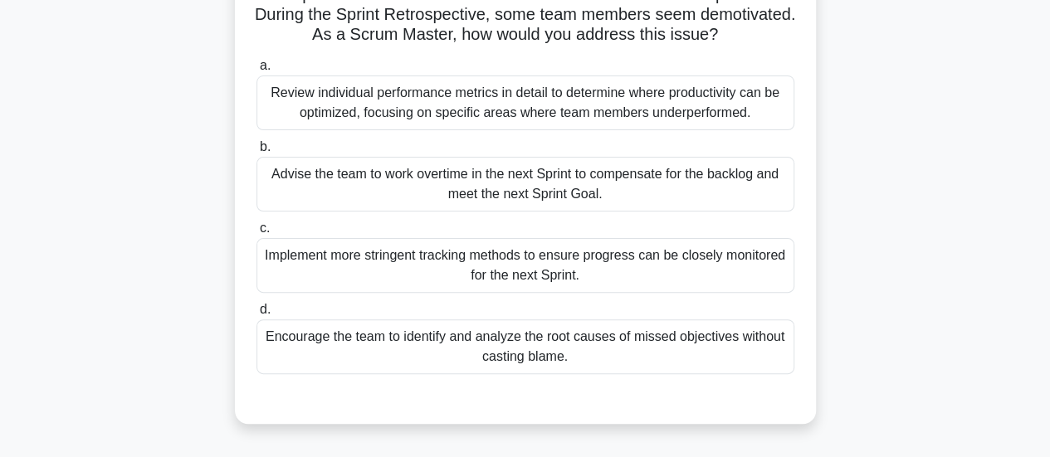
click at [769, 347] on div "Encourage the team to identify and analyze the root causes of missed objectives…" at bounding box center [525, 347] width 538 height 55
click at [256, 315] on input "d. Encourage the team to identify and analyze the root causes of missed objecti…" at bounding box center [256, 310] width 0 height 11
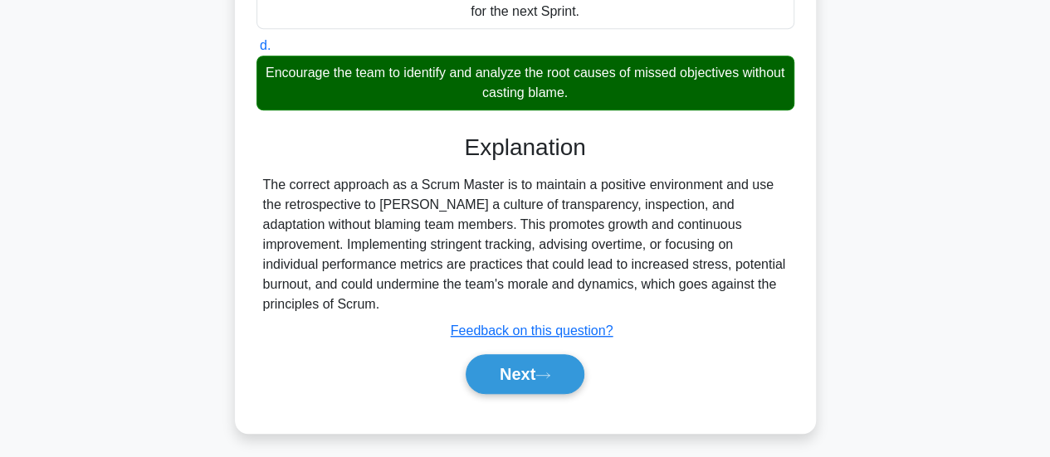
scroll to position [439, 0]
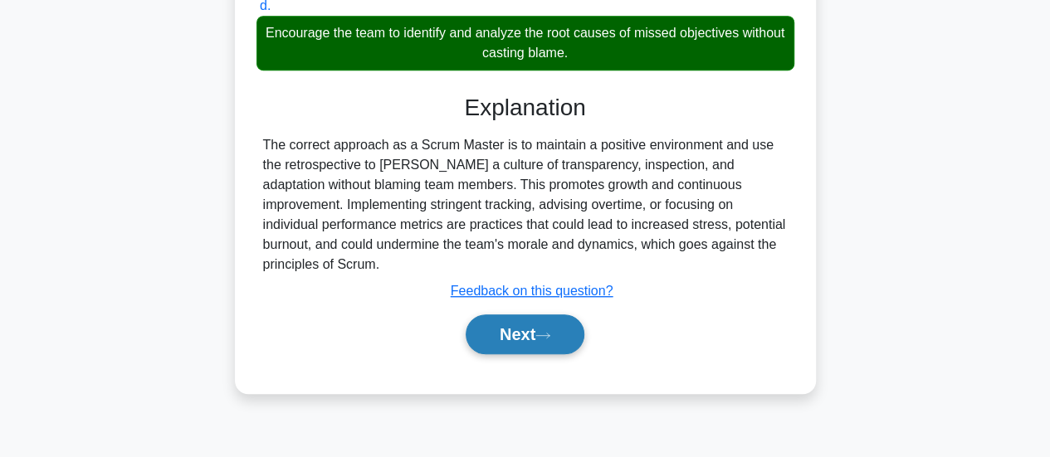
click at [550, 332] on icon at bounding box center [542, 335] width 15 height 9
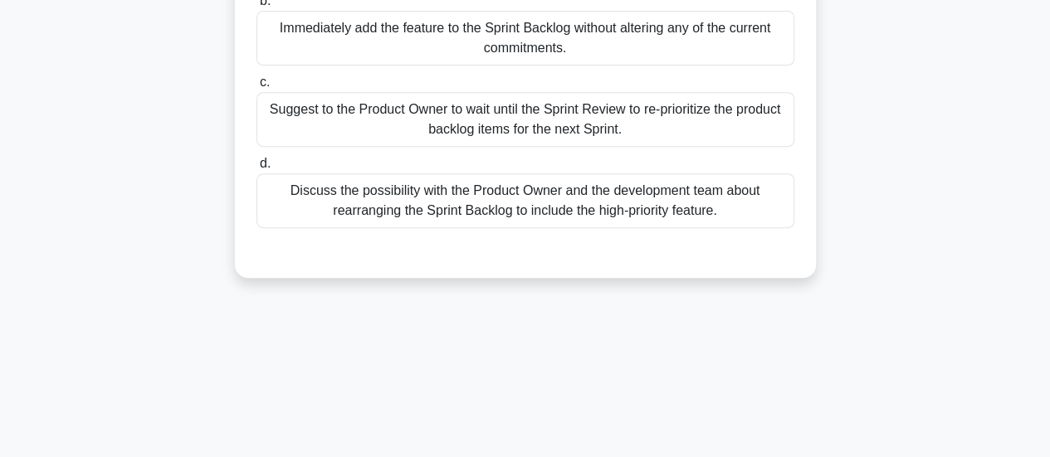
scroll to position [315, 0]
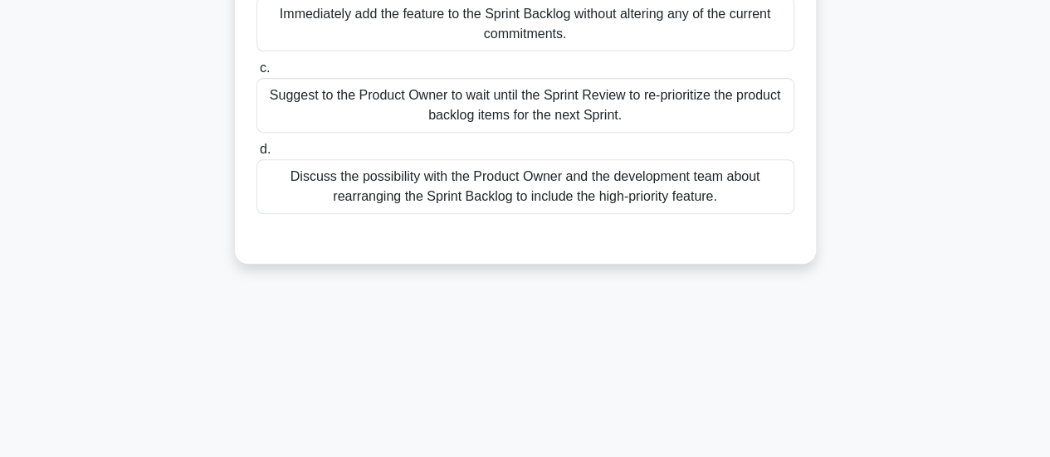
click at [703, 207] on div "Discuss the possibility with the Product Owner and the development team about r…" at bounding box center [525, 186] width 538 height 55
click at [256, 155] on input "d. Discuss the possibility with the Product Owner and the development team abou…" at bounding box center [256, 149] width 0 height 11
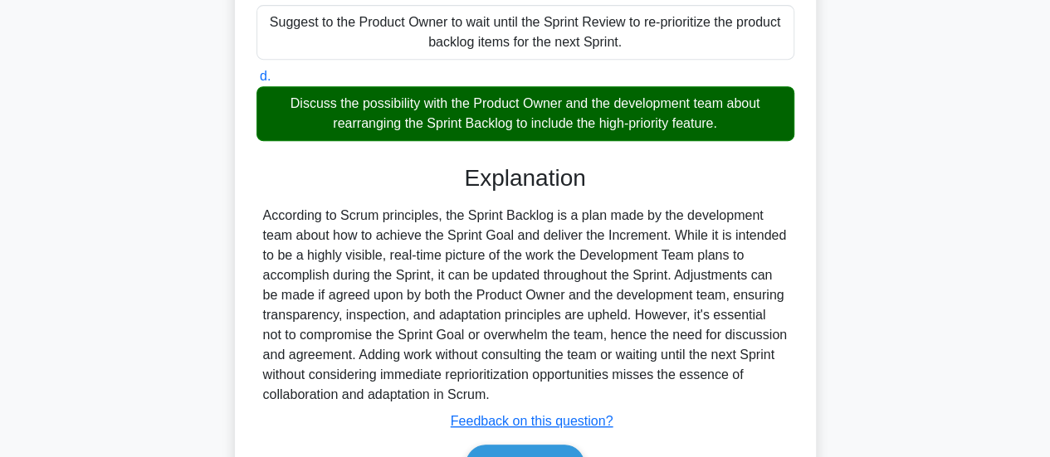
scroll to position [484, 0]
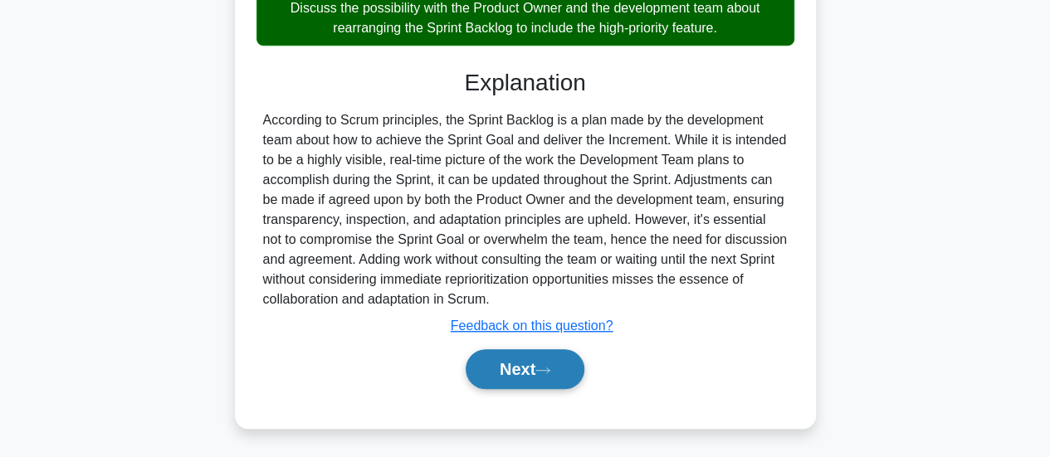
click at [544, 372] on icon at bounding box center [542, 370] width 15 height 9
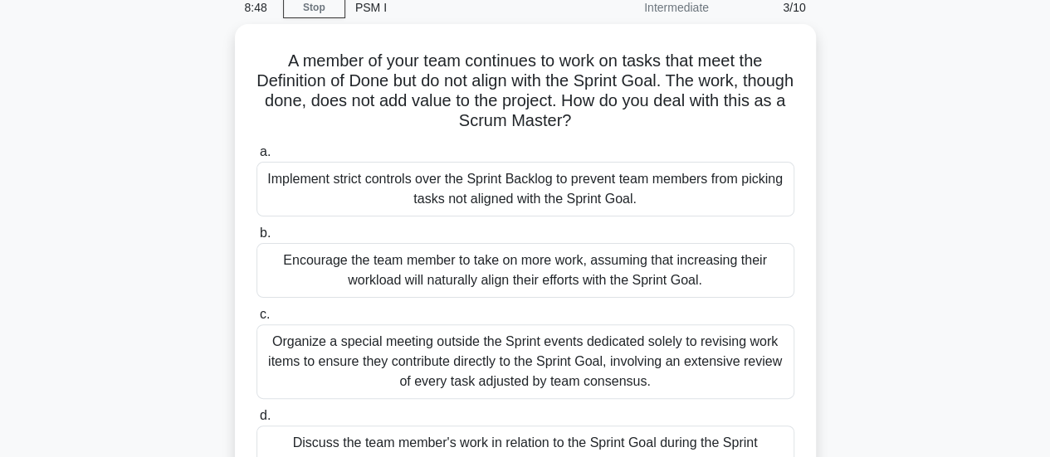
scroll to position [0, 0]
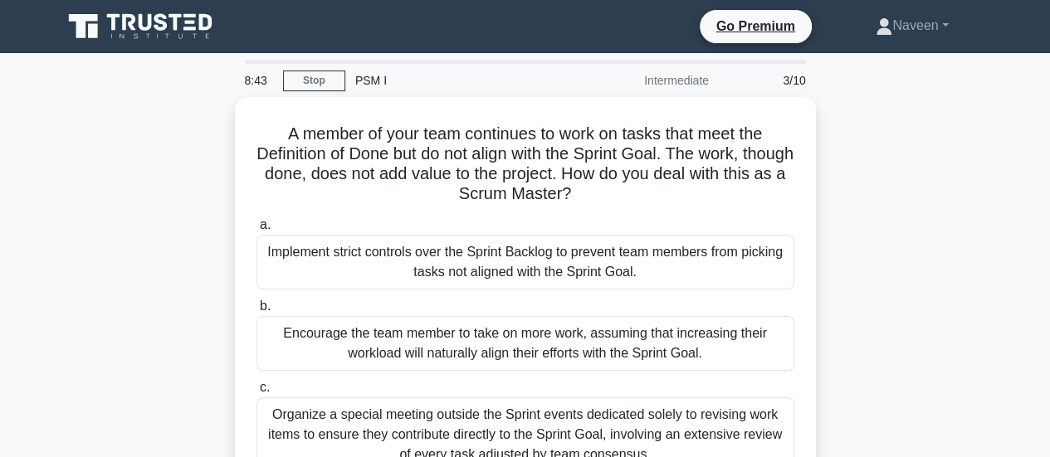
click at [177, 28] on icon at bounding box center [175, 22] width 13 height 17
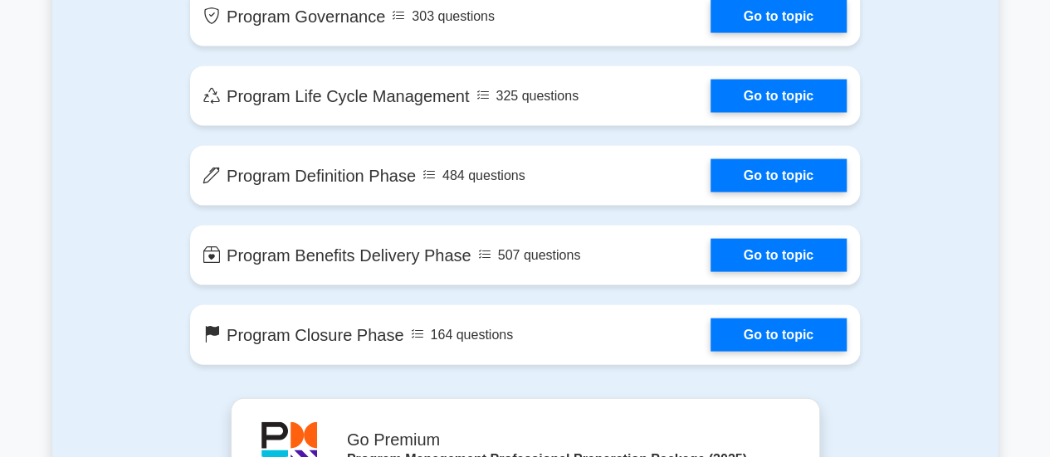
scroll to position [1603, 0]
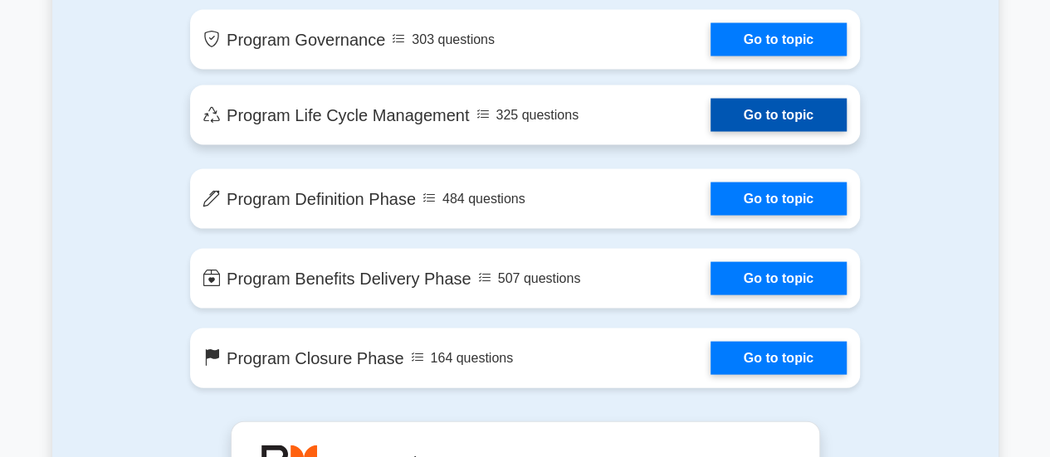
click at [753, 124] on link "Go to topic" at bounding box center [778, 115] width 136 height 33
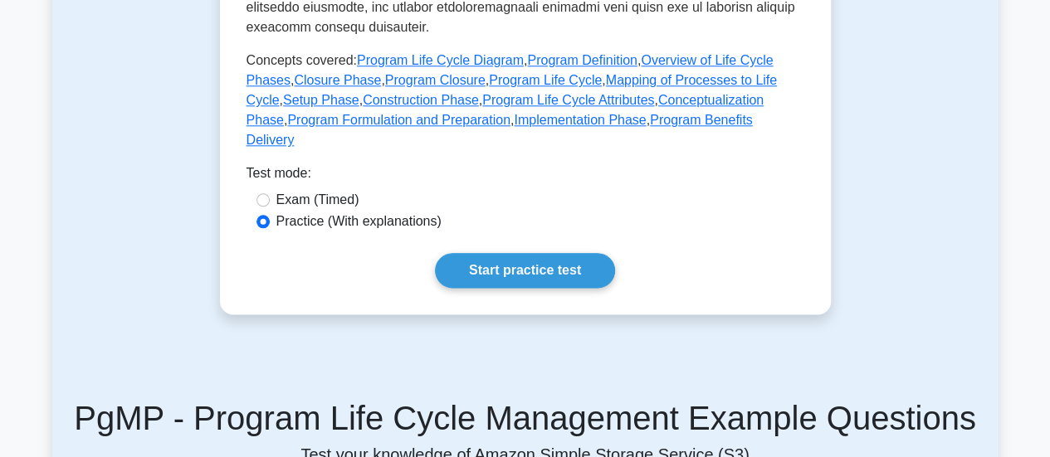
scroll to position [896, 0]
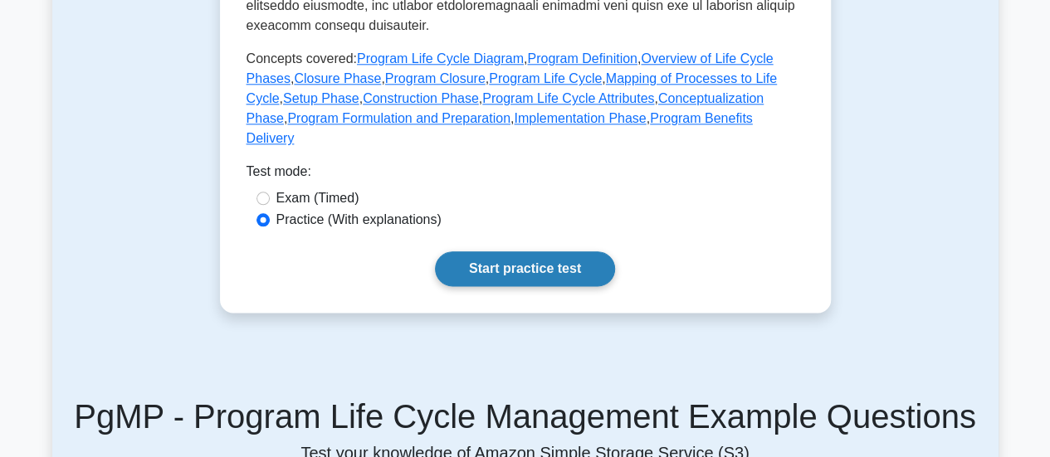
click at [515, 251] on link "Start practice test" at bounding box center [525, 268] width 180 height 35
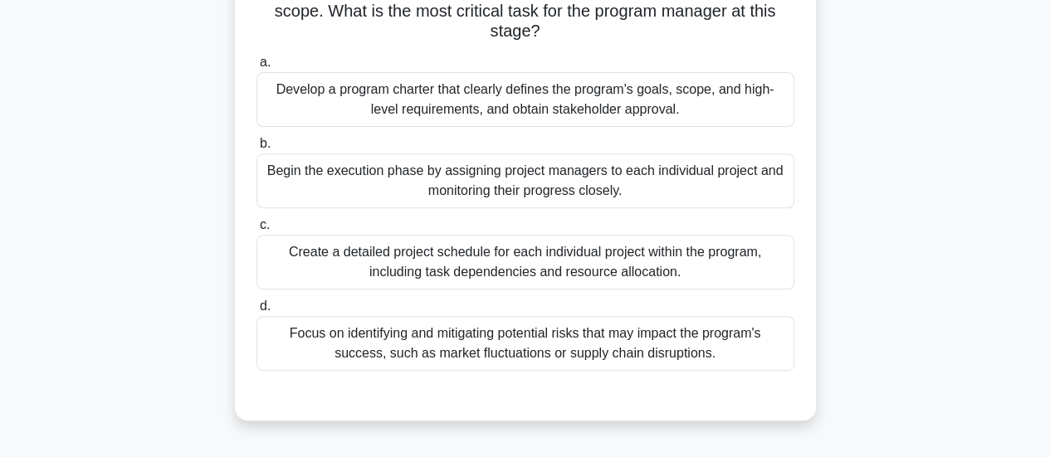
scroll to position [264, 0]
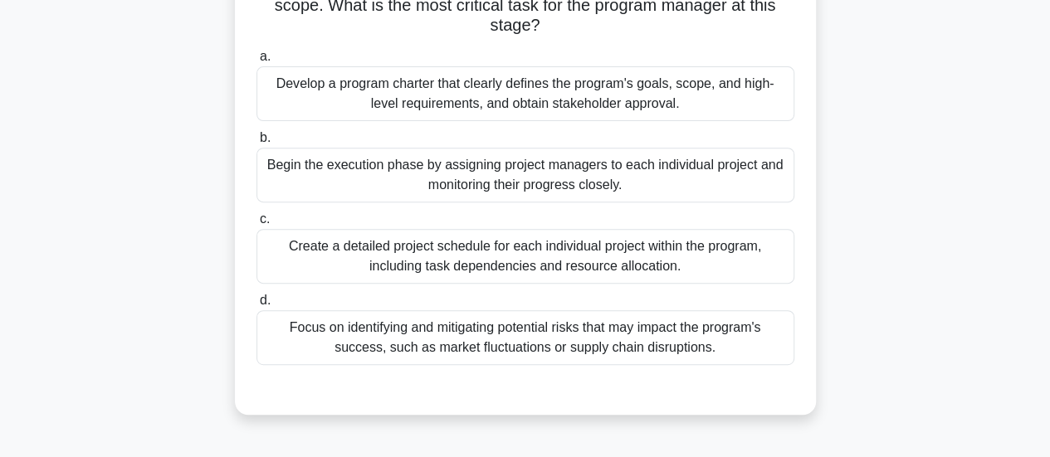
click at [344, 68] on div "Develop a program charter that clearly defines the program's goals, scope, and …" at bounding box center [525, 93] width 538 height 55
click at [256, 62] on input "a. Develop a program charter that clearly defines the program's goals, scope, a…" at bounding box center [256, 56] width 0 height 11
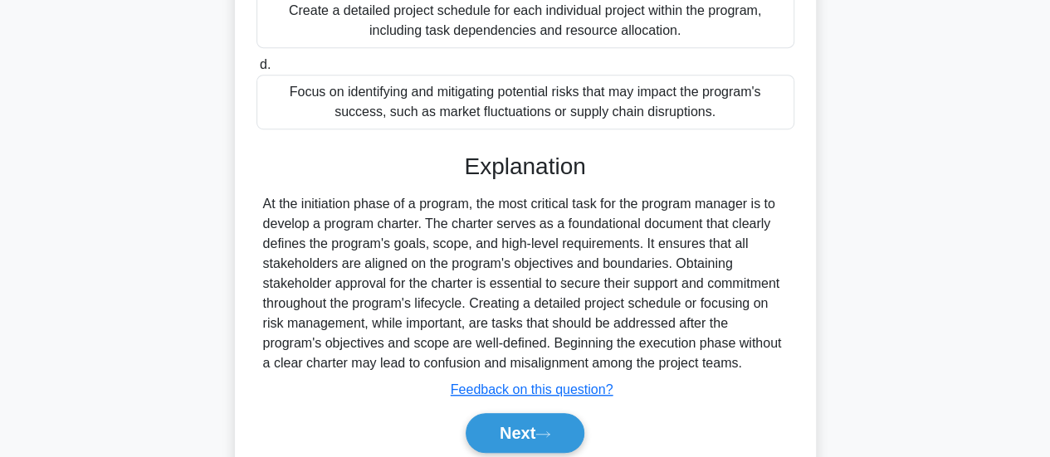
scroll to position [544, 0]
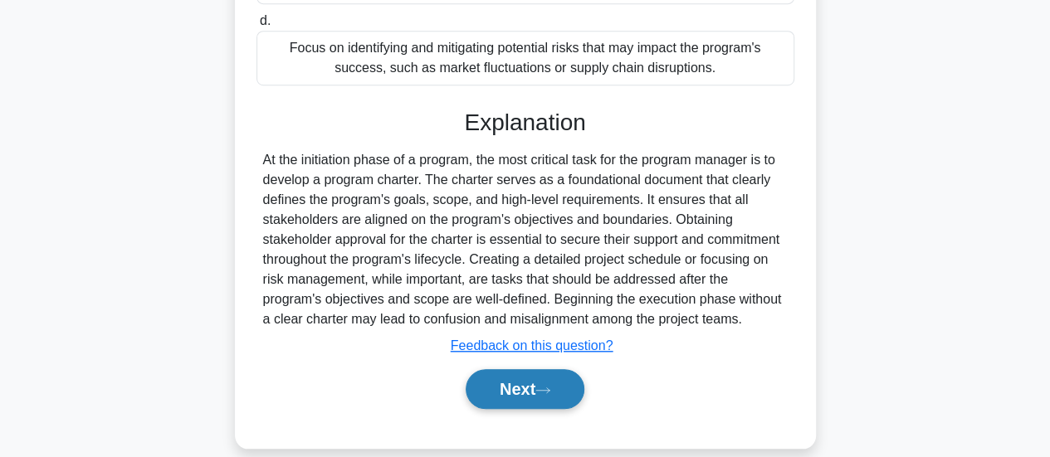
click at [512, 375] on button "Next" at bounding box center [525, 389] width 119 height 40
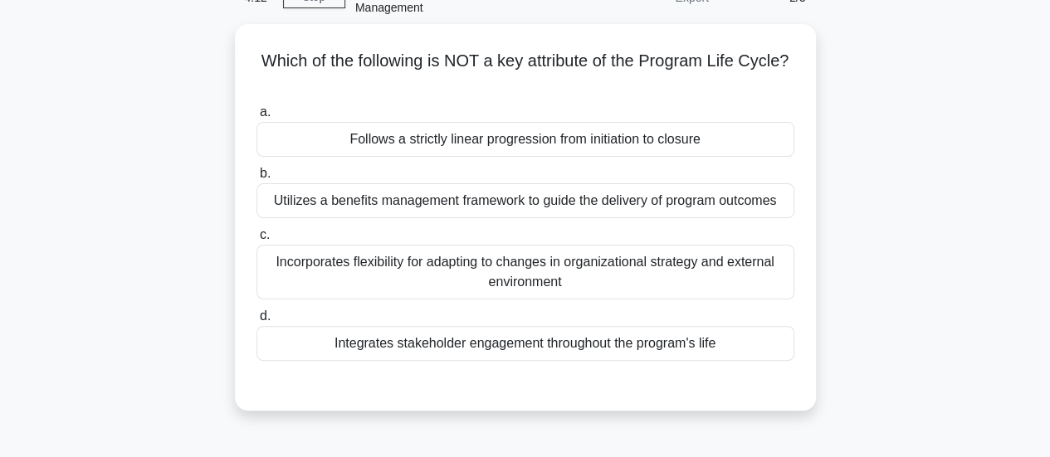
scroll to position [95, 0]
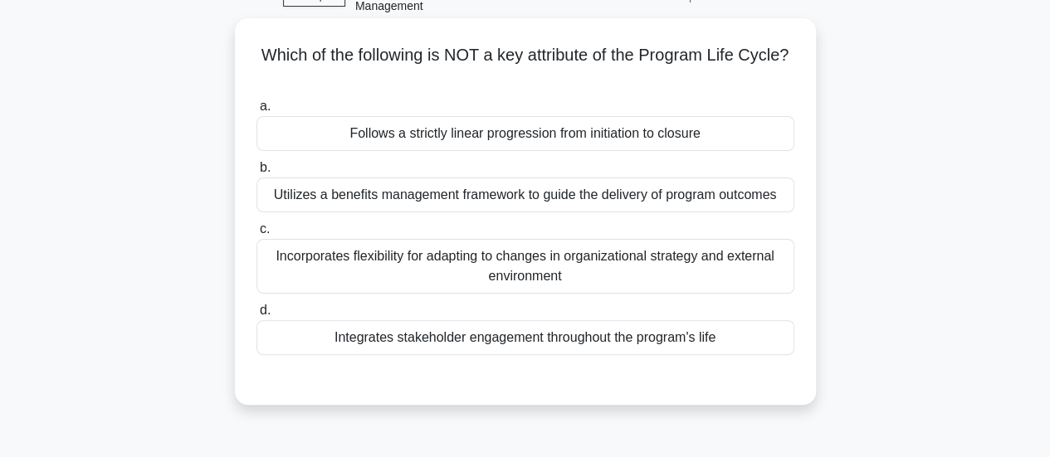
click at [387, 116] on div "Follows a strictly linear progression from initiation to closure" at bounding box center [525, 133] width 538 height 35
click at [256, 111] on input "a. Follows a strictly linear progression from initiation to closure" at bounding box center [256, 106] width 0 height 11
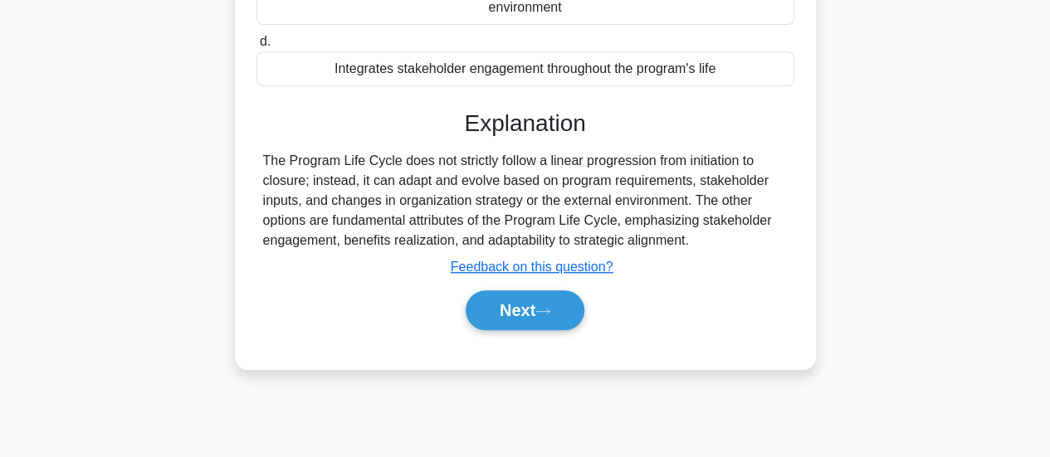
scroll to position [364, 0]
click at [506, 292] on button "Next" at bounding box center [525, 310] width 119 height 40
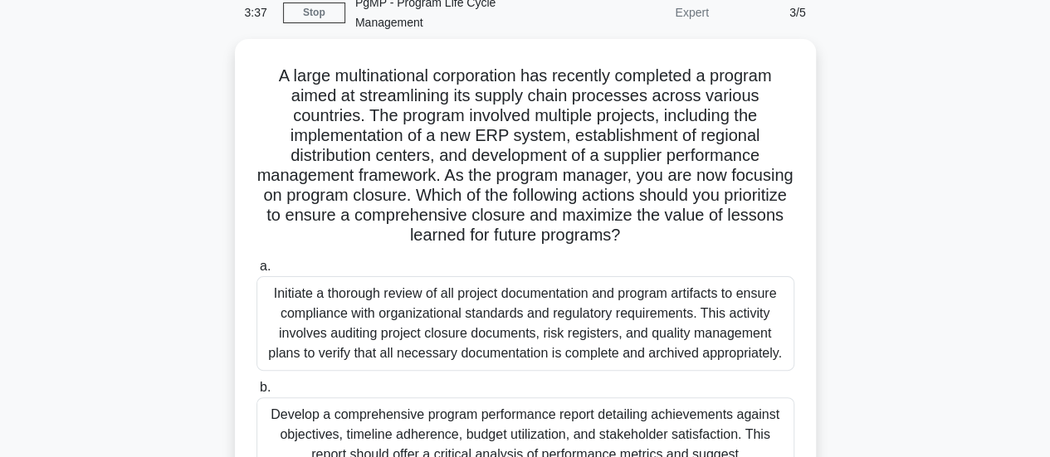
scroll to position [0, 0]
